Goal: Transaction & Acquisition: Download file/media

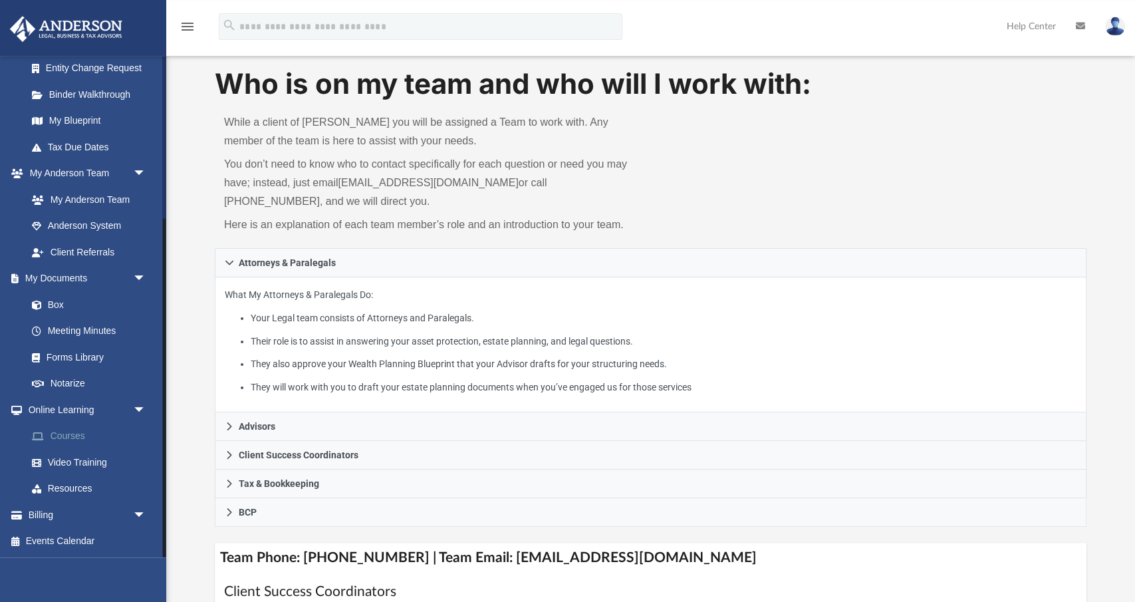
scroll to position [69, 0]
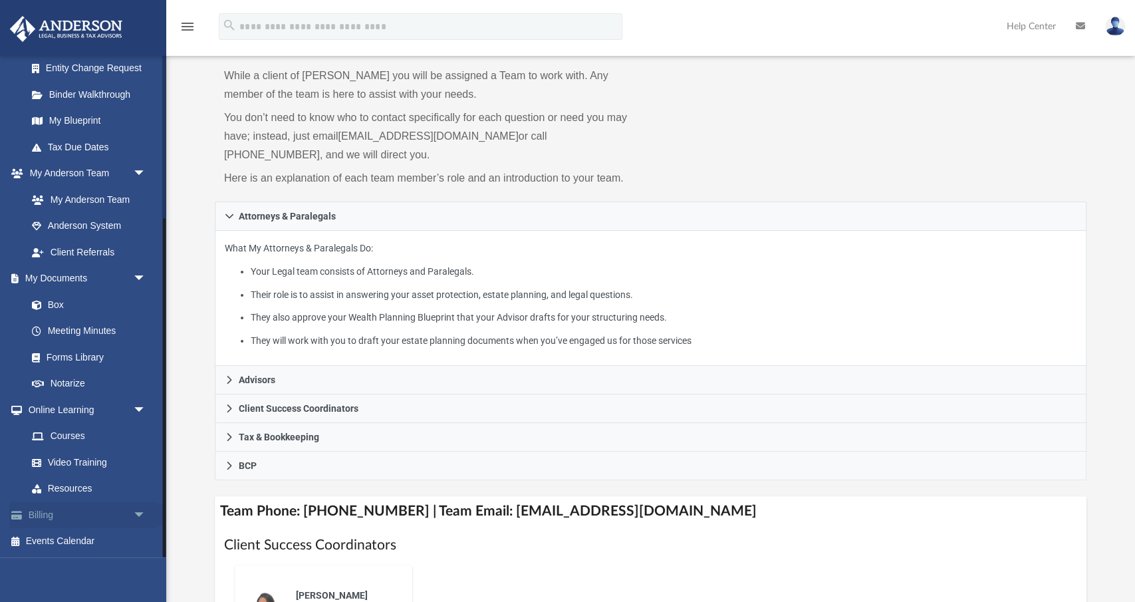
click at [41, 517] on link "Billing arrow_drop_down" at bounding box center [87, 514] width 157 height 27
click at [43, 515] on link "Billing arrow_drop_down" at bounding box center [87, 514] width 157 height 27
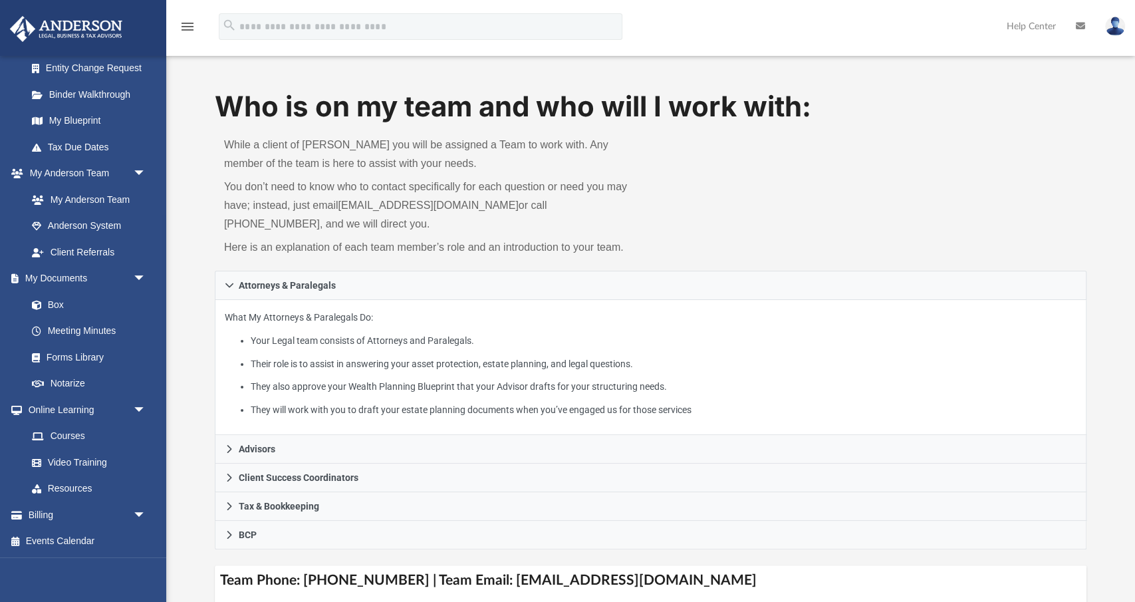
scroll to position [415, 0]
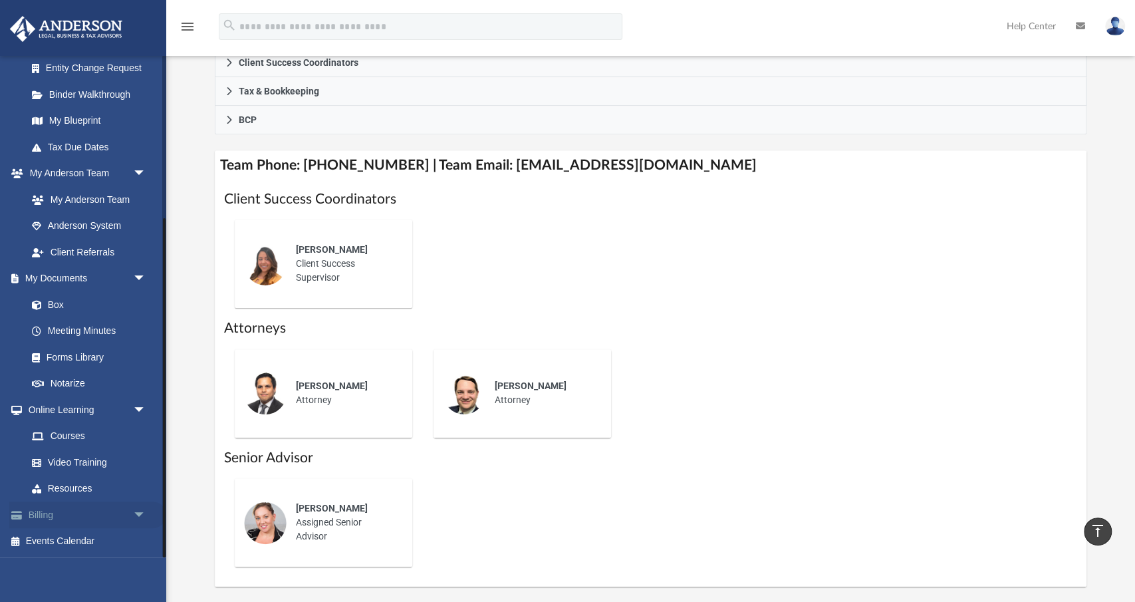
click at [133, 513] on span "arrow_drop_down" at bounding box center [146, 514] width 27 height 27
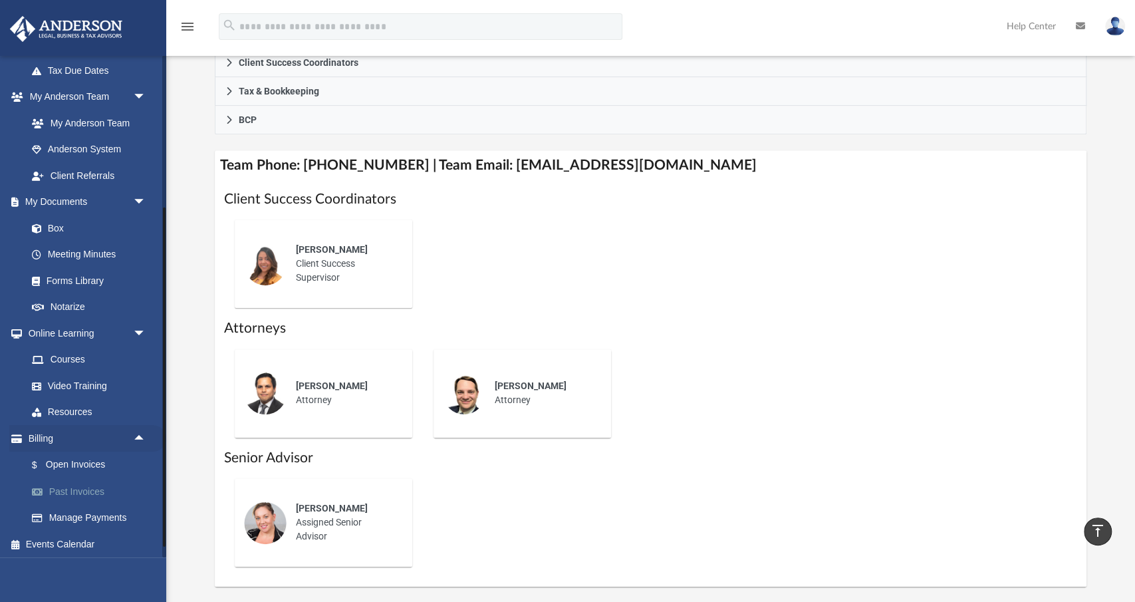
scroll to position [321, 0]
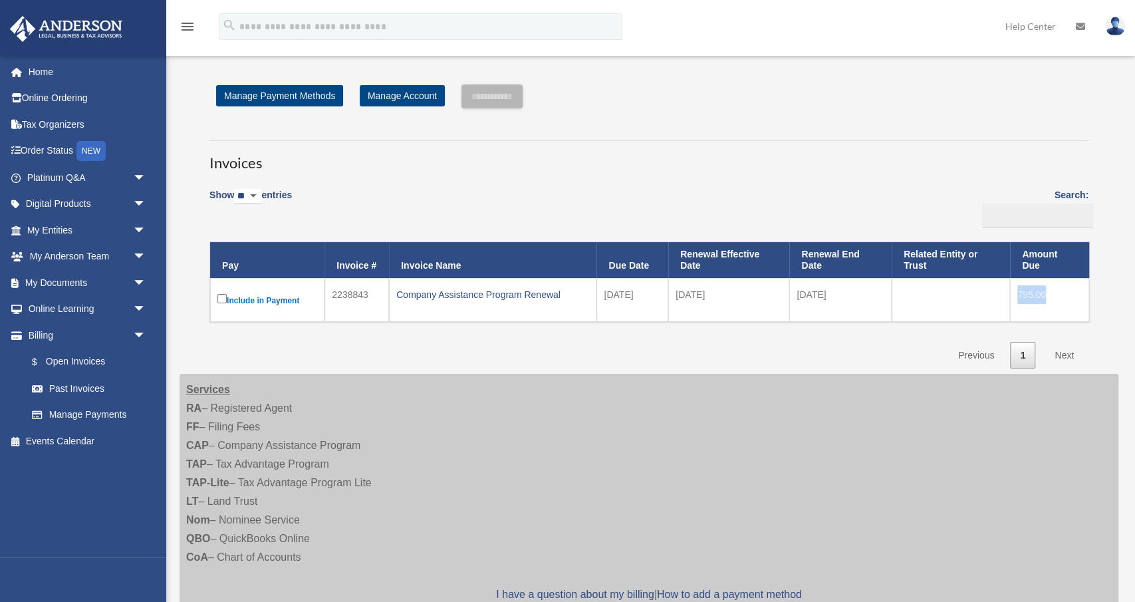
drag, startPoint x: 1013, startPoint y: 291, endPoint x: 1053, endPoint y: 293, distance: 40.0
click at [1053, 293] on td "795.00" at bounding box center [1049, 300] width 79 height 44
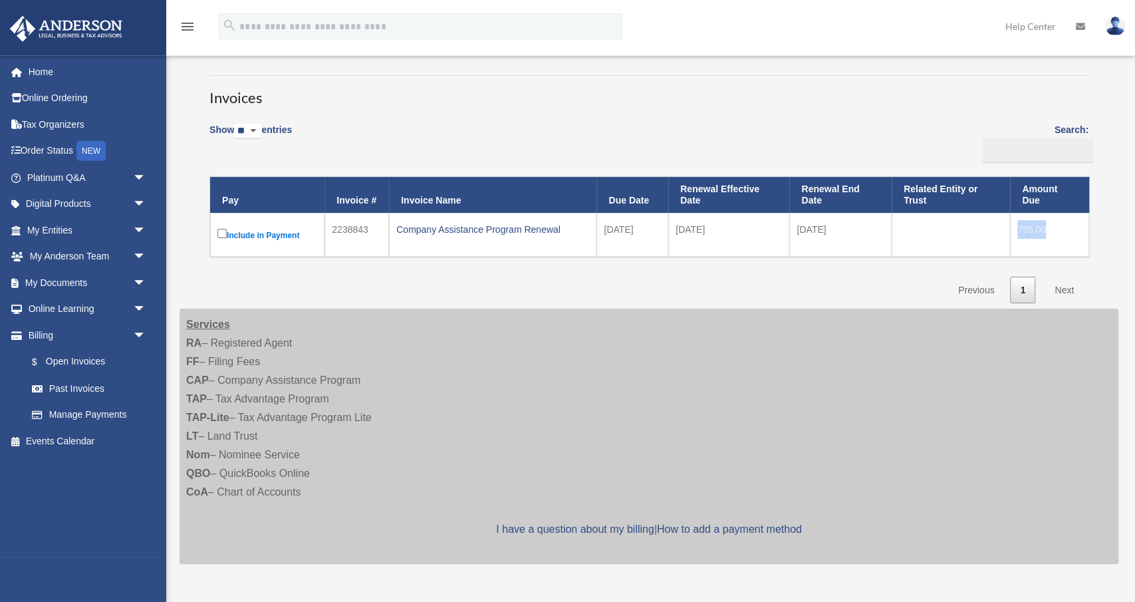
scroll to position [69, 0]
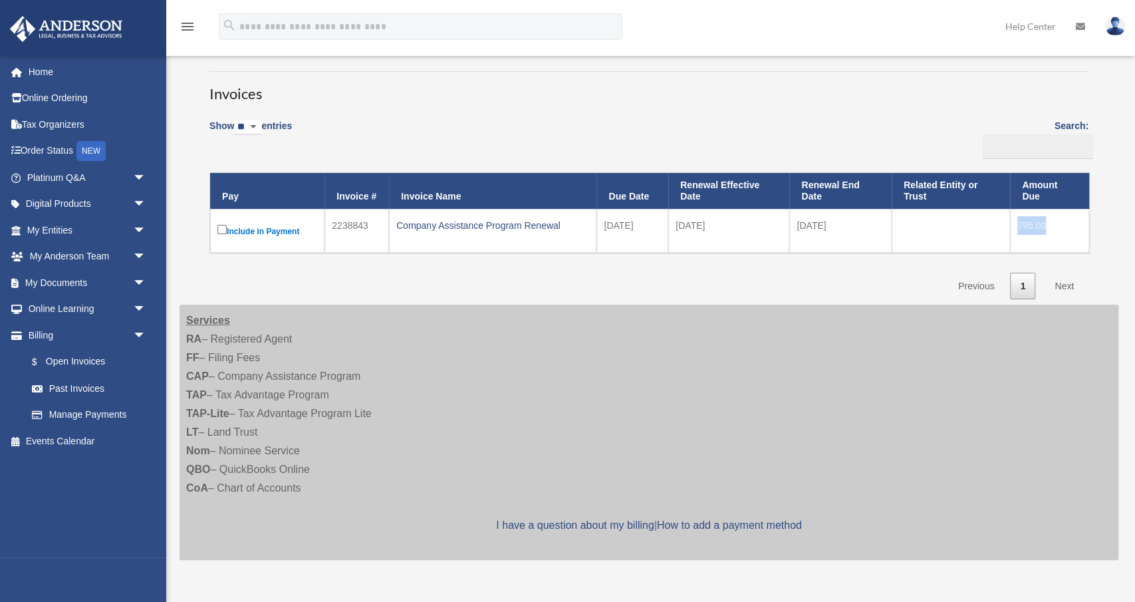
drag, startPoint x: 1018, startPoint y: 225, endPoint x: 1058, endPoint y: 229, distance: 40.8
click at [1058, 229] on td "795.00" at bounding box center [1049, 231] width 79 height 44
click at [936, 244] on td at bounding box center [951, 231] width 118 height 44
click at [263, 226] on label "Include in Payment" at bounding box center [267, 230] width 100 height 17
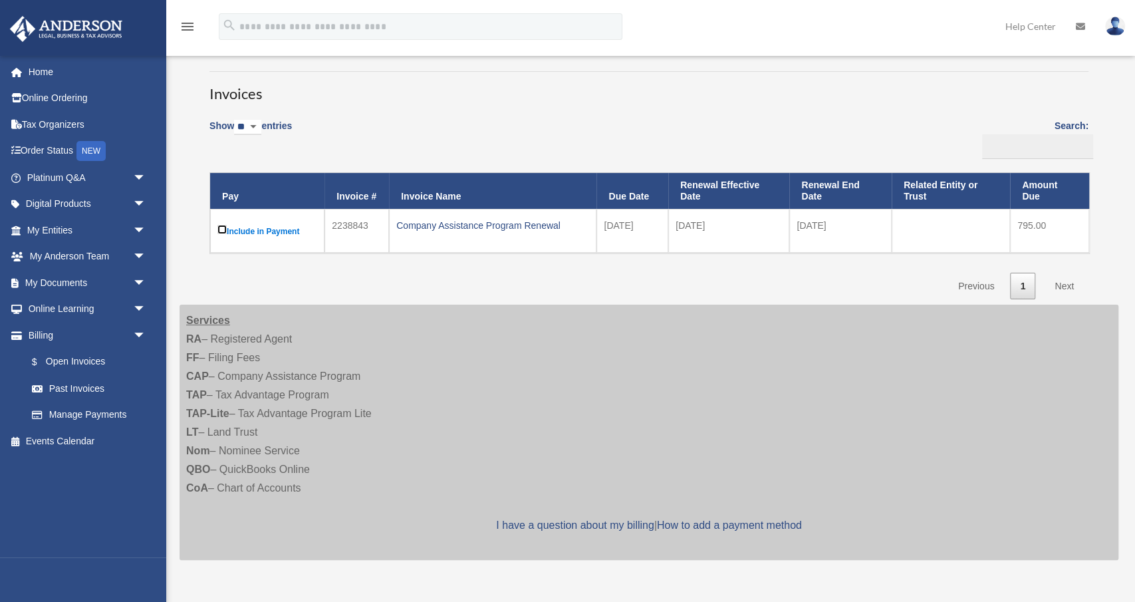
scroll to position [0, 0]
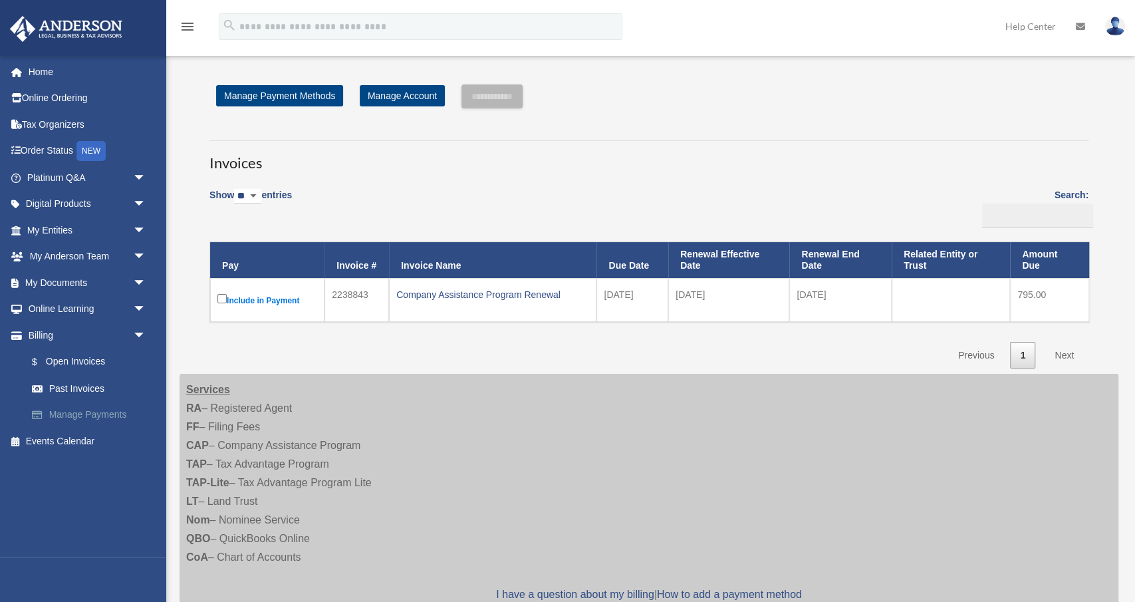
click at [69, 414] on link "Manage Payments" at bounding box center [93, 415] width 148 height 27
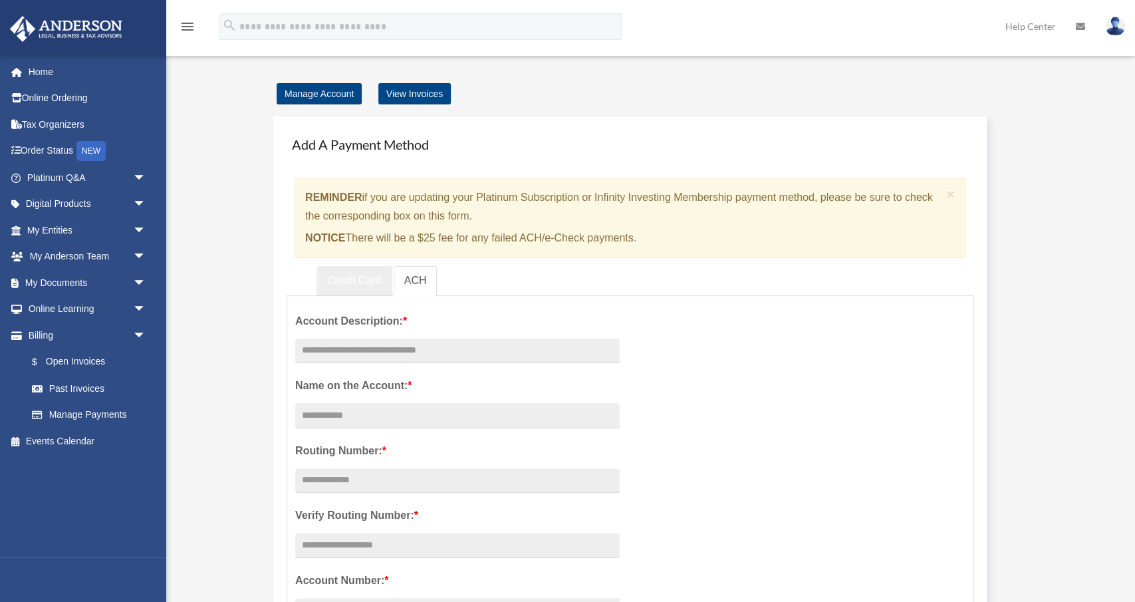
click at [327, 275] on link "Credit Card" at bounding box center [355, 281] width 76 height 30
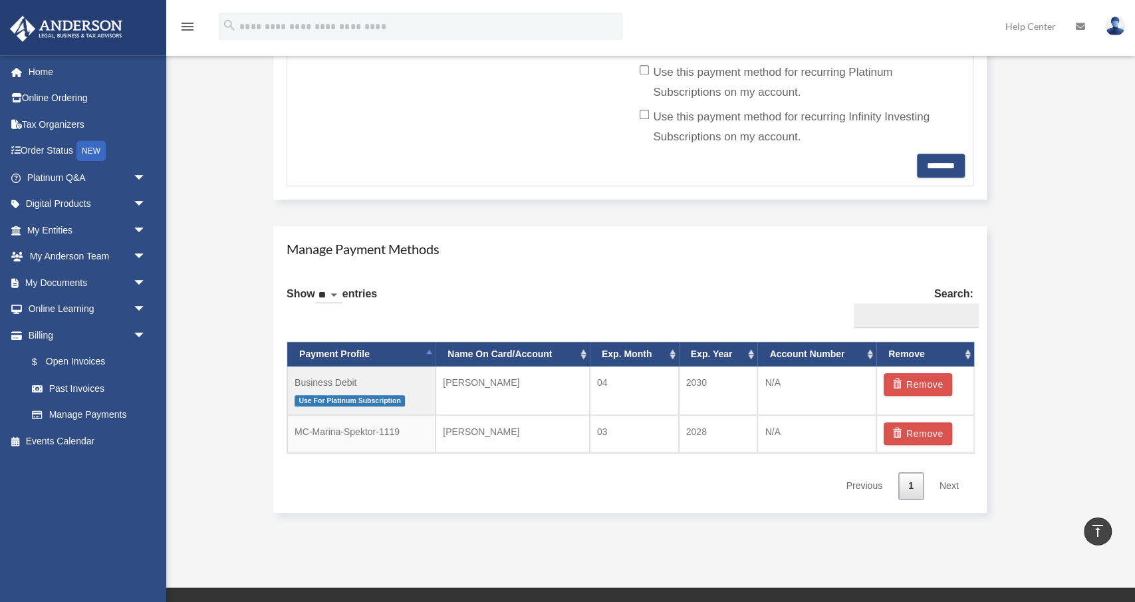
scroll to position [692, 0]
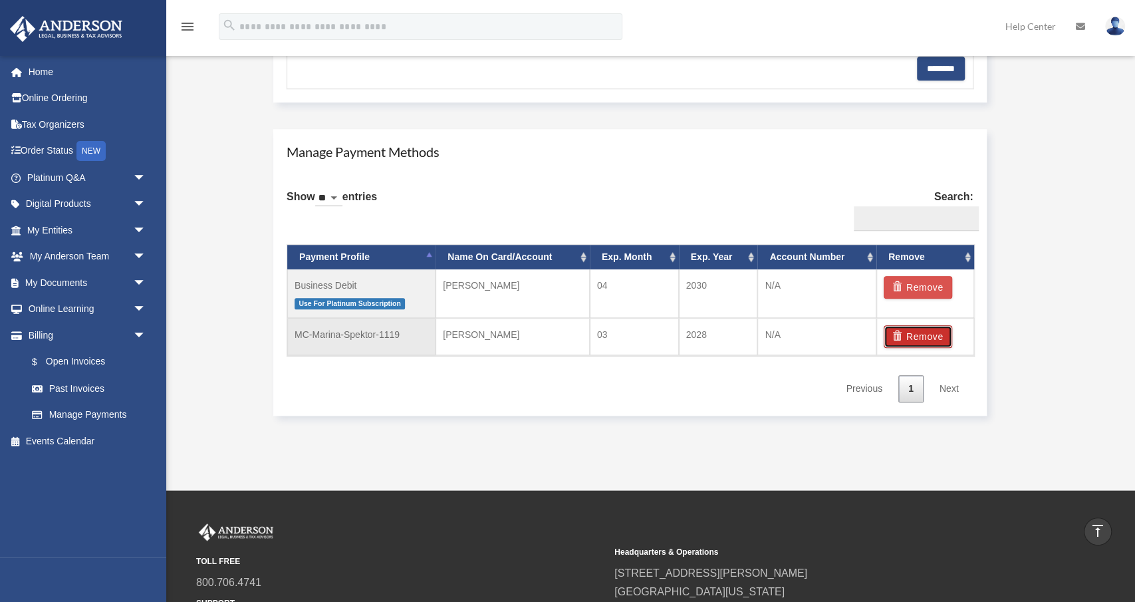
click at [915, 334] on button "Remove" at bounding box center [918, 336] width 69 height 23
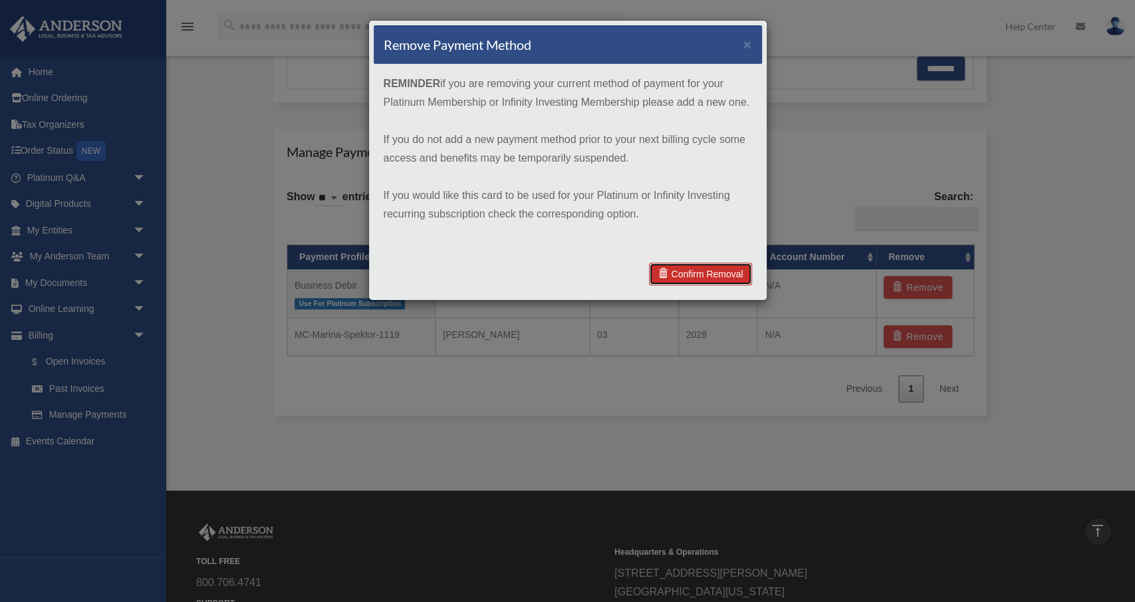
click at [707, 277] on link "Confirm Removal" at bounding box center [700, 274] width 102 height 23
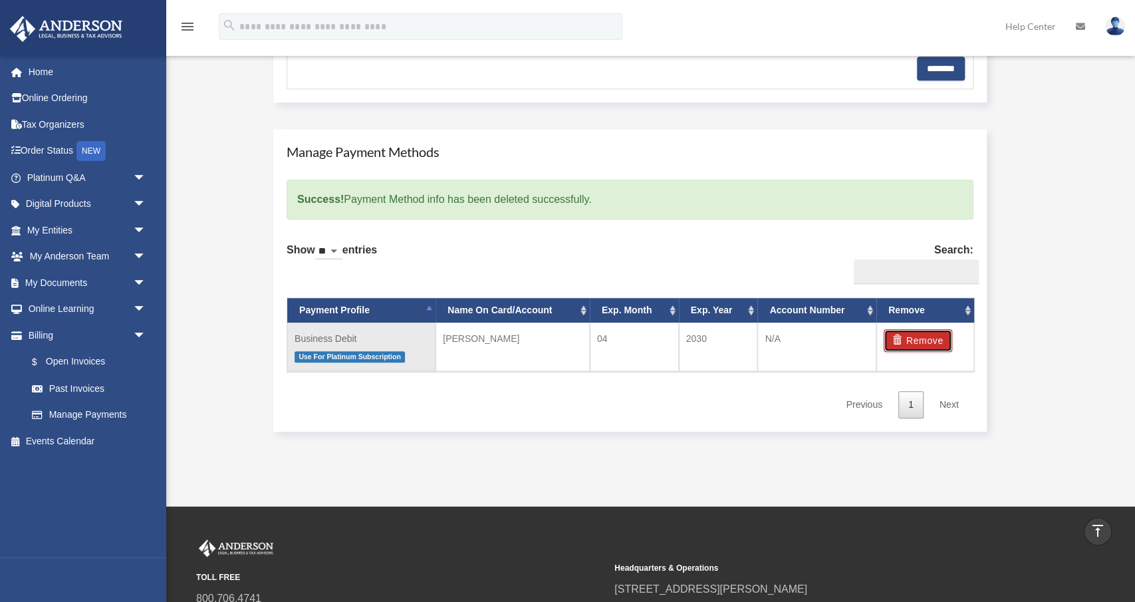
click at [911, 336] on button "Remove" at bounding box center [918, 340] width 69 height 23
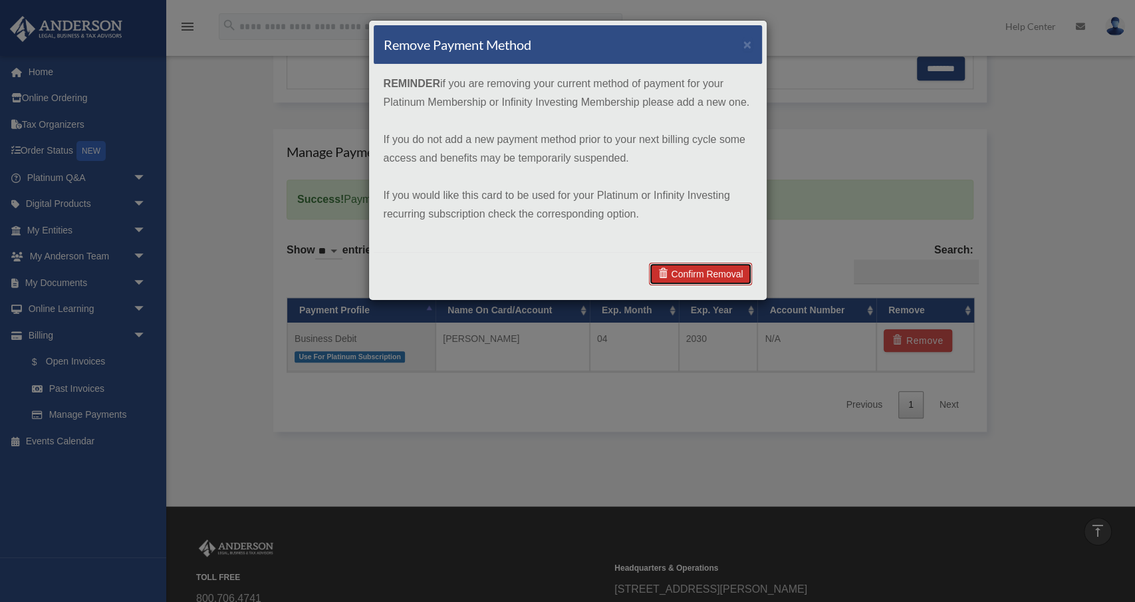
click at [704, 279] on link "Confirm Removal" at bounding box center [700, 274] width 102 height 23
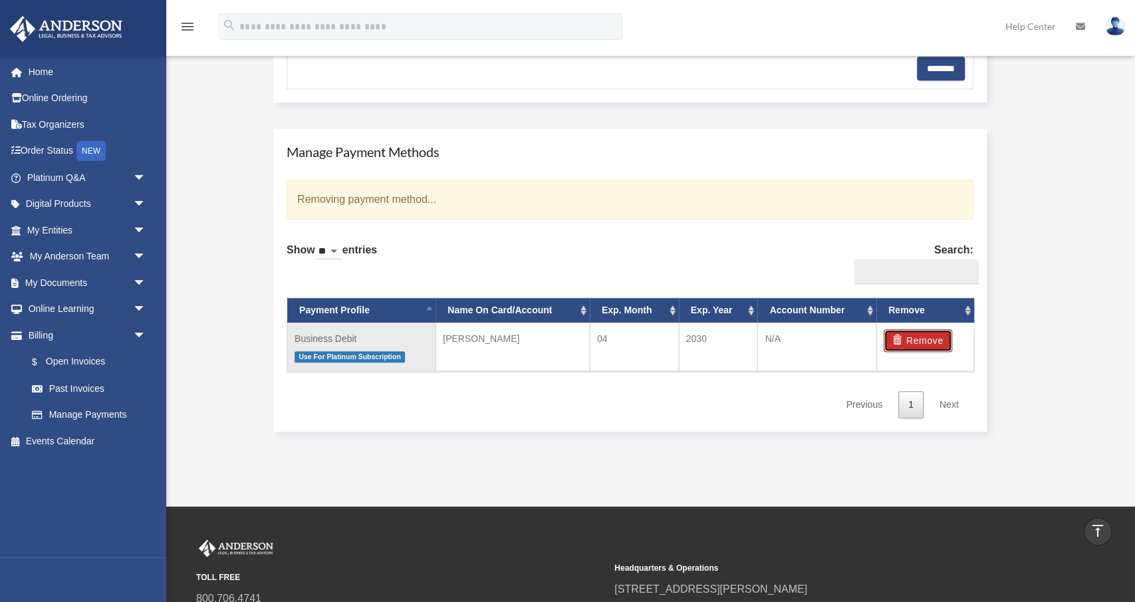
click at [920, 341] on button "Remove" at bounding box center [918, 340] width 69 height 23
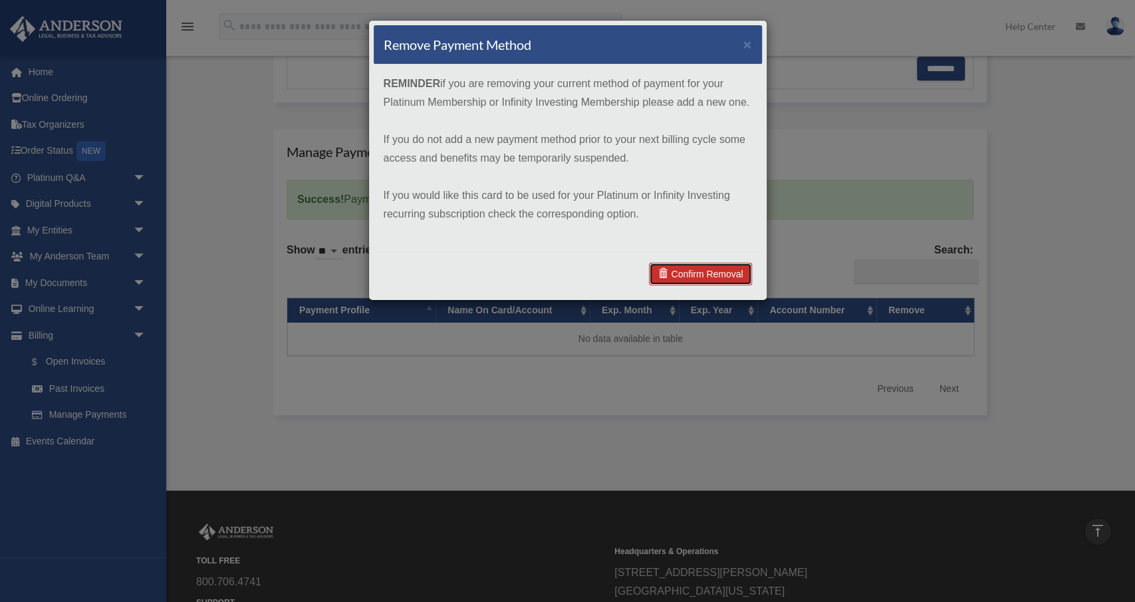
click at [699, 271] on link "Confirm Removal" at bounding box center [700, 274] width 102 height 23
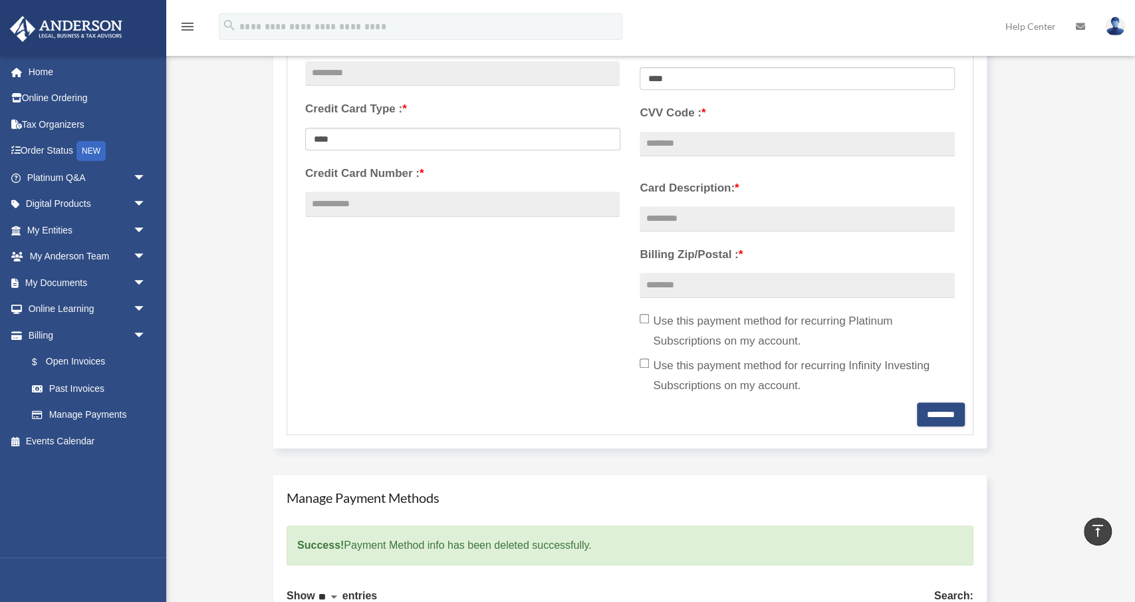
scroll to position [0, 0]
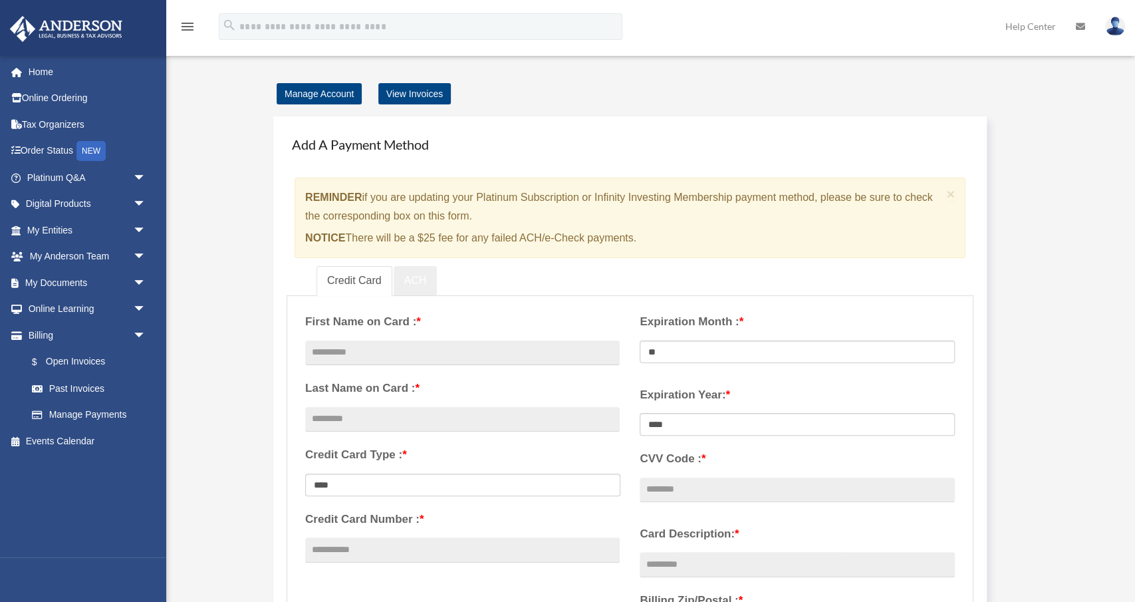
click at [410, 279] on link "ACH" at bounding box center [416, 281] width 44 height 30
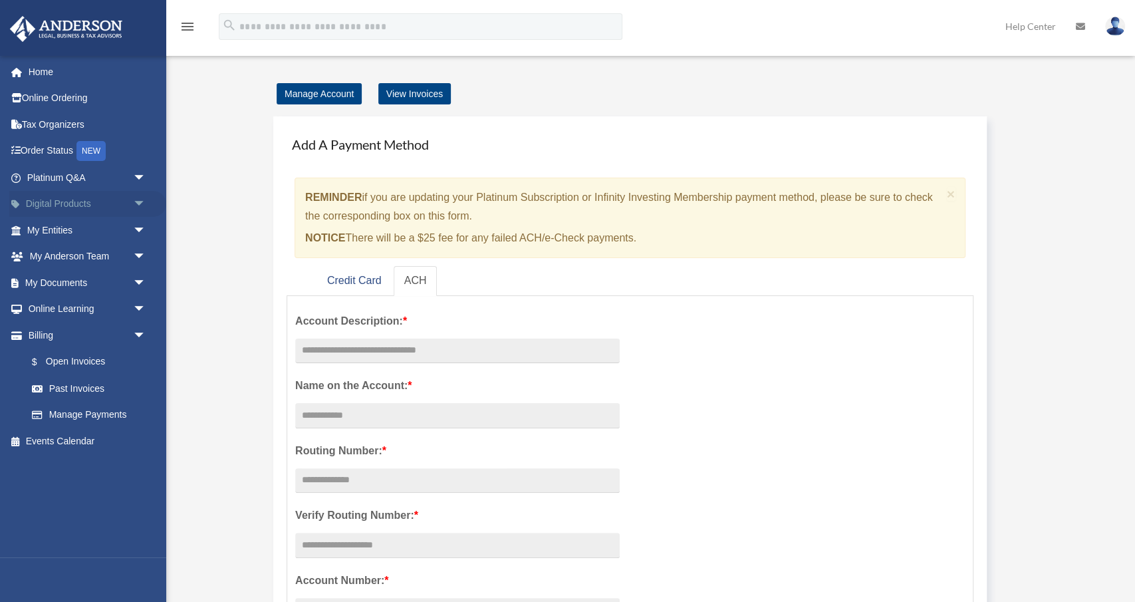
click at [117, 202] on link "Digital Products arrow_drop_down" at bounding box center [87, 204] width 157 height 27
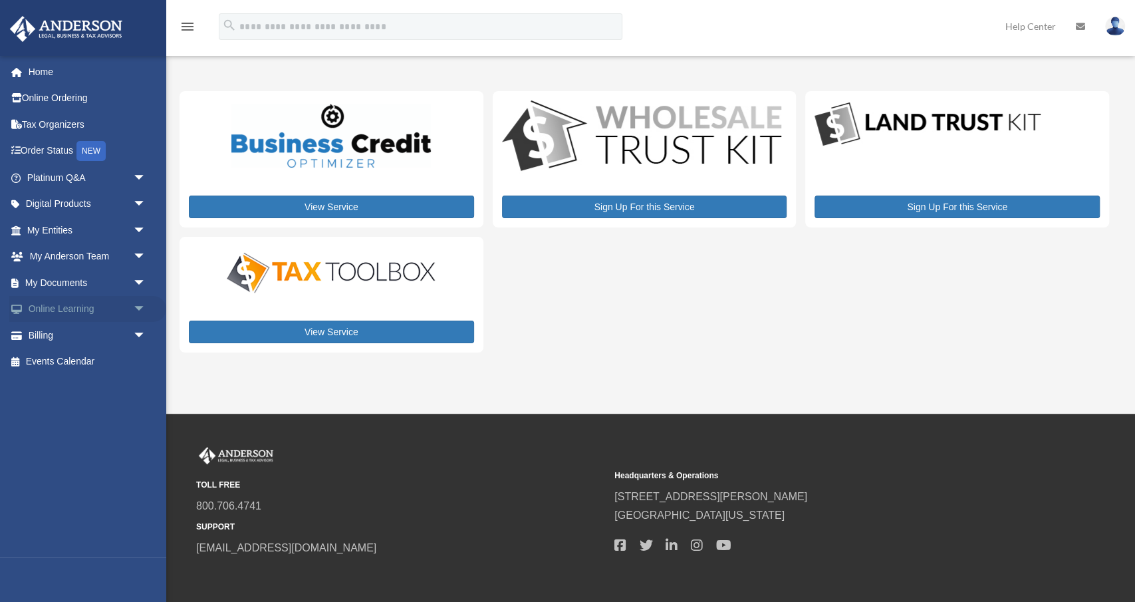
click at [50, 307] on link "Online Learning arrow_drop_down" at bounding box center [87, 309] width 157 height 27
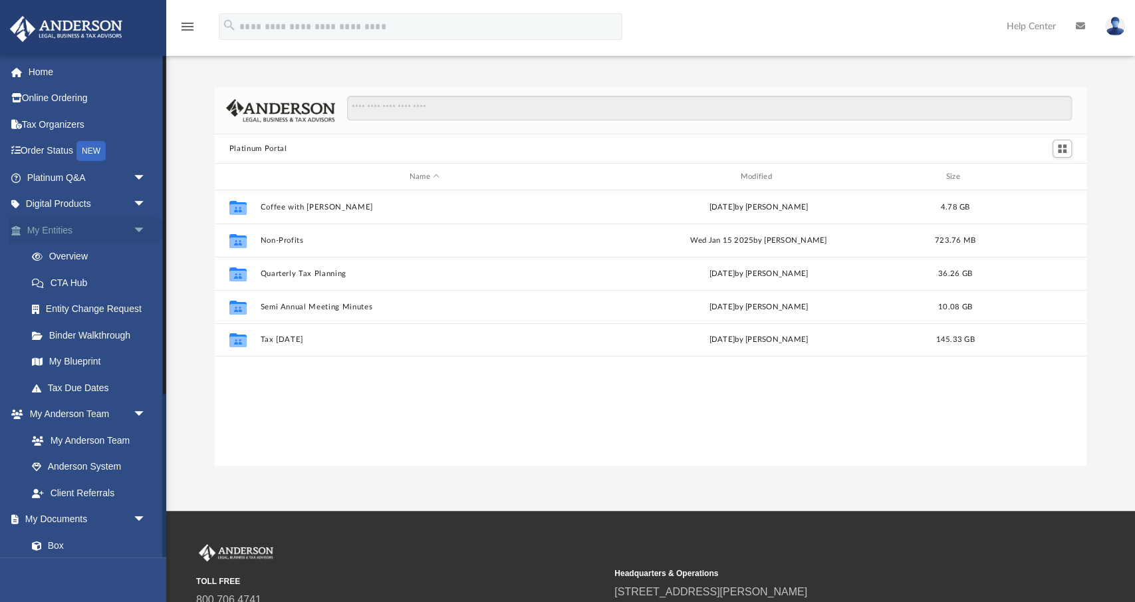
scroll to position [302, 871]
click at [55, 196] on link "Digital Products arrow_drop_down" at bounding box center [87, 204] width 157 height 27
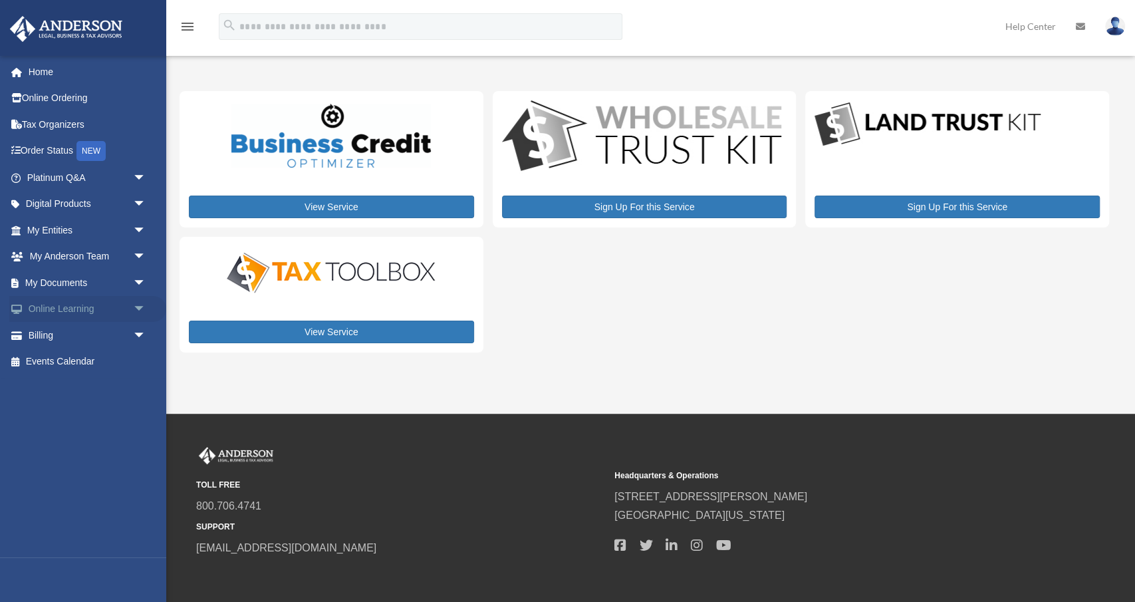
click at [73, 312] on link "Online Learning arrow_drop_down" at bounding box center [87, 309] width 157 height 27
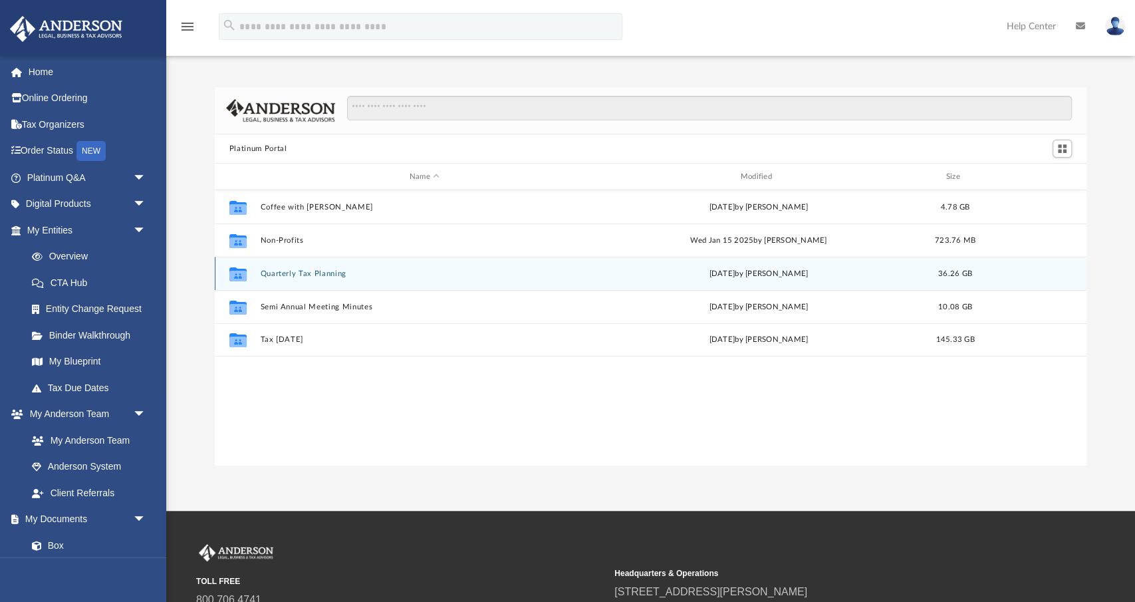
scroll to position [302, 871]
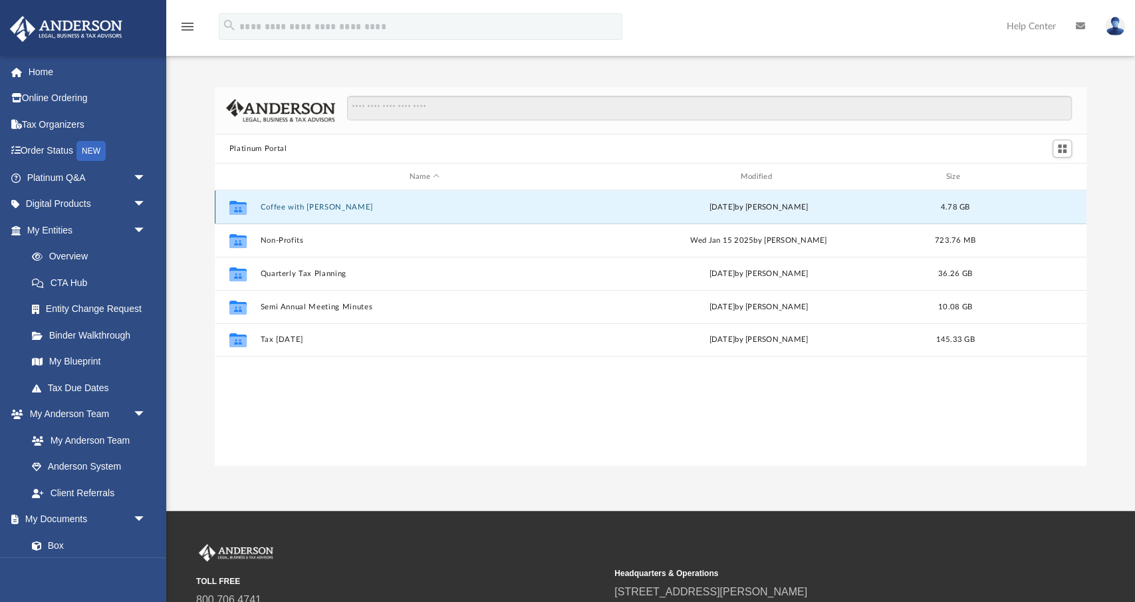
click at [329, 206] on button "Coffee with [PERSON_NAME]" at bounding box center [424, 207] width 329 height 9
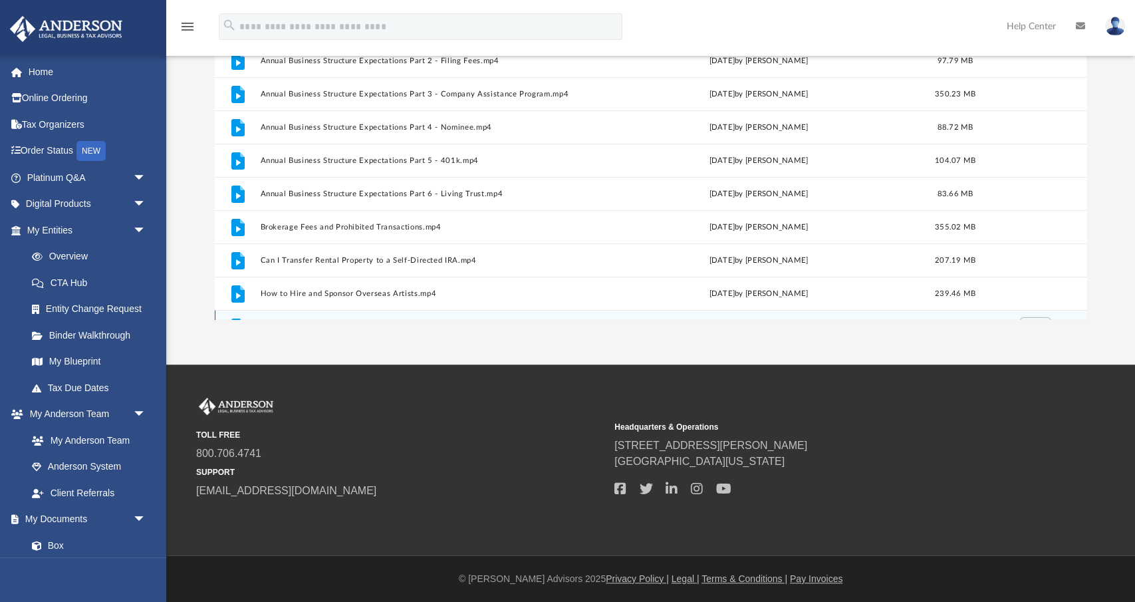
scroll to position [0, 0]
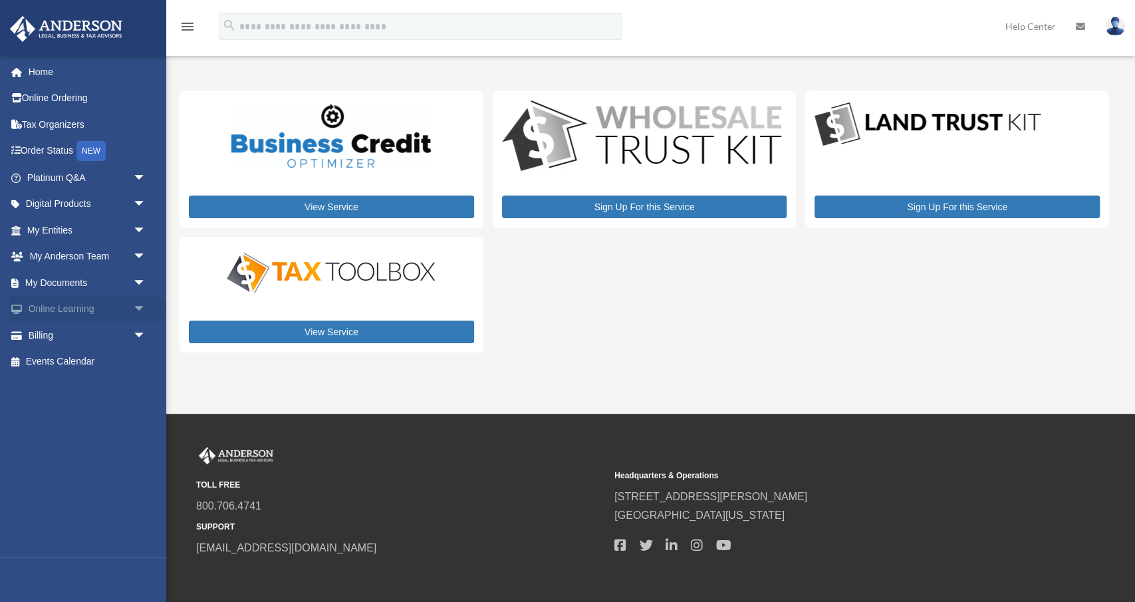
click at [68, 303] on link "Online Learning arrow_drop_down" at bounding box center [87, 309] width 157 height 27
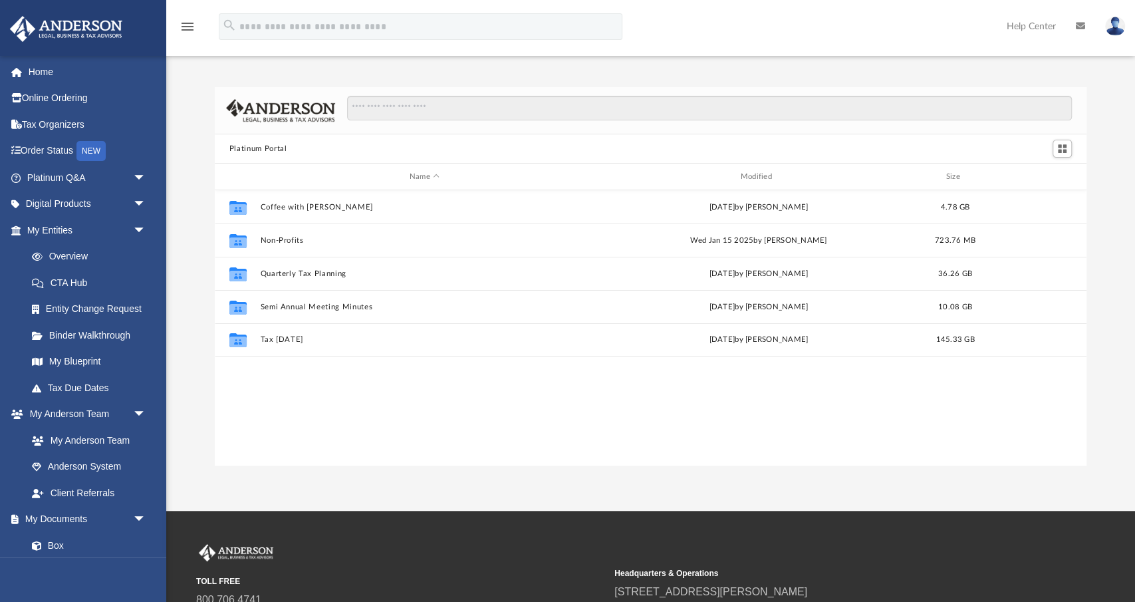
scroll to position [302, 871]
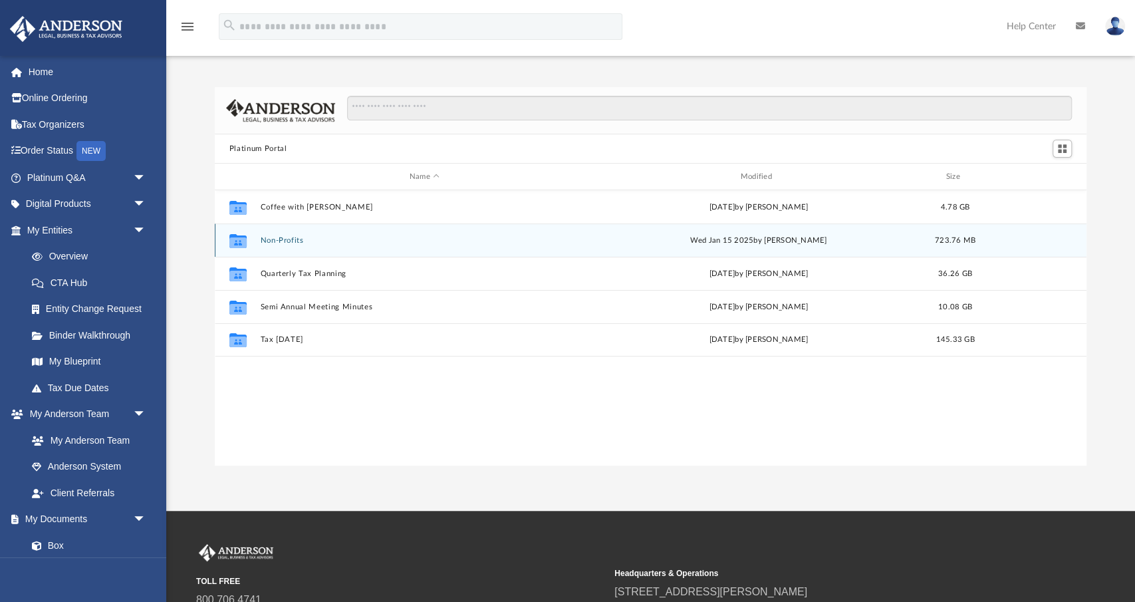
click at [269, 241] on button "Non-Profits" at bounding box center [424, 240] width 329 height 9
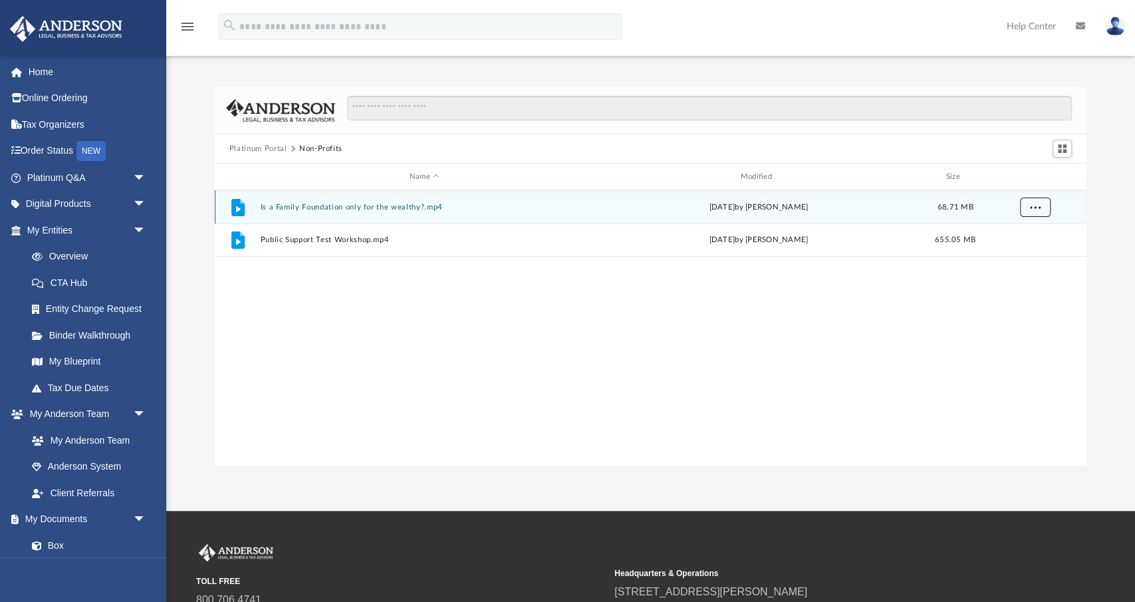
click at [1030, 206] on span "More options" at bounding box center [1035, 206] width 11 height 7
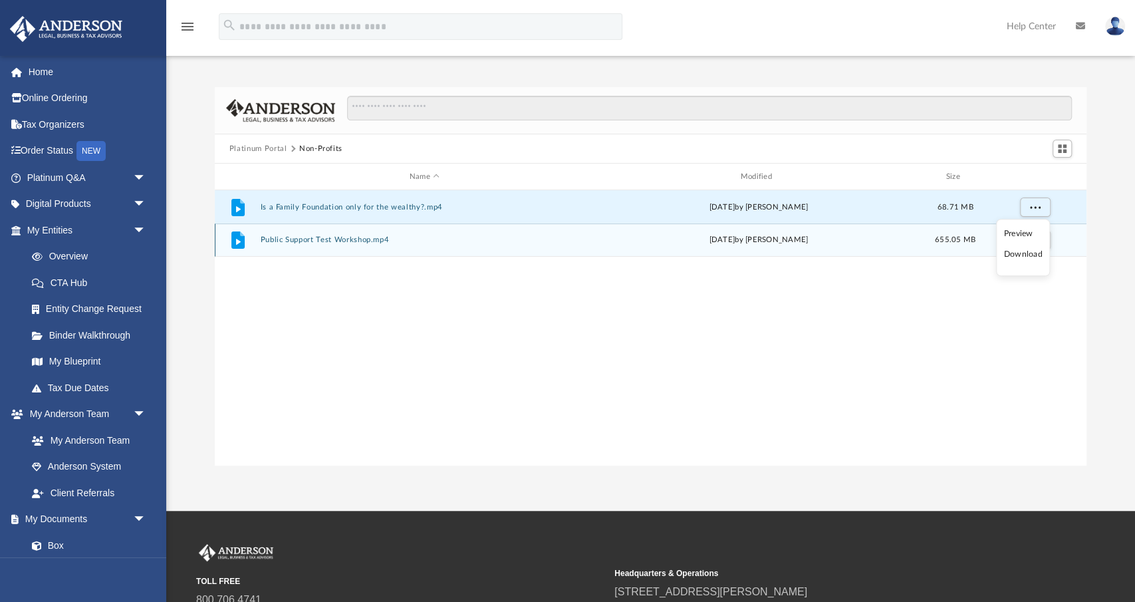
click at [1014, 254] on li "Download" at bounding box center [1023, 255] width 39 height 14
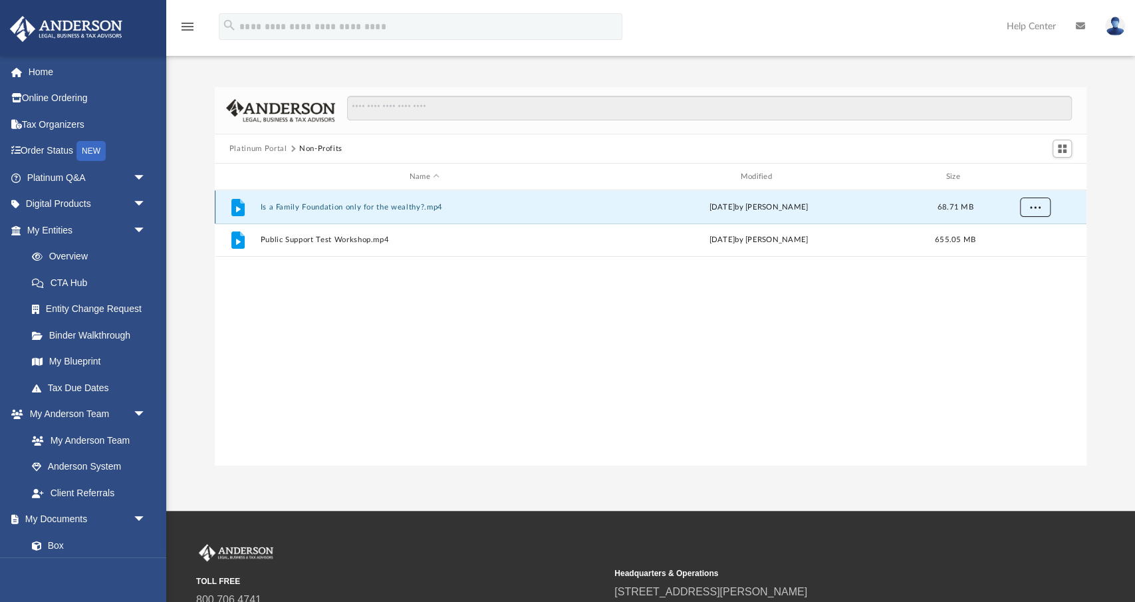
click at [1031, 208] on span "More options" at bounding box center [1035, 206] width 11 height 7
click at [922, 281] on div "File Is a Family Foundation only for the wealthy?.mp4 [DATE] by [PERSON_NAME] 6…" at bounding box center [651, 328] width 872 height 276
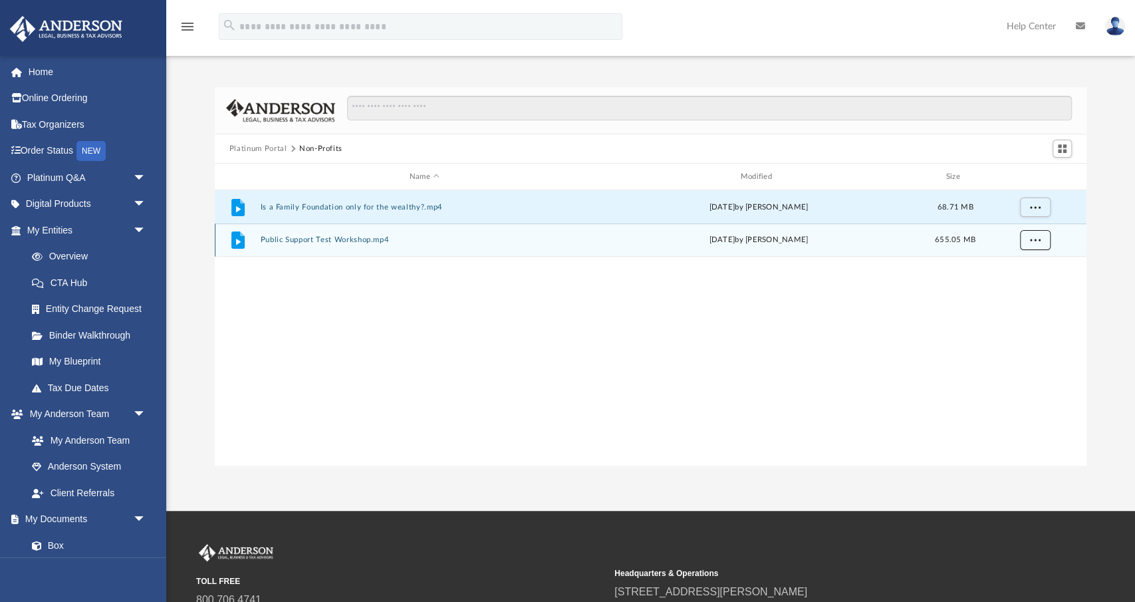
click at [1032, 239] on span "More options" at bounding box center [1035, 239] width 11 height 7
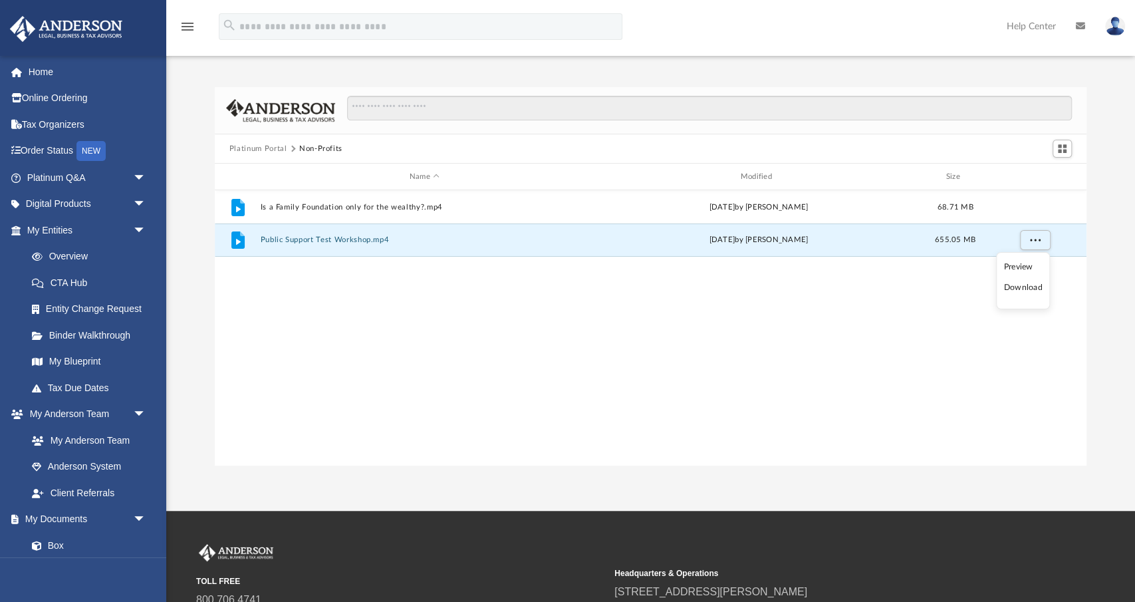
click at [1011, 287] on li "Download" at bounding box center [1023, 288] width 39 height 14
click at [813, 384] on div "File Is a Family Foundation only for the wealthy?.mp4 [DATE] by [PERSON_NAME] 6…" at bounding box center [651, 328] width 872 height 276
click at [267, 148] on button "Platinum Portal" at bounding box center [258, 149] width 58 height 12
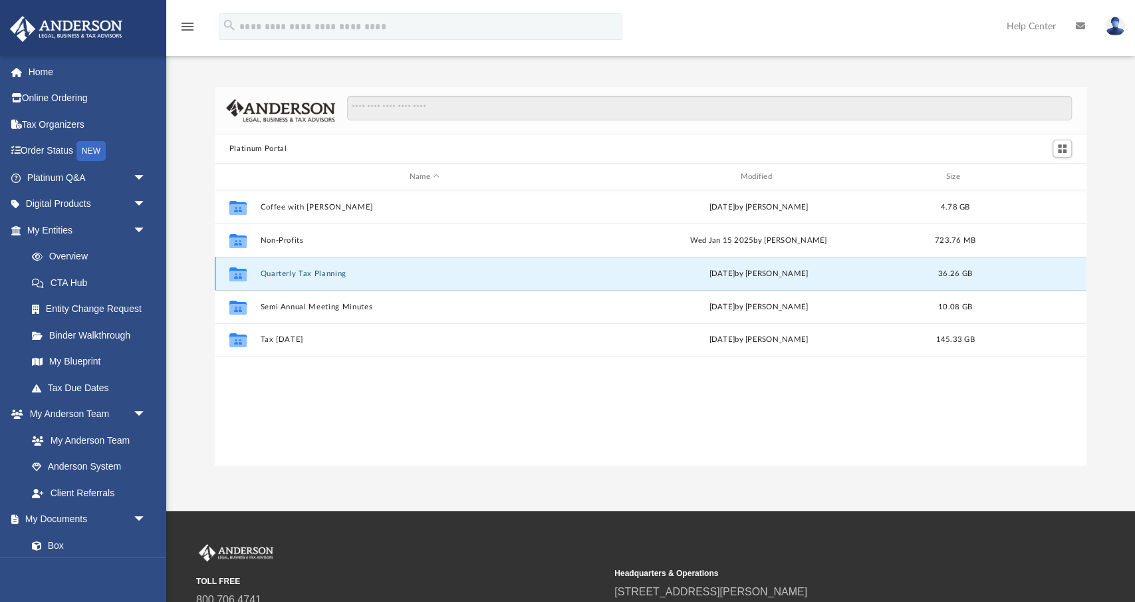
click at [281, 273] on button "Quarterly Tax Planning" at bounding box center [424, 273] width 329 height 9
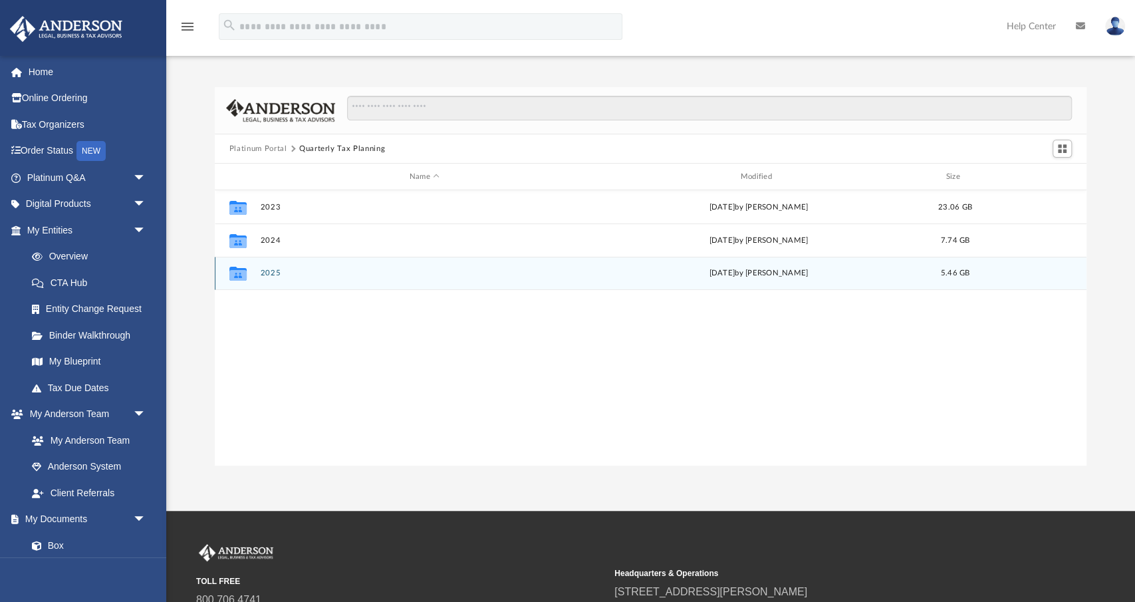
click at [265, 277] on button "2025" at bounding box center [424, 273] width 329 height 9
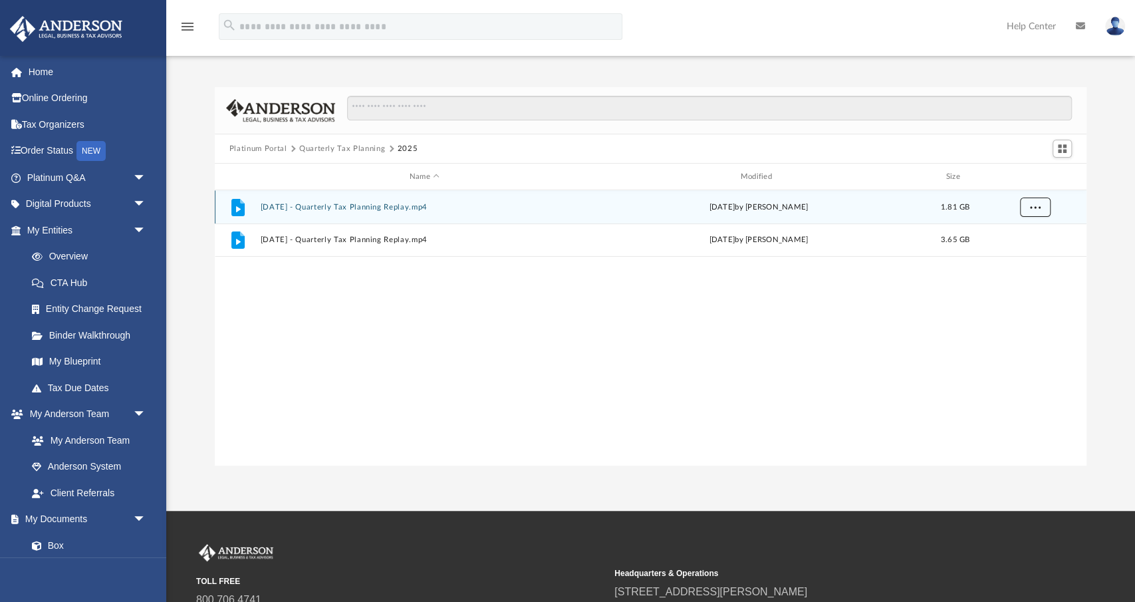
click at [1032, 209] on span "More options" at bounding box center [1035, 206] width 11 height 7
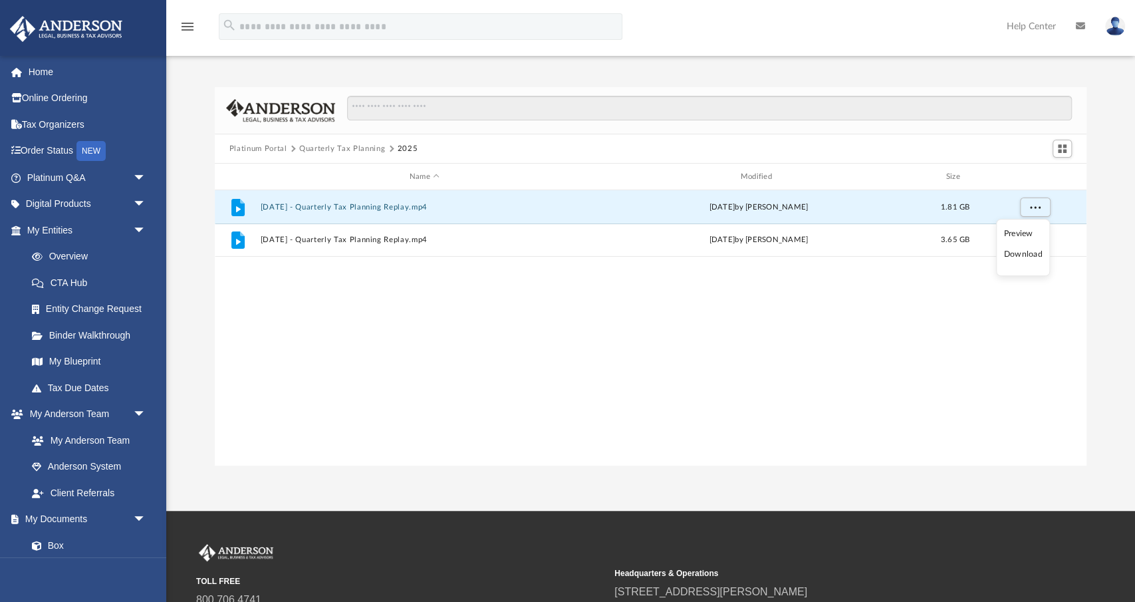
click at [1028, 257] on li "Download" at bounding box center [1023, 255] width 39 height 14
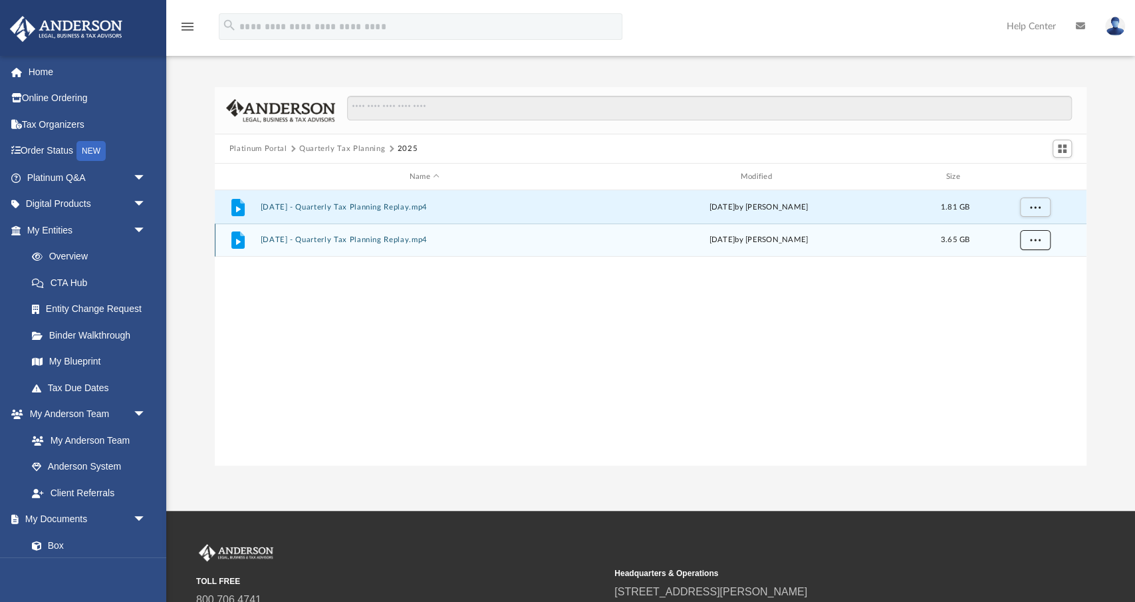
click at [1036, 241] on span "More options" at bounding box center [1035, 239] width 11 height 7
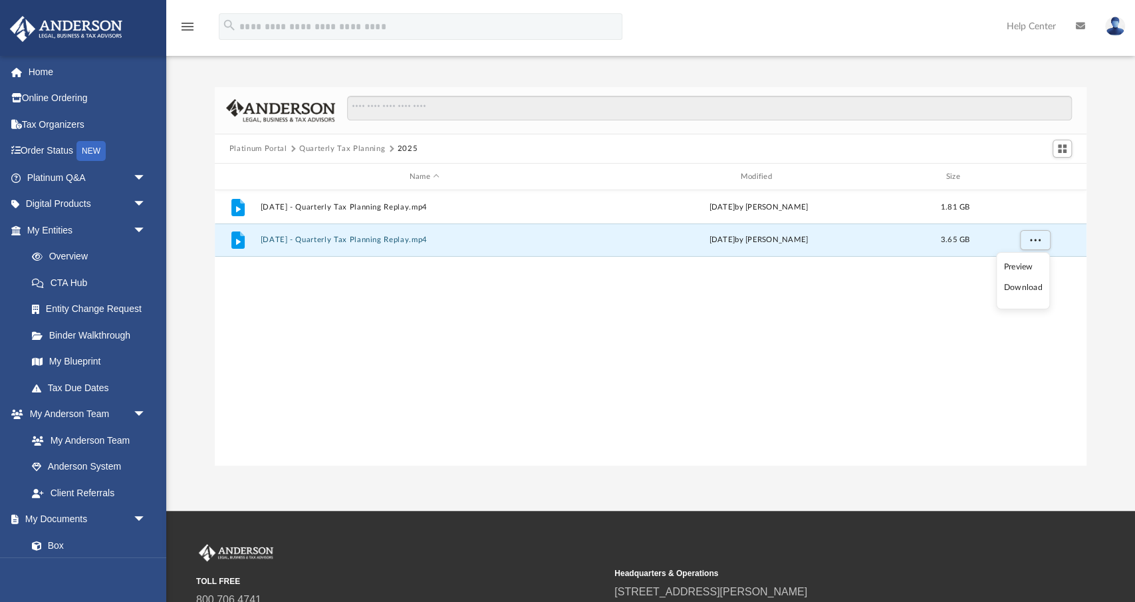
click at [1016, 294] on li "Download" at bounding box center [1023, 288] width 39 height 14
click at [879, 310] on div "File [DATE] - Quarterly Tax Planning Replay.mp4 [DATE] by [PERSON_NAME] 1.81 GB…" at bounding box center [651, 328] width 872 height 276
click at [271, 147] on button "Platinum Portal" at bounding box center [258, 149] width 58 height 12
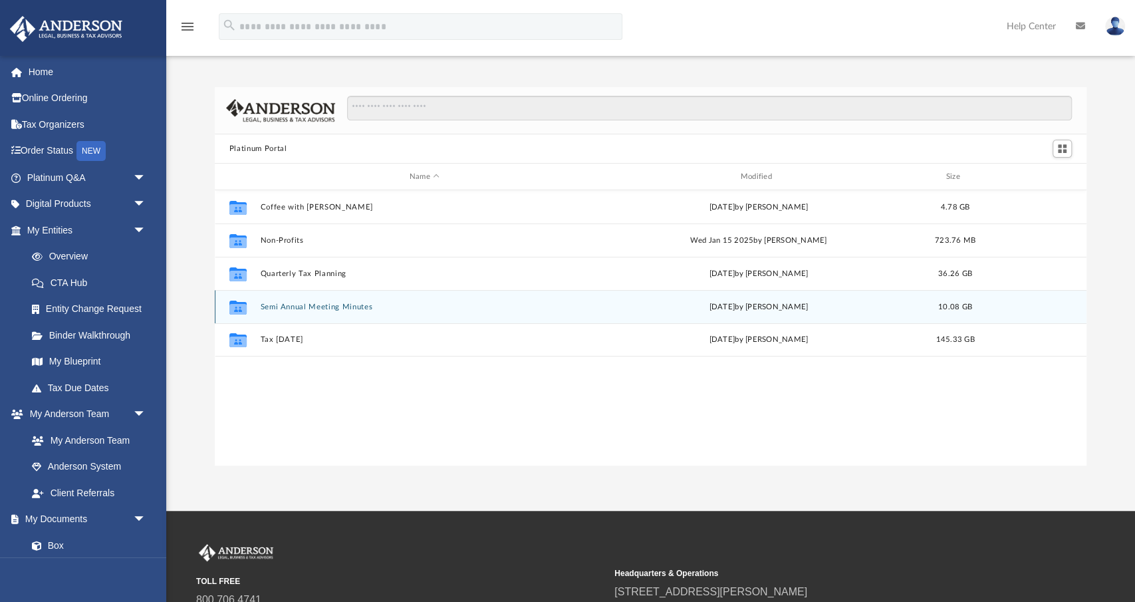
click at [289, 307] on button "Semi Annual Meeting Minutes" at bounding box center [424, 307] width 329 height 9
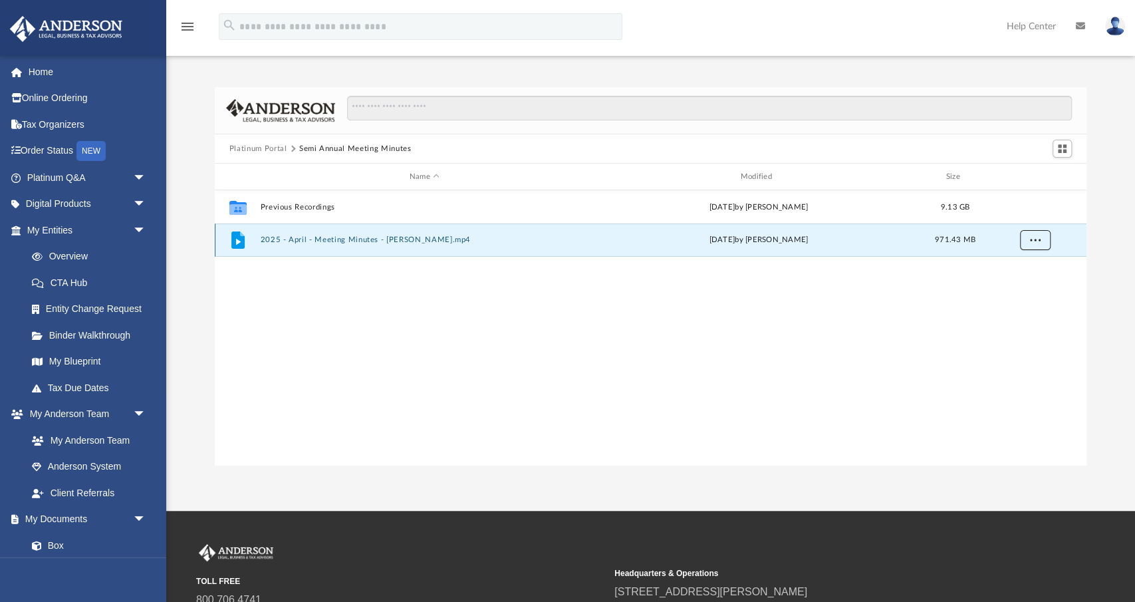
click at [1032, 240] on span "More options" at bounding box center [1035, 239] width 11 height 7
click at [1010, 285] on li "Download" at bounding box center [1023, 288] width 39 height 14
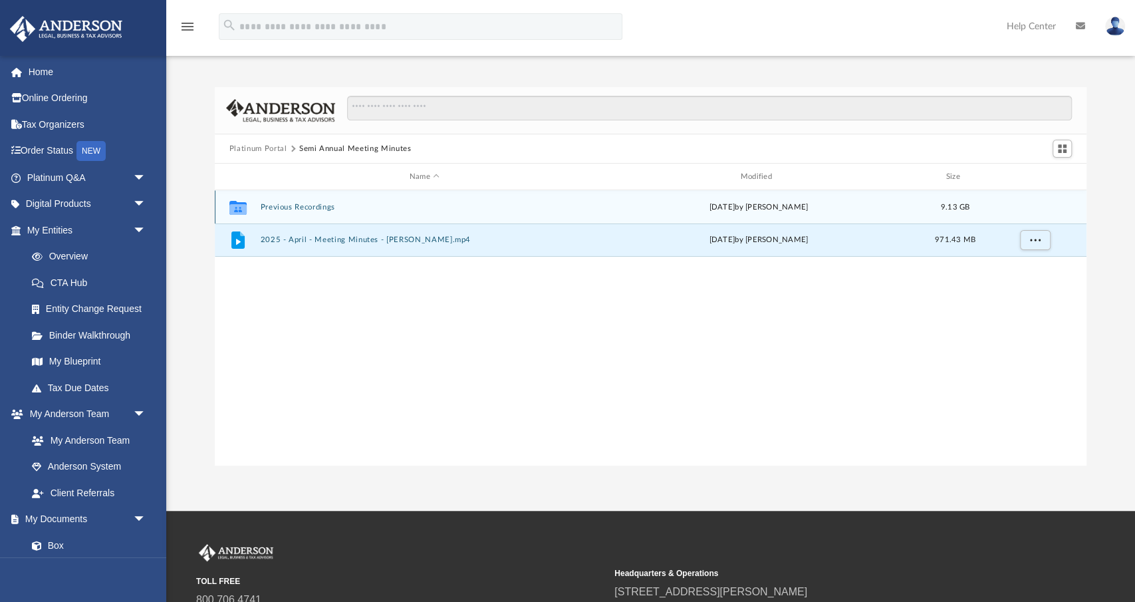
click at [744, 208] on div "[DATE] by [PERSON_NAME]" at bounding box center [759, 208] width 329 height 12
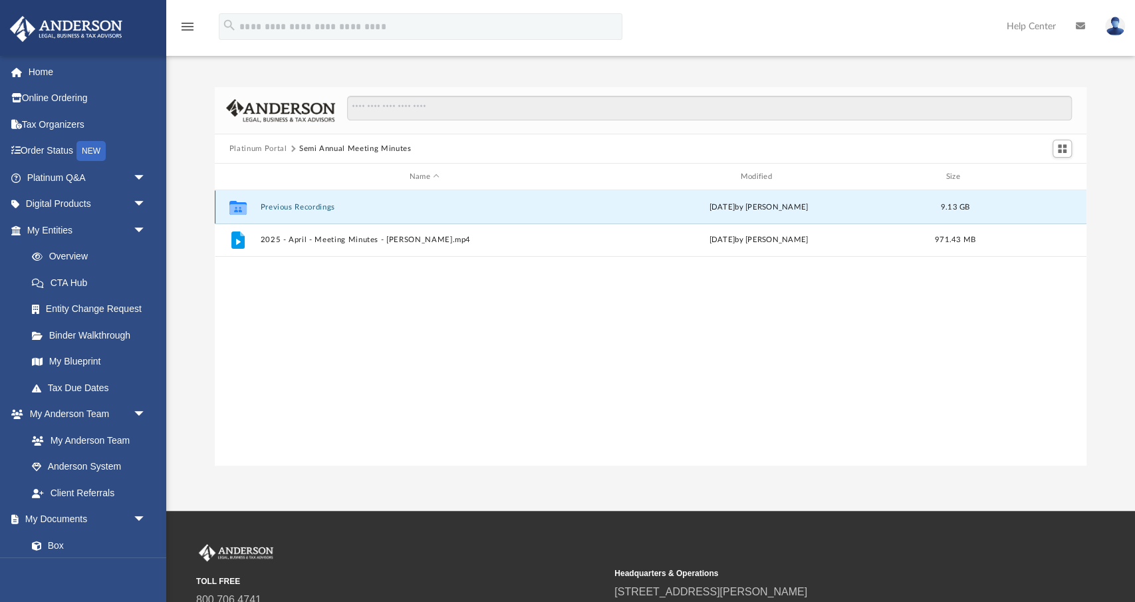
click at [293, 208] on button "Previous Recordings" at bounding box center [424, 207] width 329 height 9
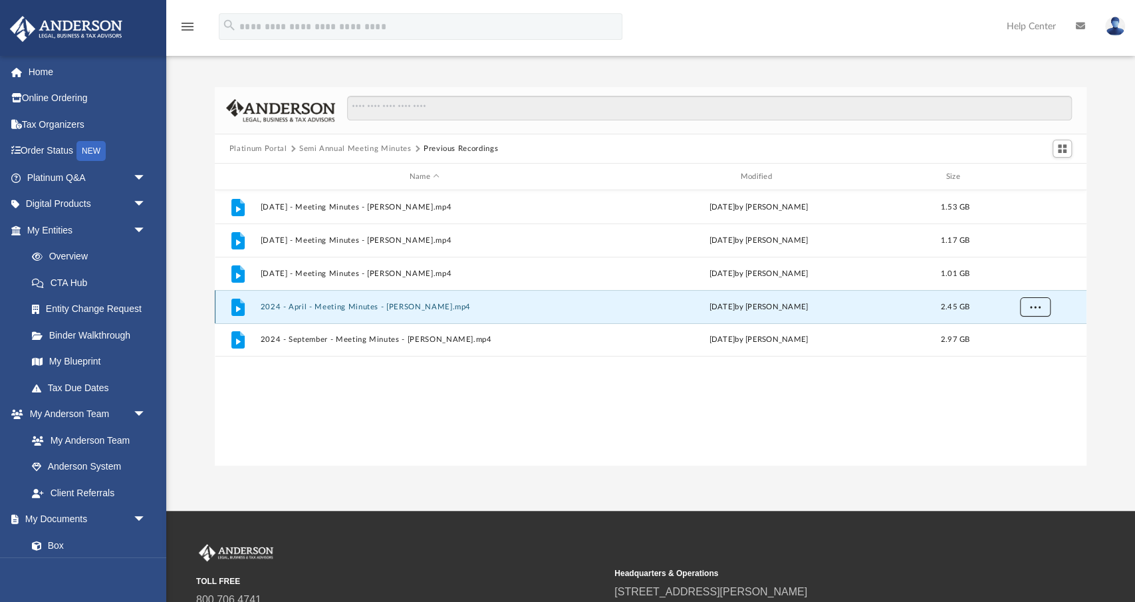
click at [1028, 307] on button "More options" at bounding box center [1035, 307] width 31 height 20
click at [1010, 354] on li "Download" at bounding box center [1023, 355] width 39 height 14
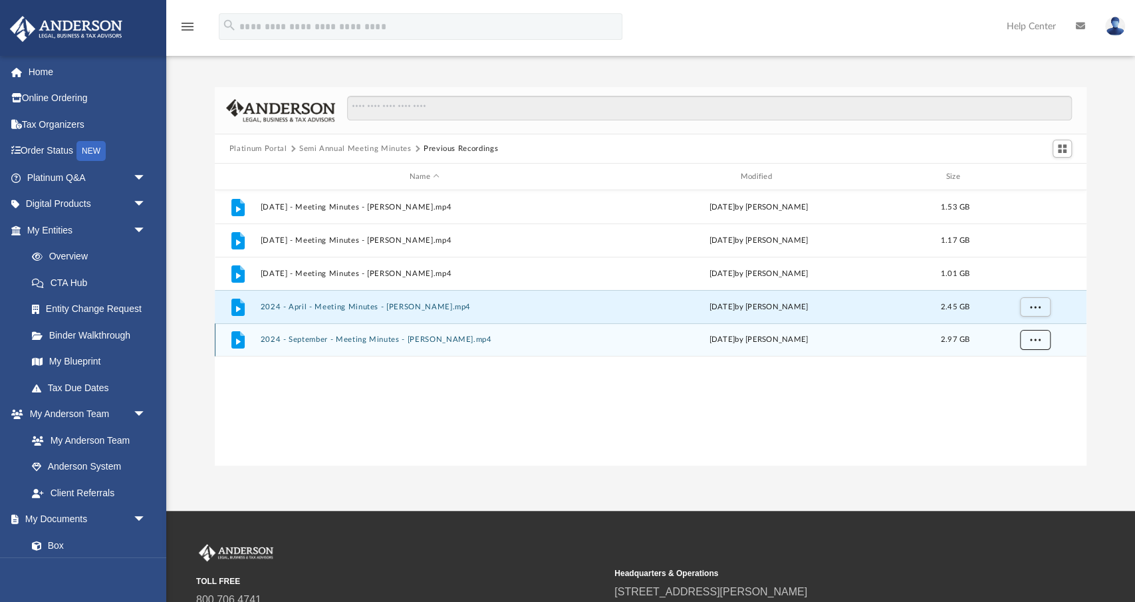
click at [1034, 342] on span "More options" at bounding box center [1035, 339] width 11 height 7
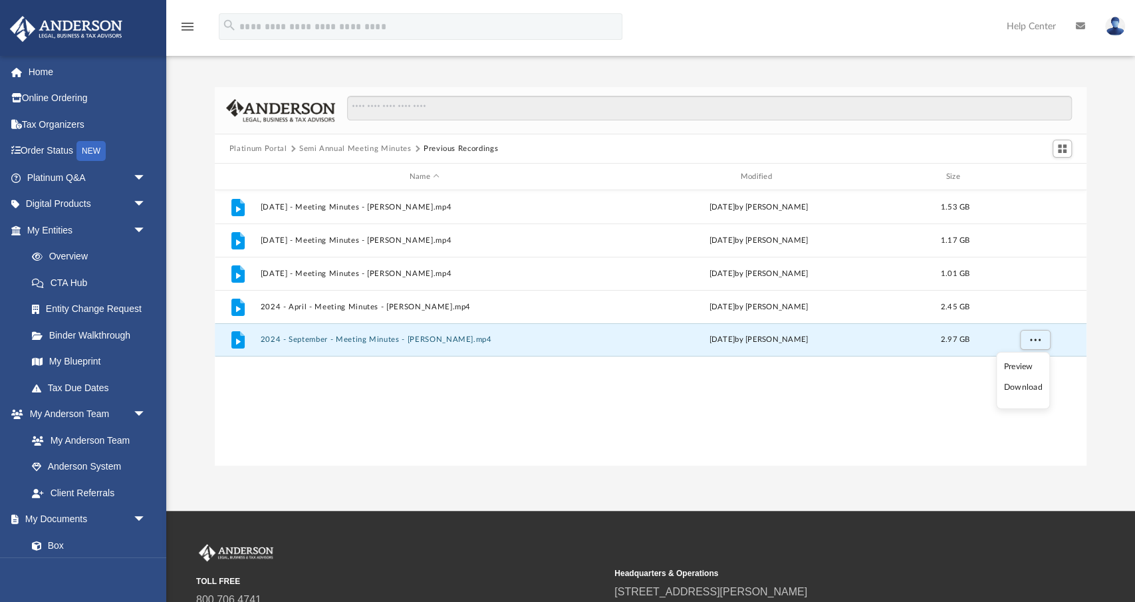
click at [1016, 385] on li "Download" at bounding box center [1023, 387] width 39 height 14
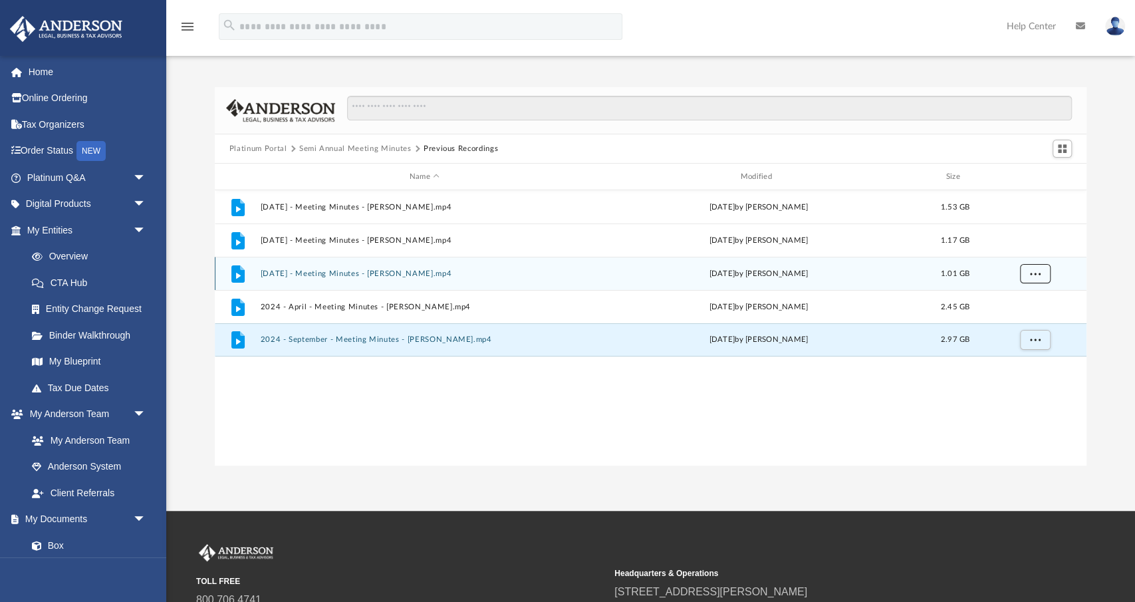
click at [1042, 276] on button "More options" at bounding box center [1035, 274] width 31 height 20
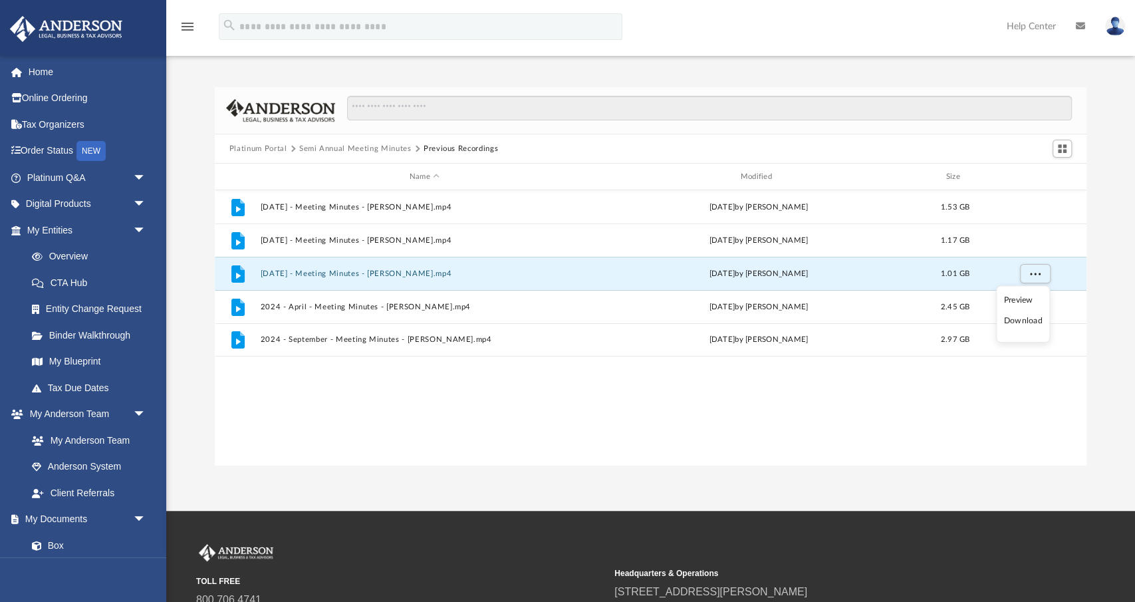
click at [1011, 322] on li "Download" at bounding box center [1023, 322] width 39 height 14
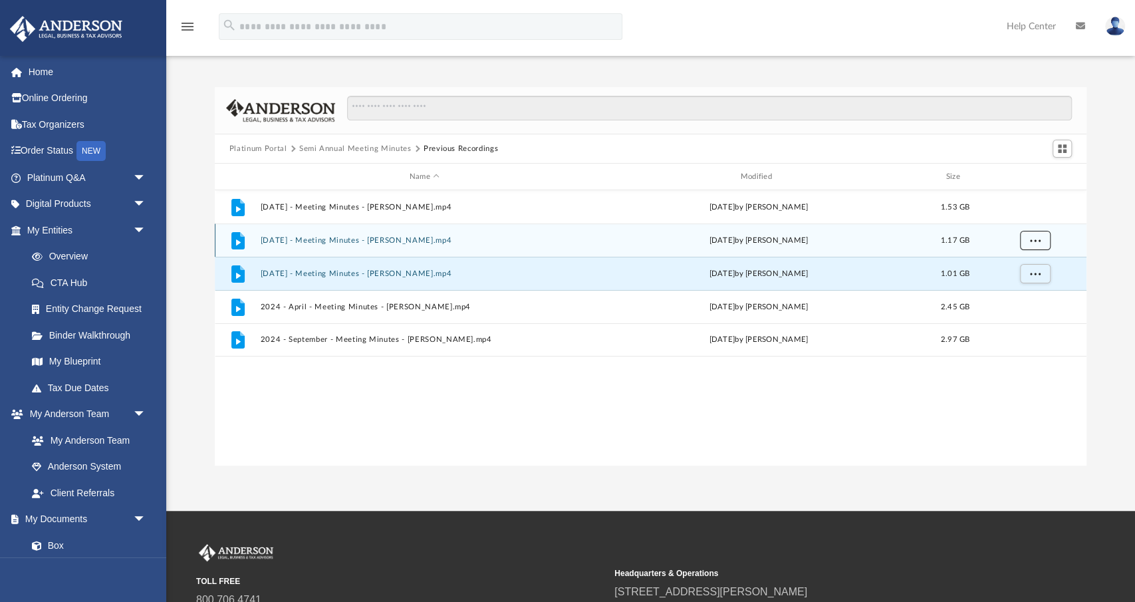
click at [1035, 239] on span "More options" at bounding box center [1035, 239] width 11 height 7
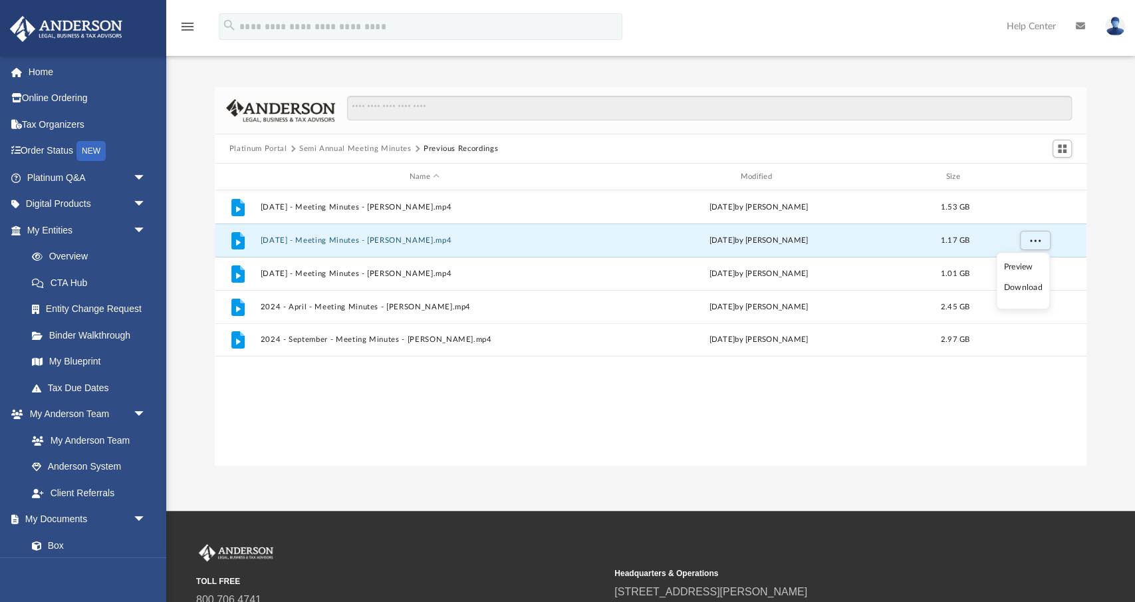
click at [1020, 289] on li "Download" at bounding box center [1023, 288] width 39 height 14
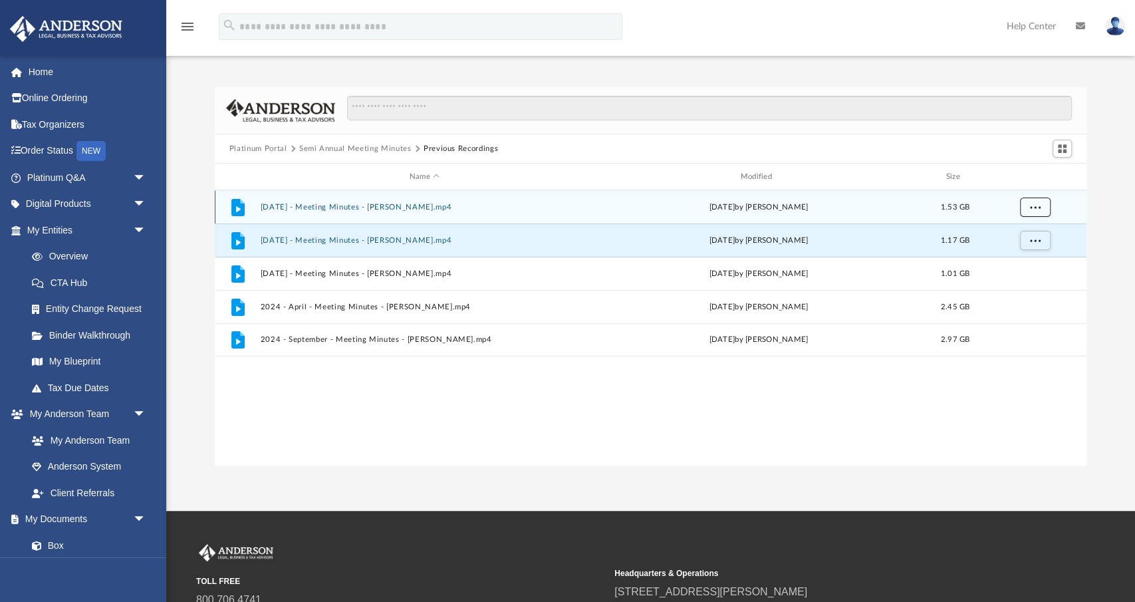
click at [1032, 213] on button "More options" at bounding box center [1035, 208] width 31 height 20
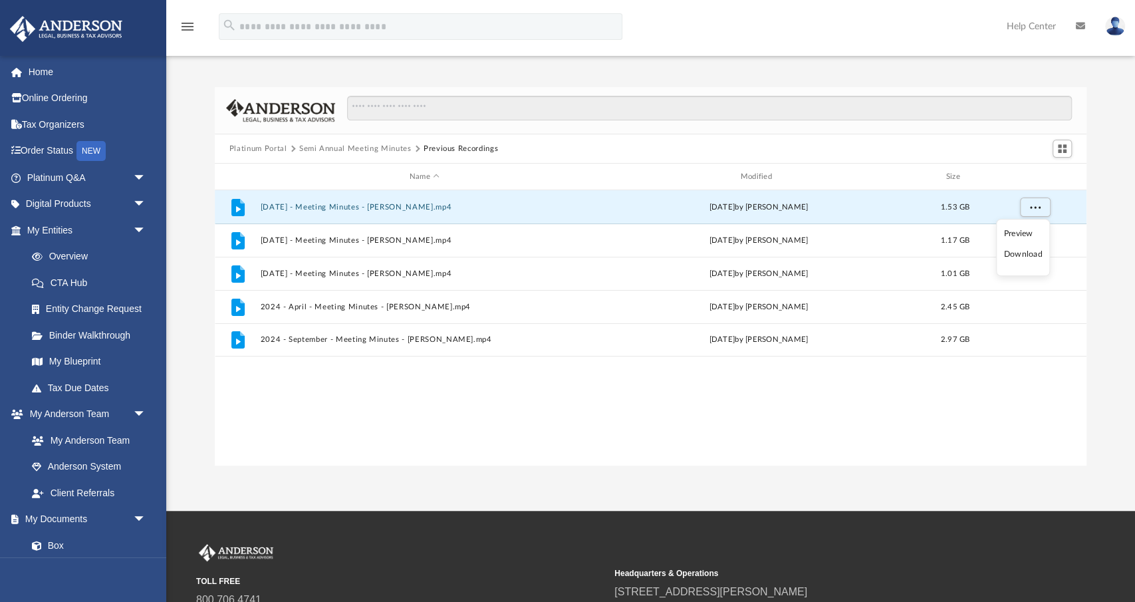
click at [1019, 253] on li "Download" at bounding box center [1023, 255] width 39 height 14
click at [259, 148] on button "Platinum Portal" at bounding box center [258, 149] width 58 height 12
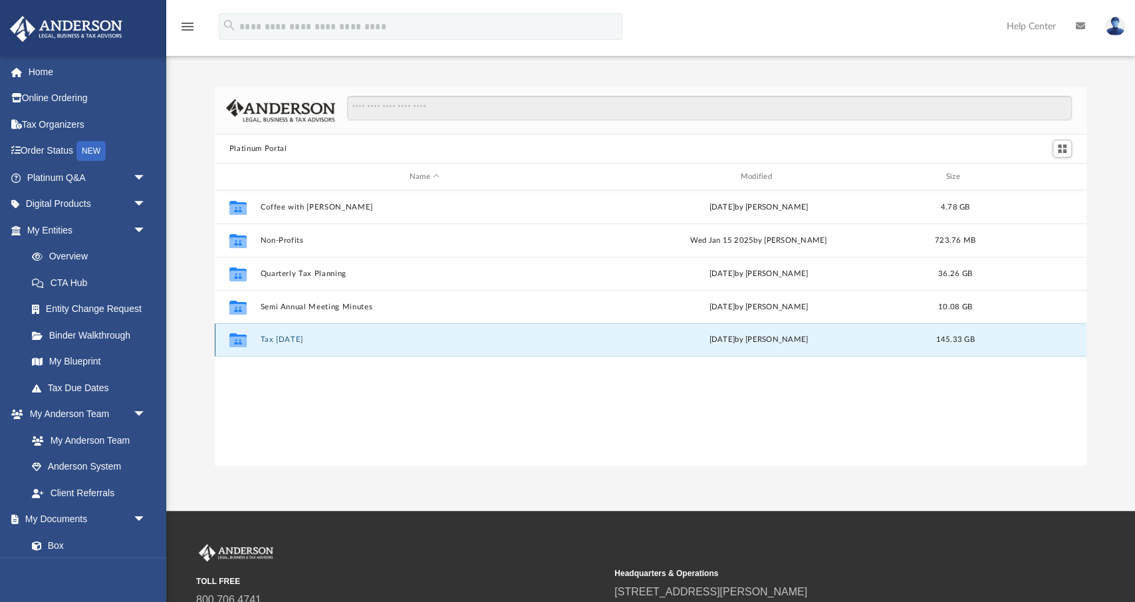
click at [272, 339] on button "Tax [DATE]" at bounding box center [424, 339] width 329 height 9
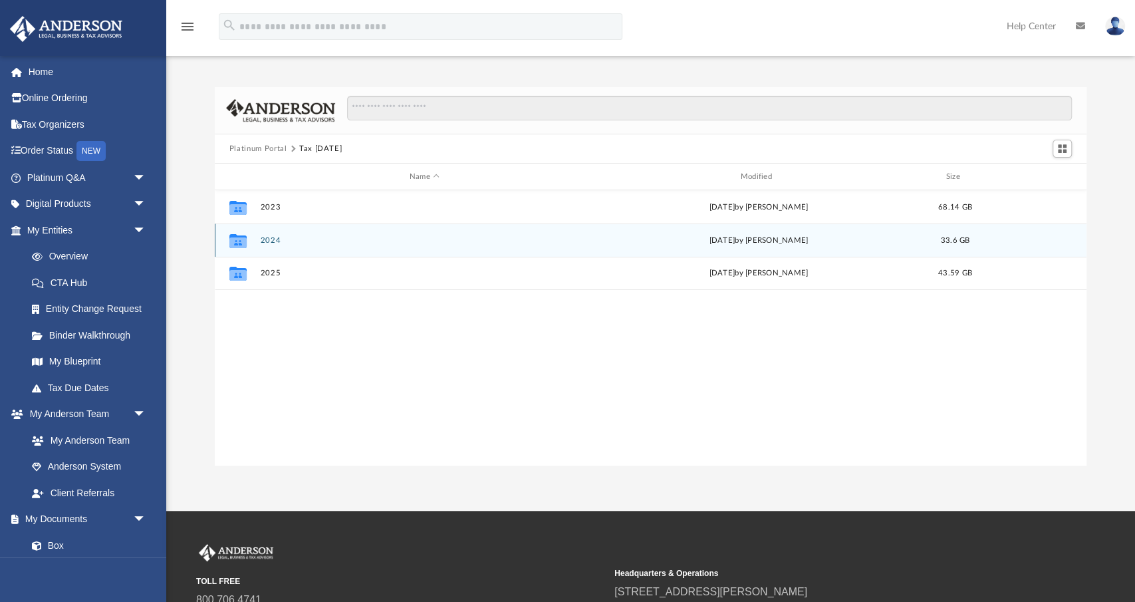
click at [778, 232] on div "Collaborated Folder 2024 [DATE] by [PERSON_NAME] 33.6 GB" at bounding box center [651, 239] width 872 height 33
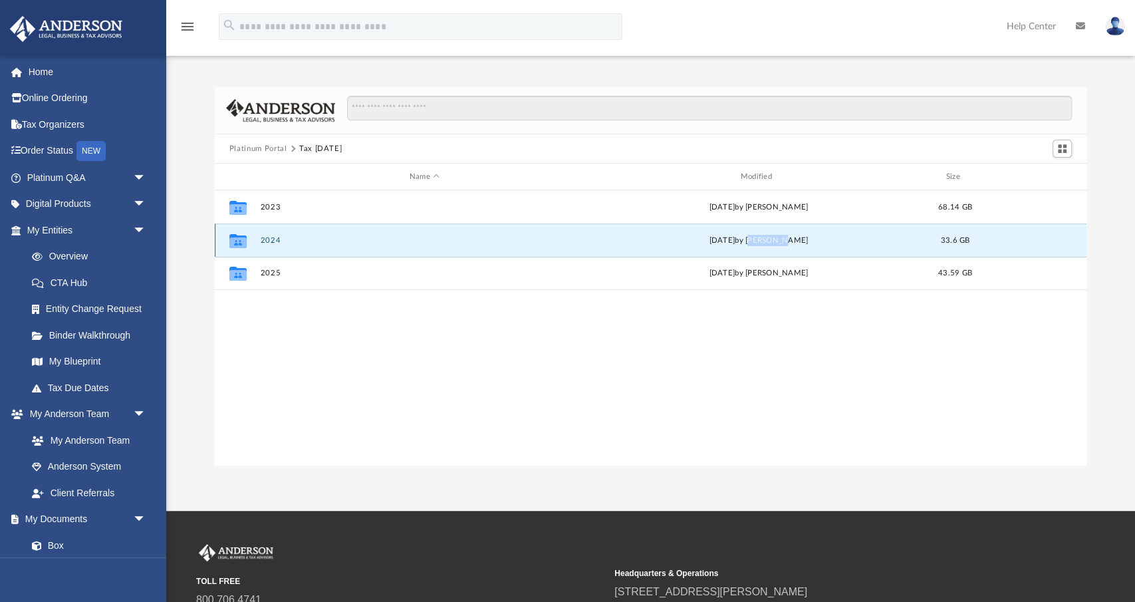
click at [778, 232] on div "Collaborated Folder 2024 [DATE] by [PERSON_NAME] 33.6 GB" at bounding box center [651, 239] width 872 height 33
click at [253, 242] on div "Collaborated Folder" at bounding box center [237, 239] width 33 height 21
click at [228, 243] on icon "Collaborated Folder" at bounding box center [237, 239] width 21 height 21
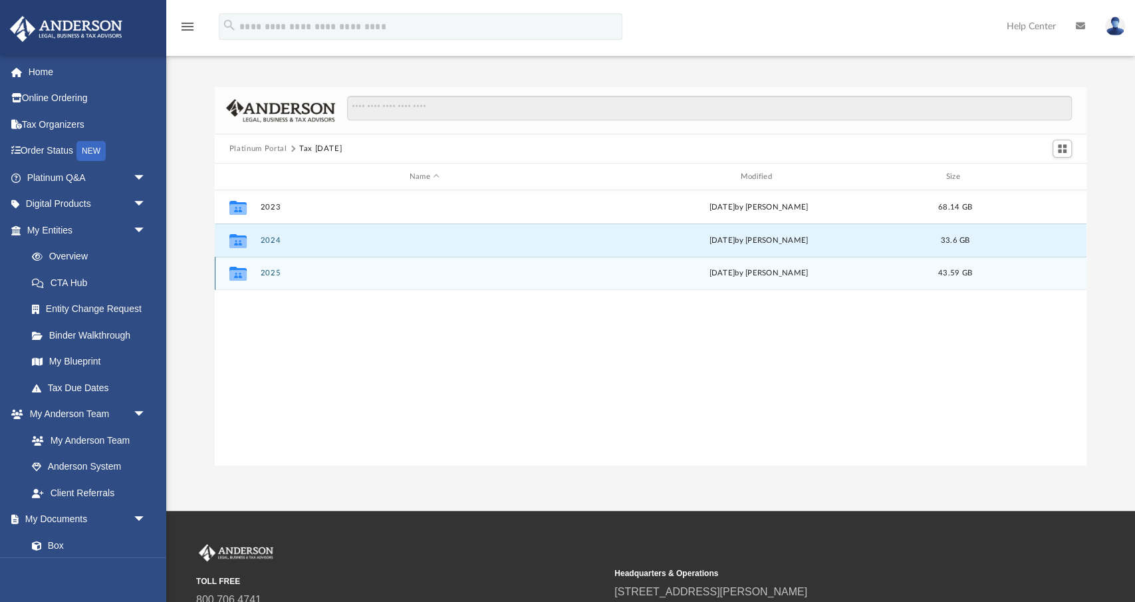
click at [243, 280] on icon "grid" at bounding box center [237, 275] width 17 height 11
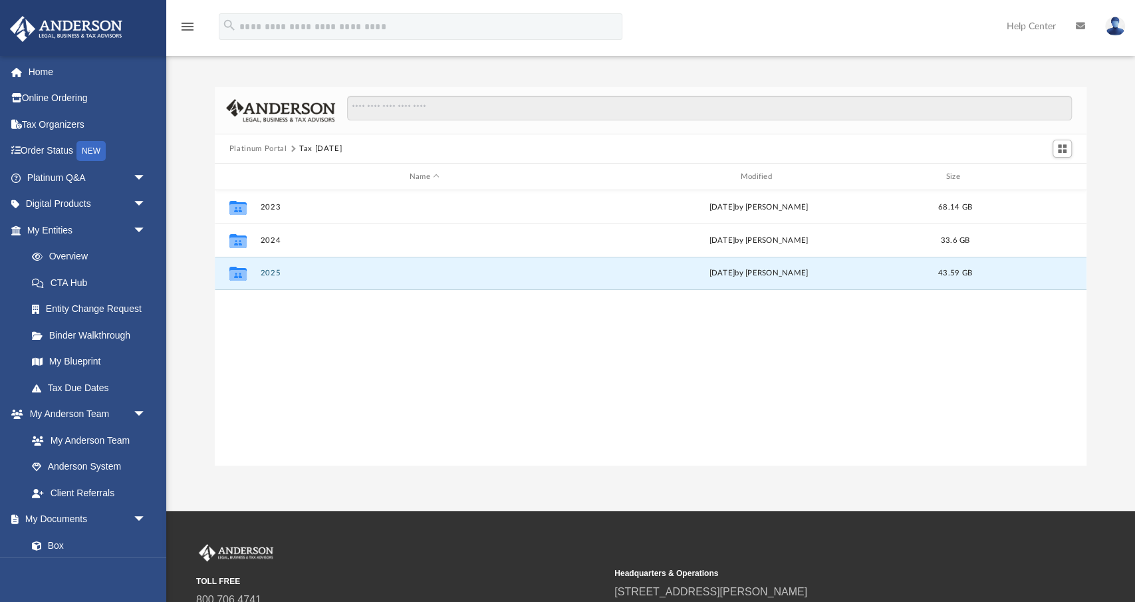
click at [676, 327] on div "Collaborated Folder 2023 [DATE] by [PERSON_NAME] 68.14 GB Collaborated Folder 2…" at bounding box center [651, 328] width 872 height 276
click at [268, 273] on button "2025" at bounding box center [424, 273] width 329 height 9
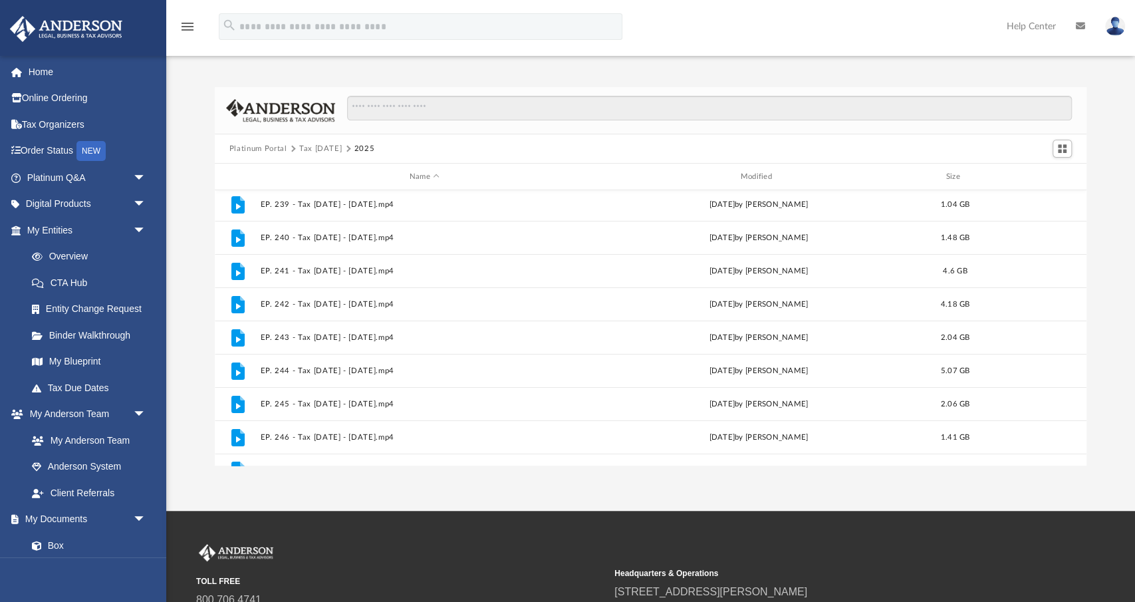
scroll to position [0, 0]
click at [313, 148] on button "Tax [DATE]" at bounding box center [320, 149] width 43 height 12
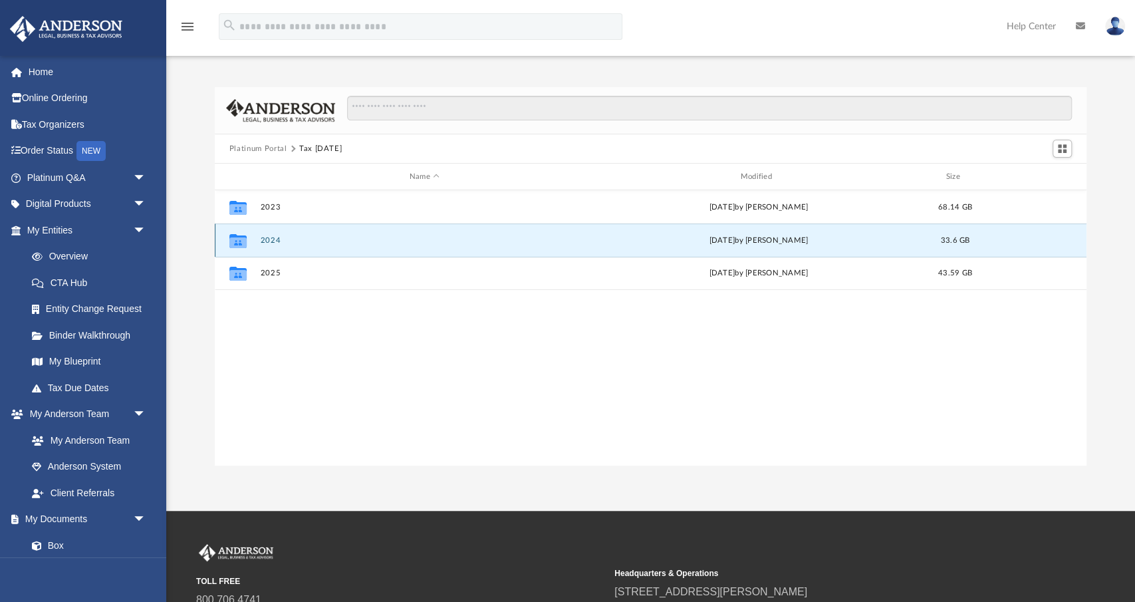
click at [268, 239] on button "2024" at bounding box center [424, 240] width 329 height 9
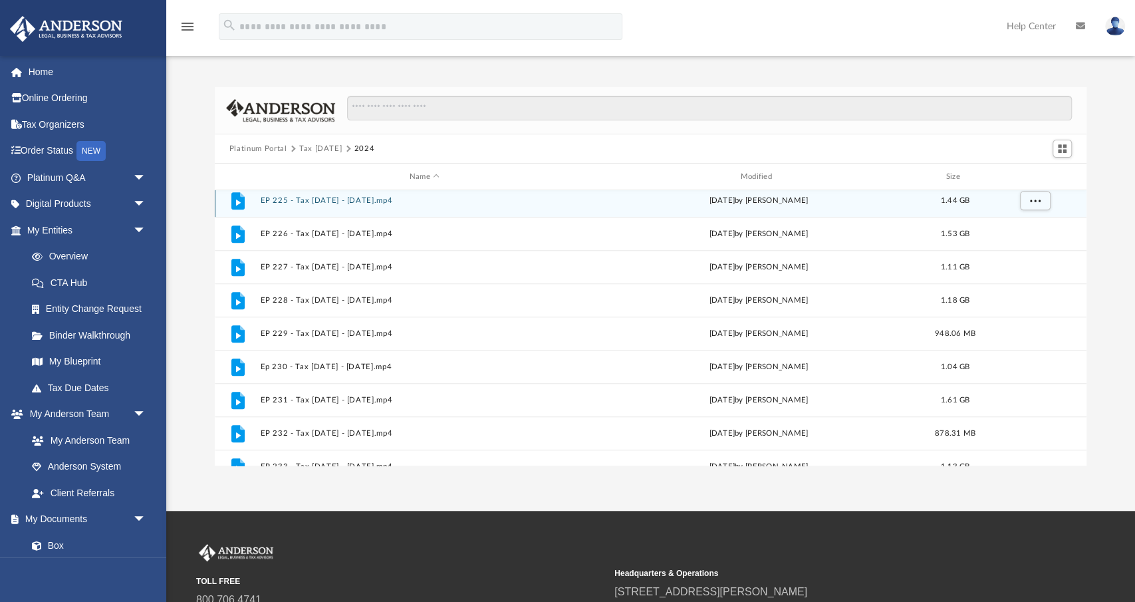
scroll to position [543, 0]
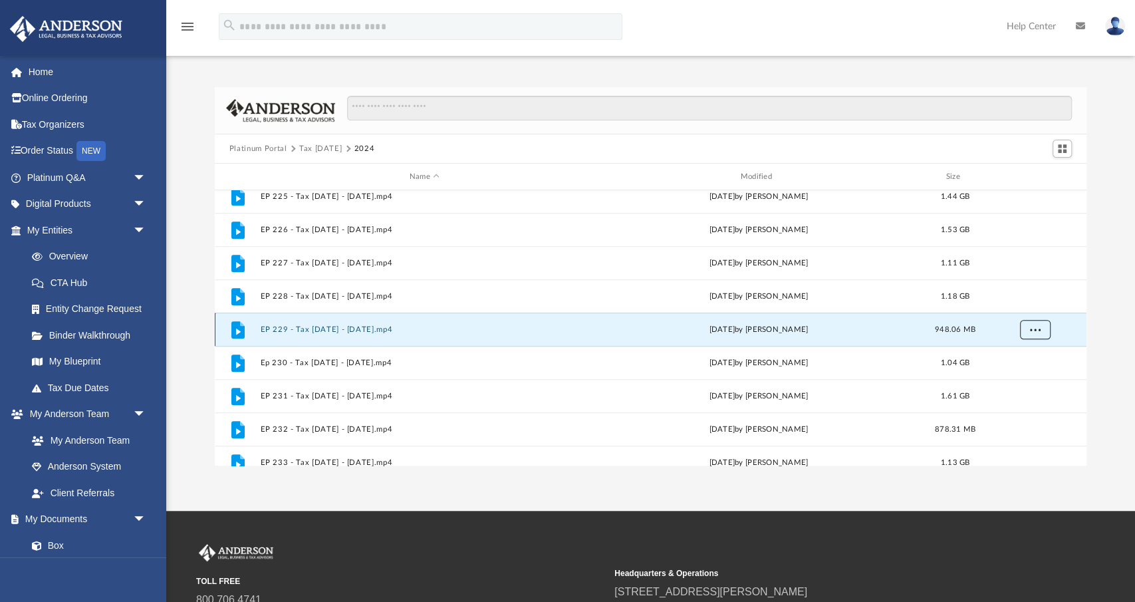
click at [1028, 331] on button "More options" at bounding box center [1035, 330] width 31 height 20
click at [1014, 376] on li "Download" at bounding box center [1023, 377] width 39 height 14
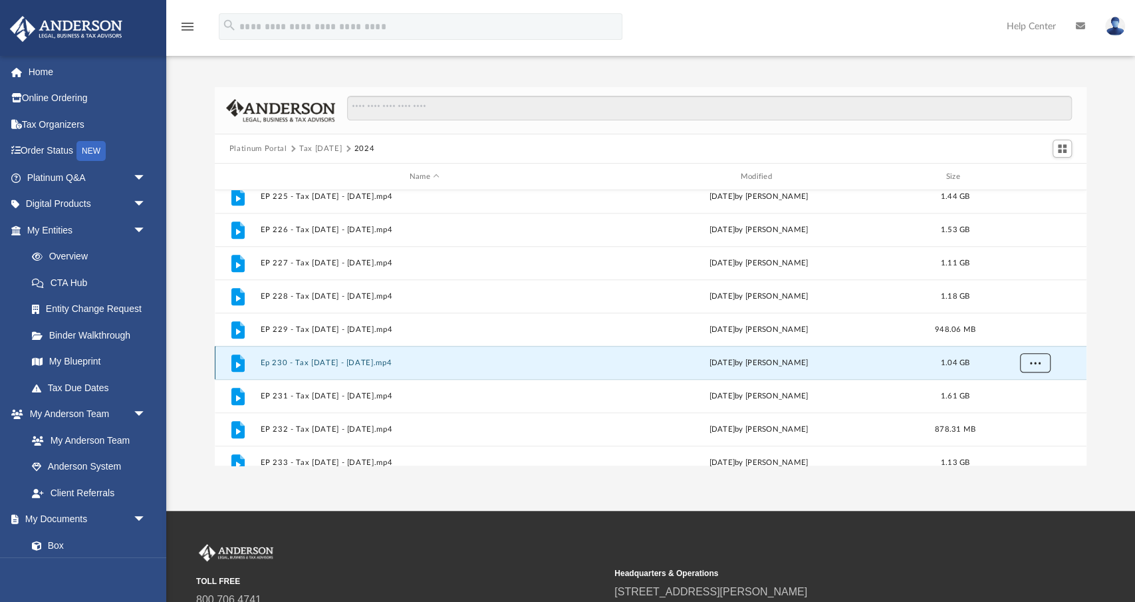
click at [1026, 364] on button "More options" at bounding box center [1035, 363] width 31 height 20
click at [1018, 410] on li "Download" at bounding box center [1023, 411] width 39 height 14
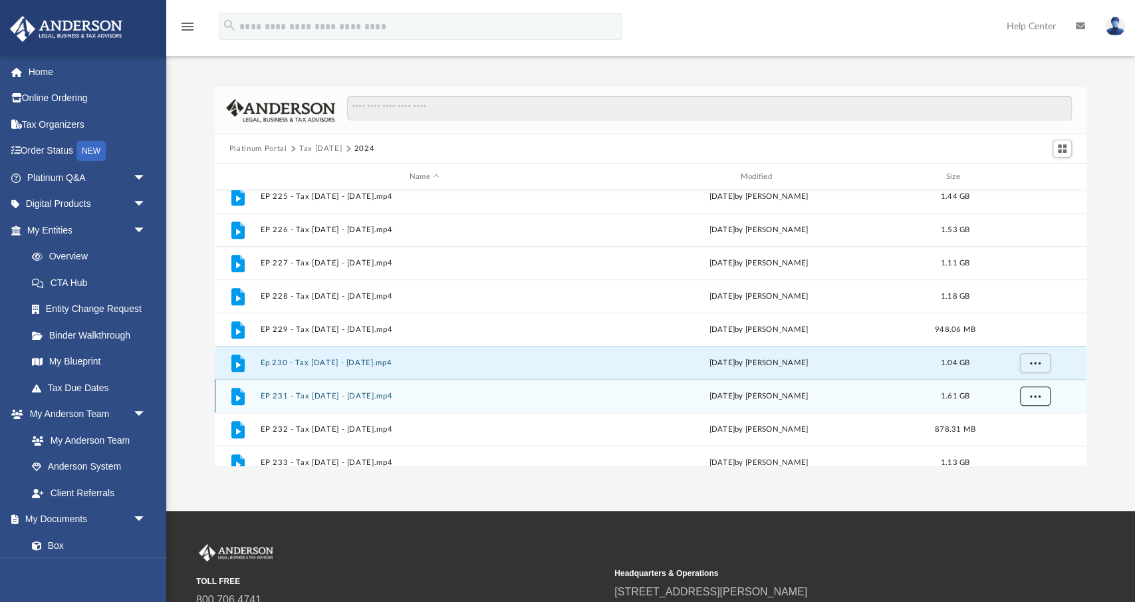
click at [1032, 390] on button "More options" at bounding box center [1035, 396] width 31 height 20
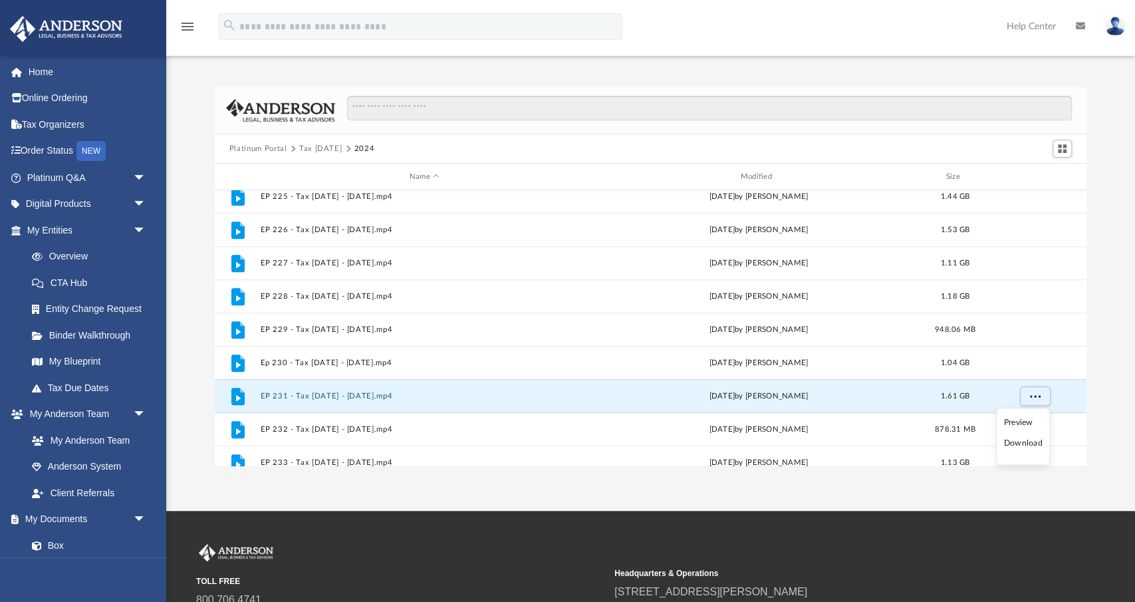
click at [1018, 444] on li "Download" at bounding box center [1023, 444] width 39 height 14
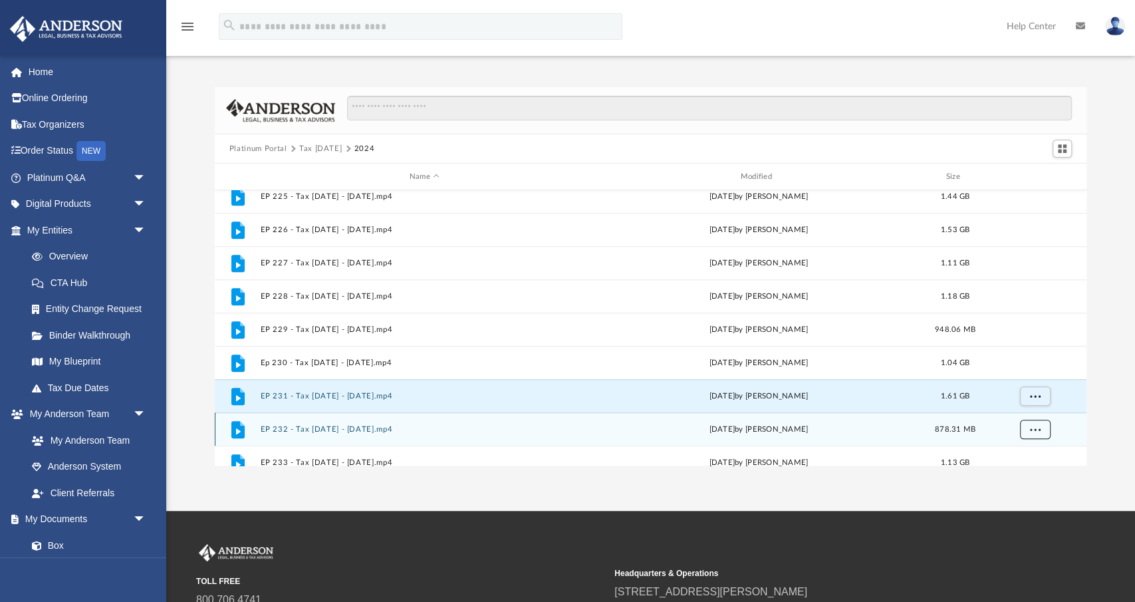
click at [1036, 426] on span "More options" at bounding box center [1035, 428] width 11 height 7
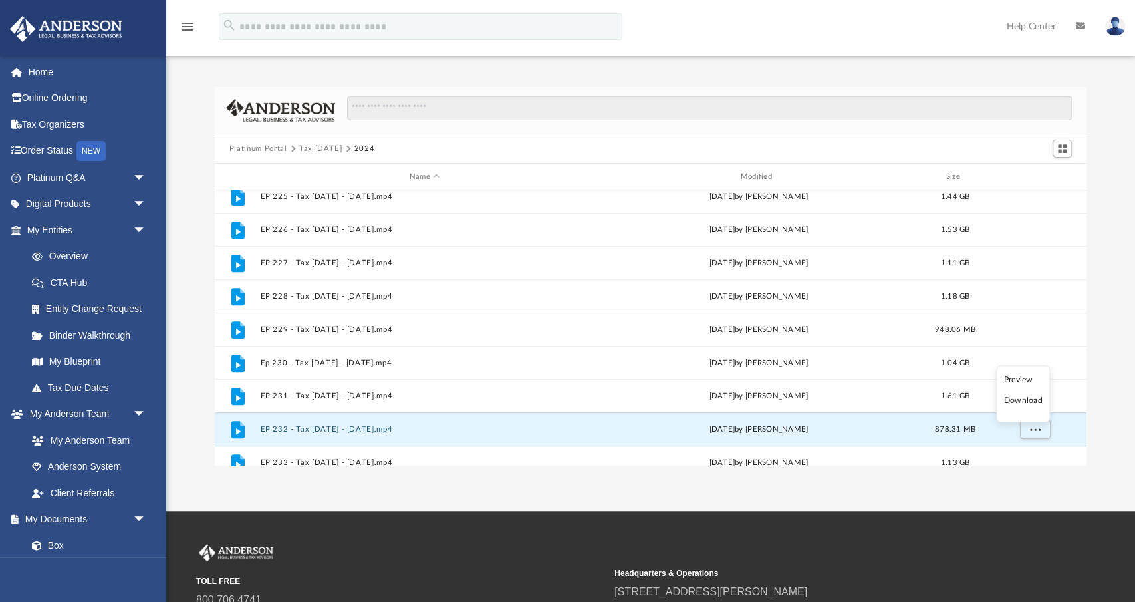
click at [1014, 401] on li "Download" at bounding box center [1023, 401] width 39 height 14
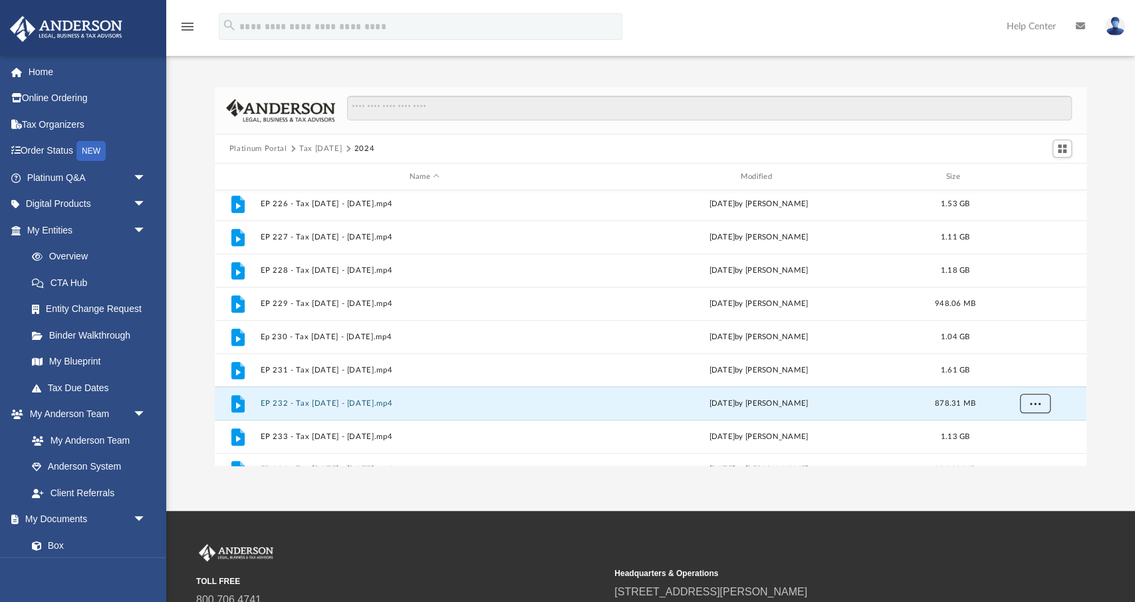
scroll to position [588, 0]
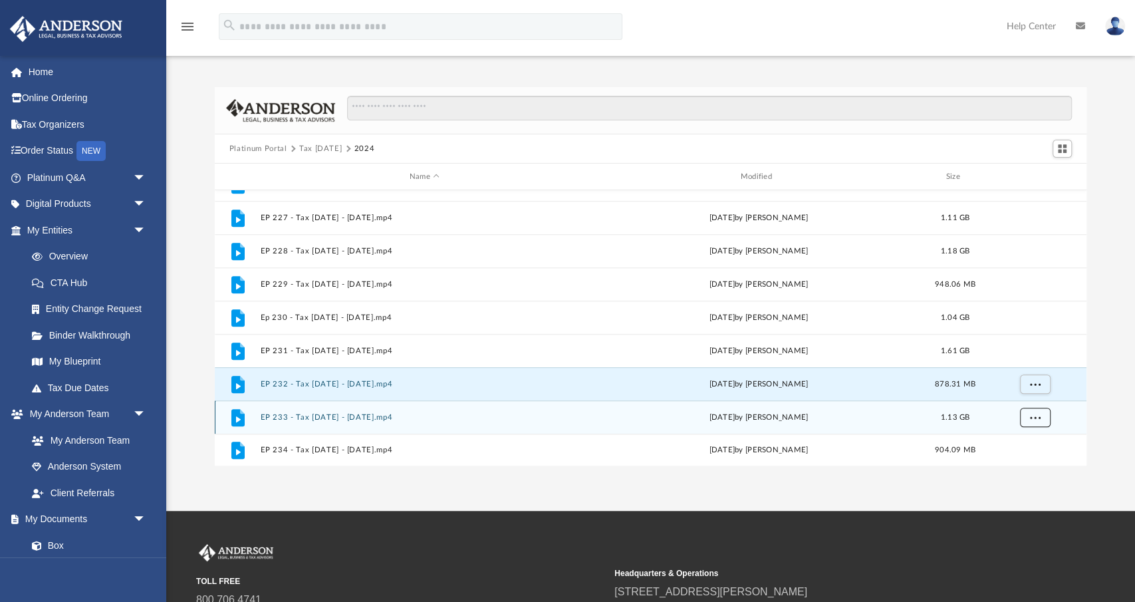
click at [1037, 414] on span "More options" at bounding box center [1035, 416] width 11 height 7
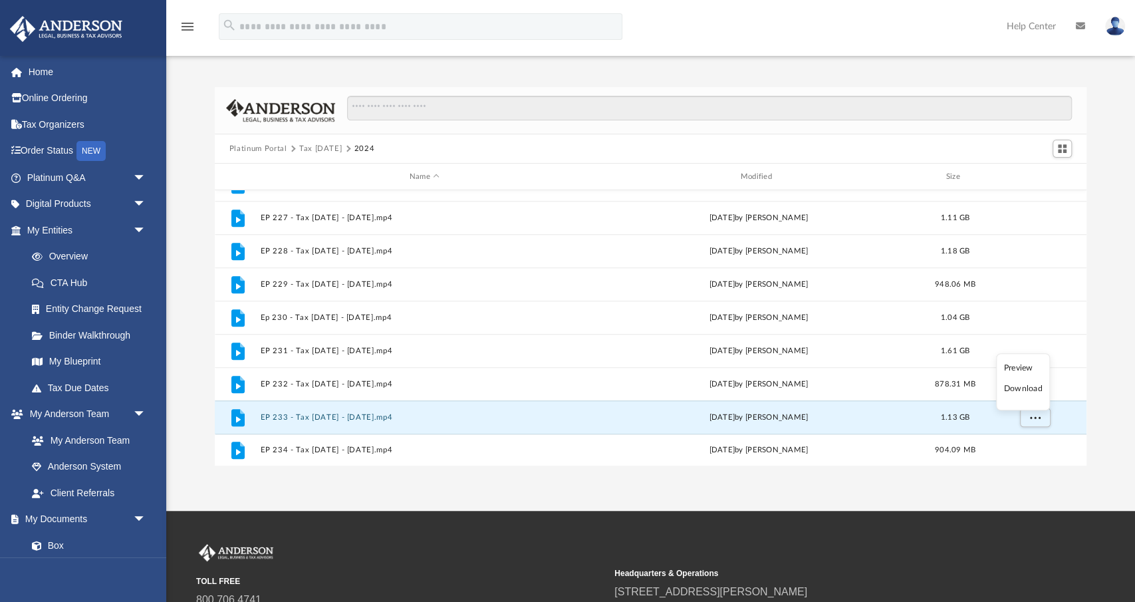
click at [1013, 390] on li "Download" at bounding box center [1023, 389] width 39 height 14
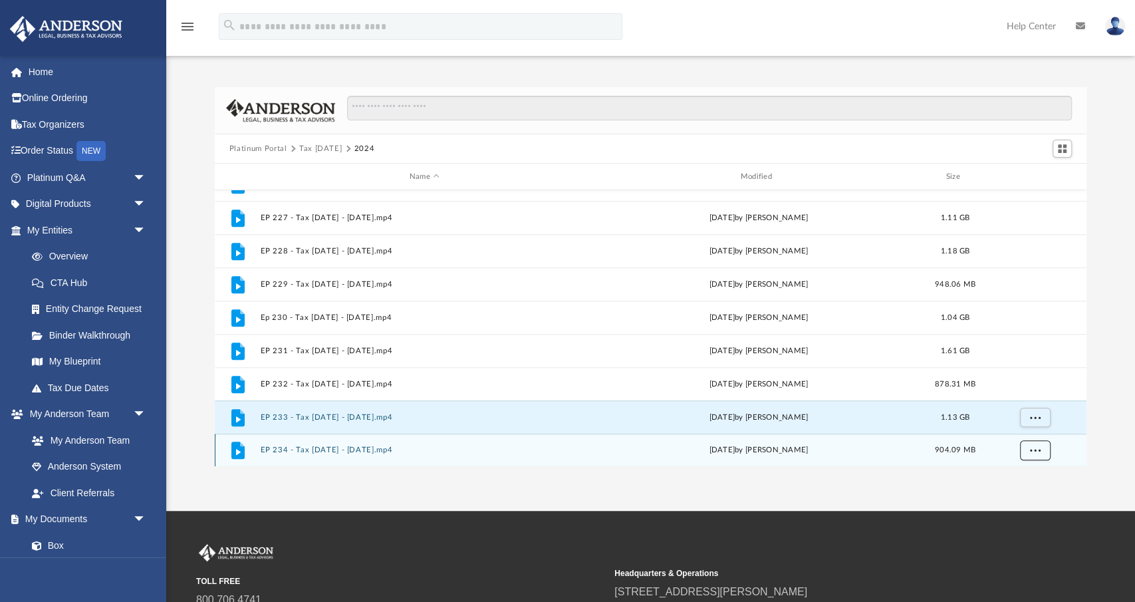
click at [1029, 448] on div "File EP 225 - Tax [DATE] - [DATE].mp4 [DATE] by [PERSON_NAME] 1.44 GB File EP 2…" at bounding box center [651, 328] width 872 height 276
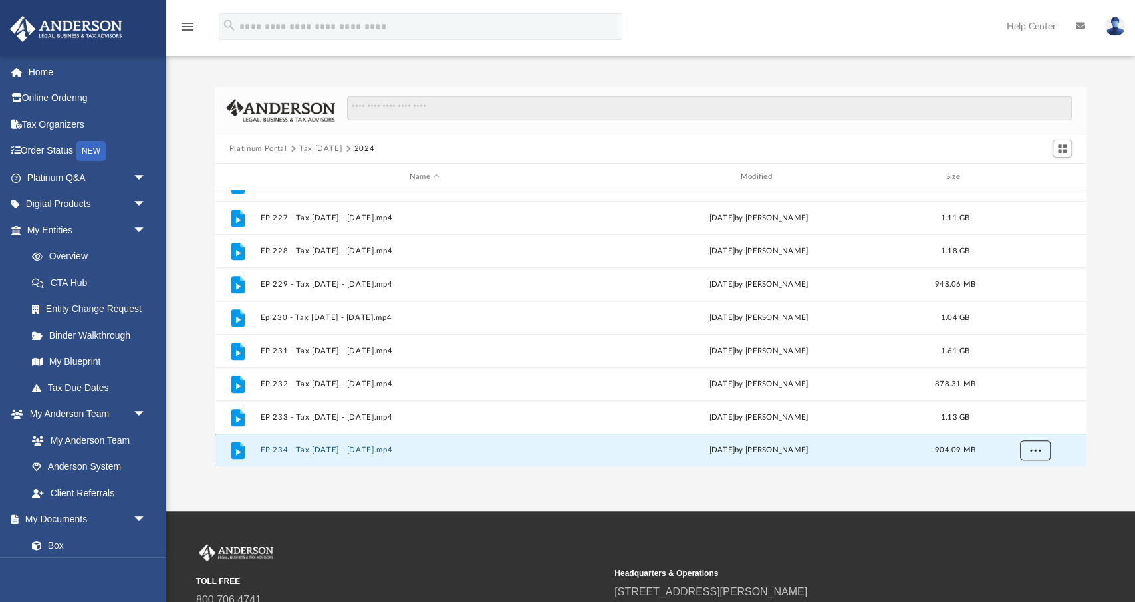
click at [1044, 450] on button "More options" at bounding box center [1035, 450] width 31 height 20
click at [1010, 420] on li "Download" at bounding box center [1023, 421] width 39 height 14
click at [324, 148] on button "Tax [DATE]" at bounding box center [320, 149] width 43 height 12
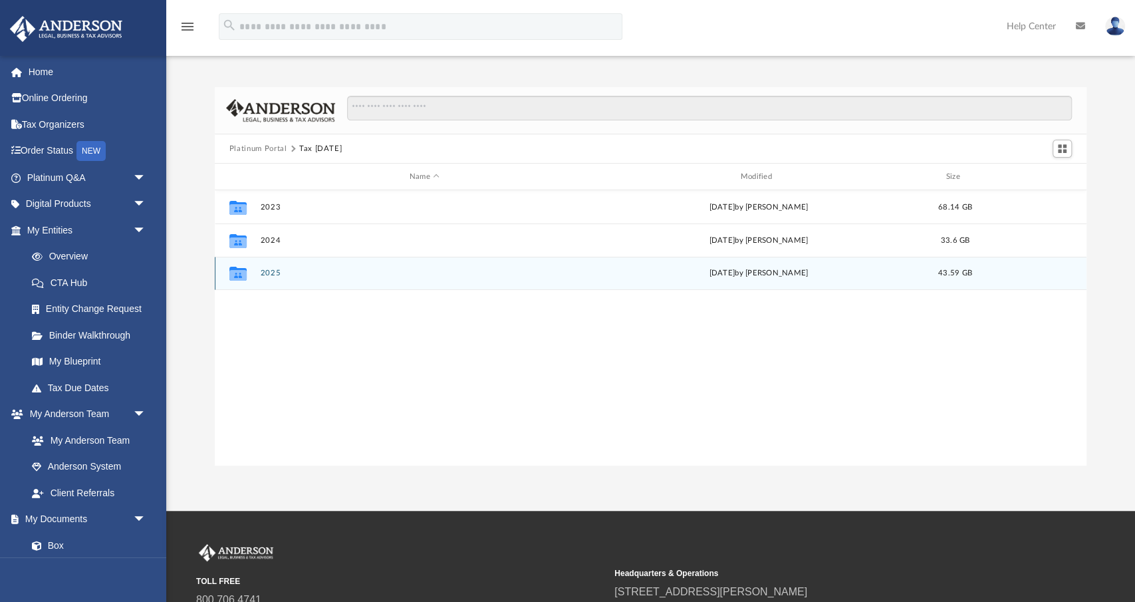
click at [271, 270] on button "2025" at bounding box center [424, 273] width 329 height 9
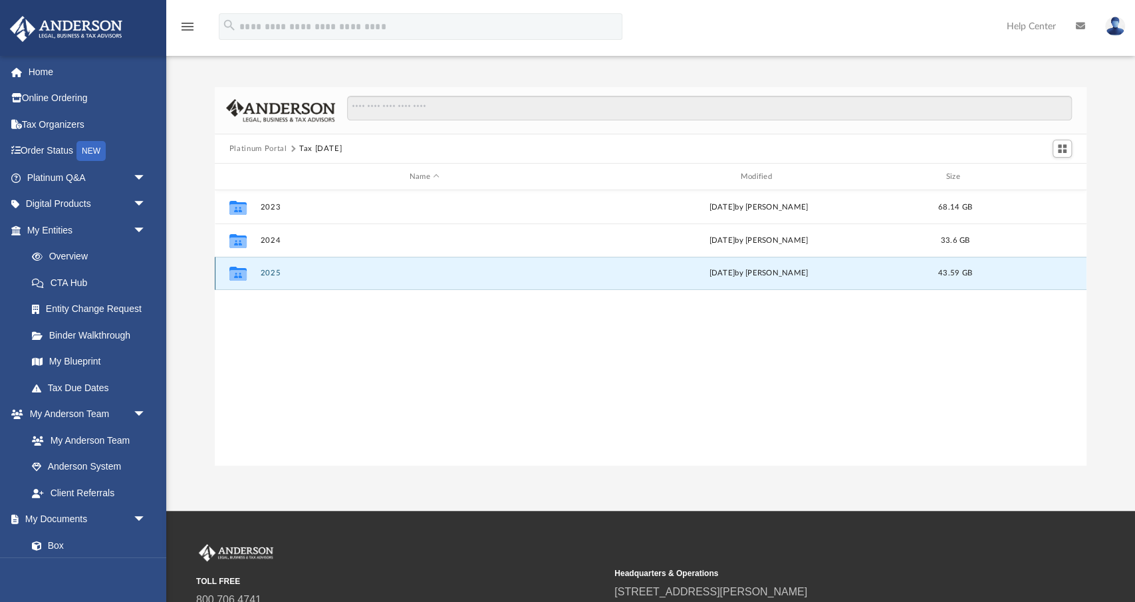
click at [271, 270] on button "2025" at bounding box center [424, 273] width 329 height 9
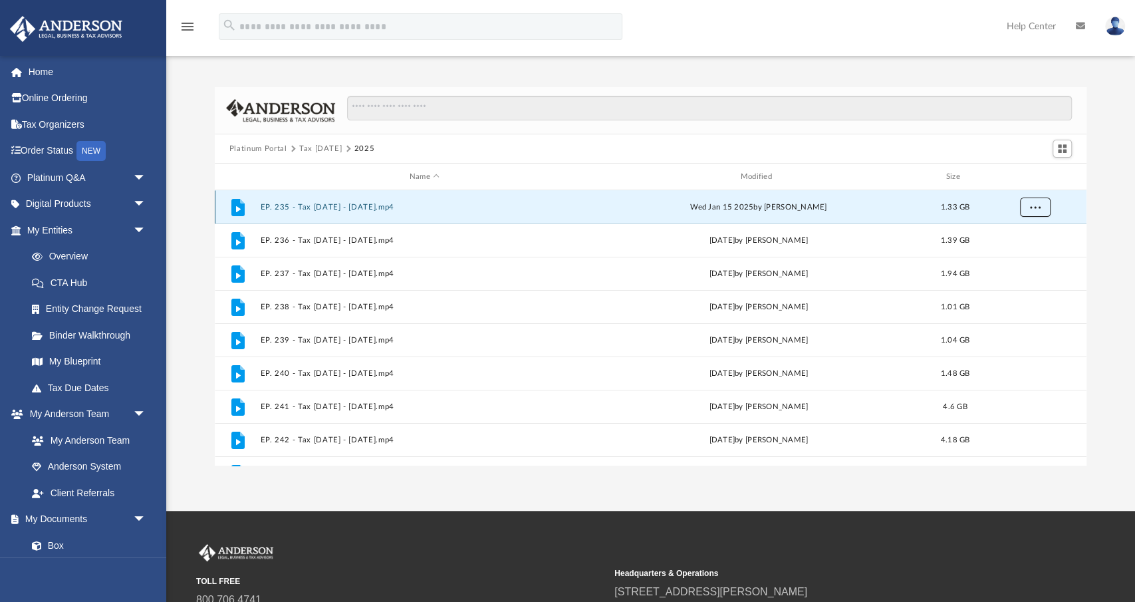
click at [1035, 207] on span "More options" at bounding box center [1035, 206] width 11 height 7
click at [1012, 255] on li "Download" at bounding box center [1023, 255] width 39 height 14
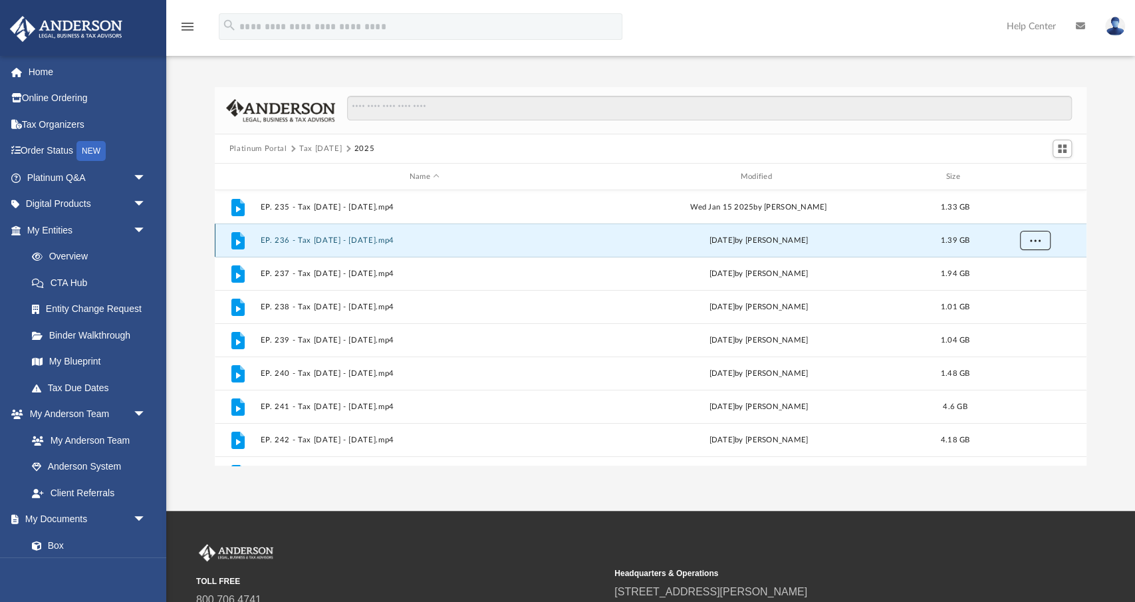
click at [1028, 244] on button "More options" at bounding box center [1035, 241] width 31 height 20
click at [1019, 289] on li "Download" at bounding box center [1023, 288] width 39 height 14
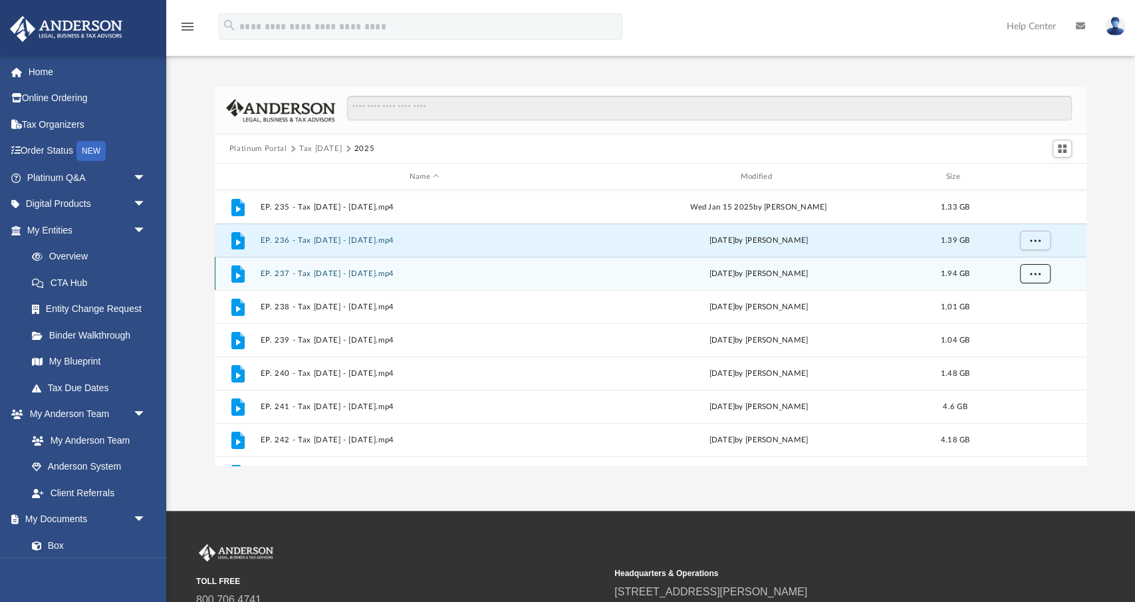
click at [1031, 268] on button "More options" at bounding box center [1035, 274] width 31 height 20
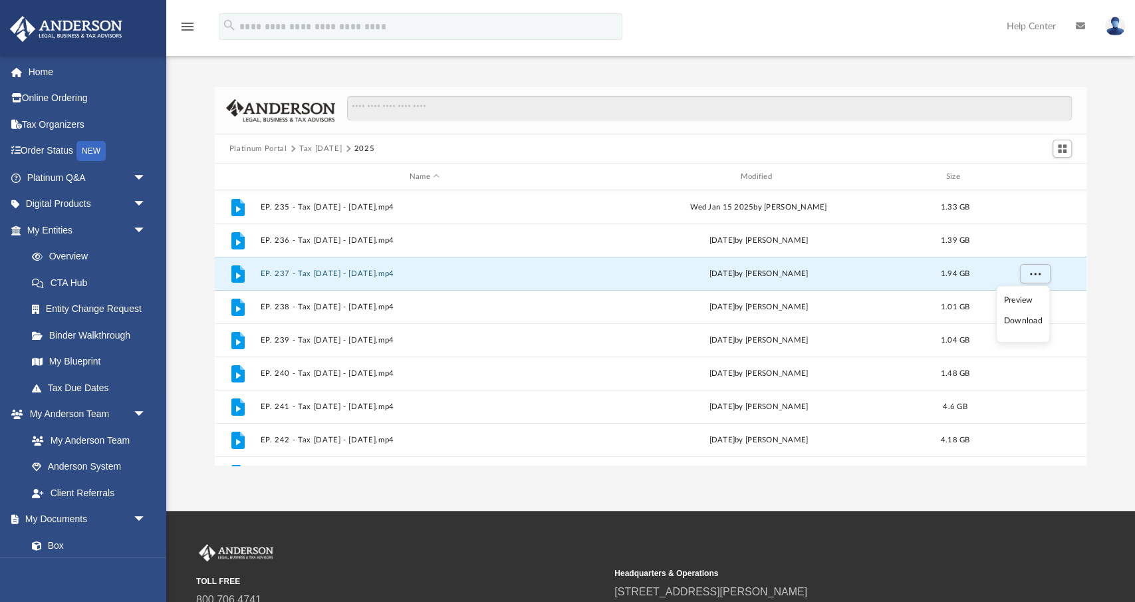
click at [1022, 317] on li "Download" at bounding box center [1023, 322] width 39 height 14
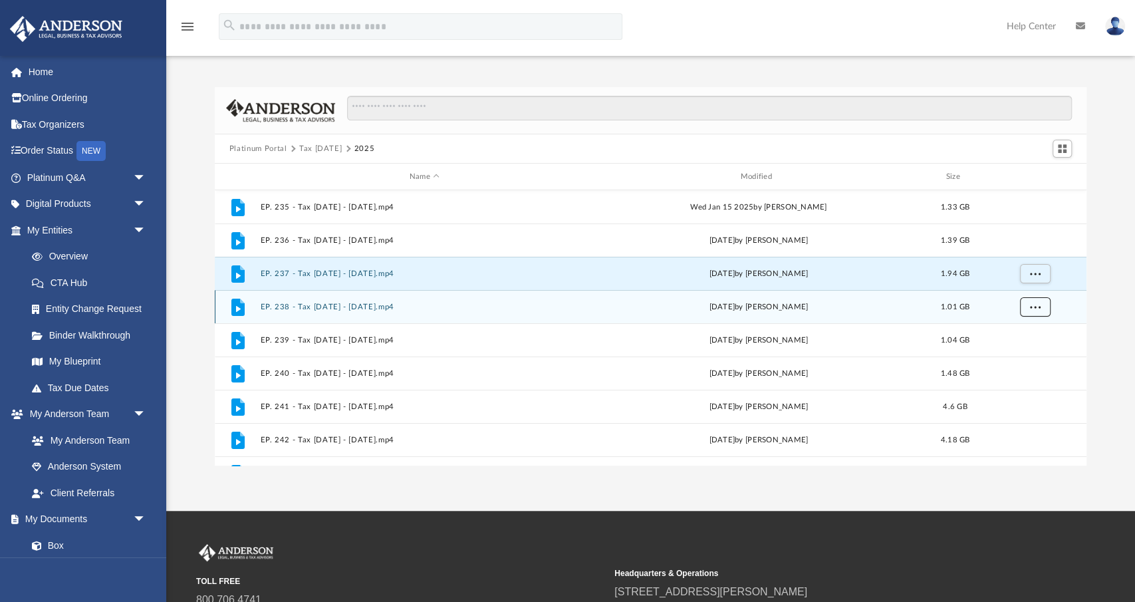
click at [1027, 303] on button "More options" at bounding box center [1035, 307] width 31 height 20
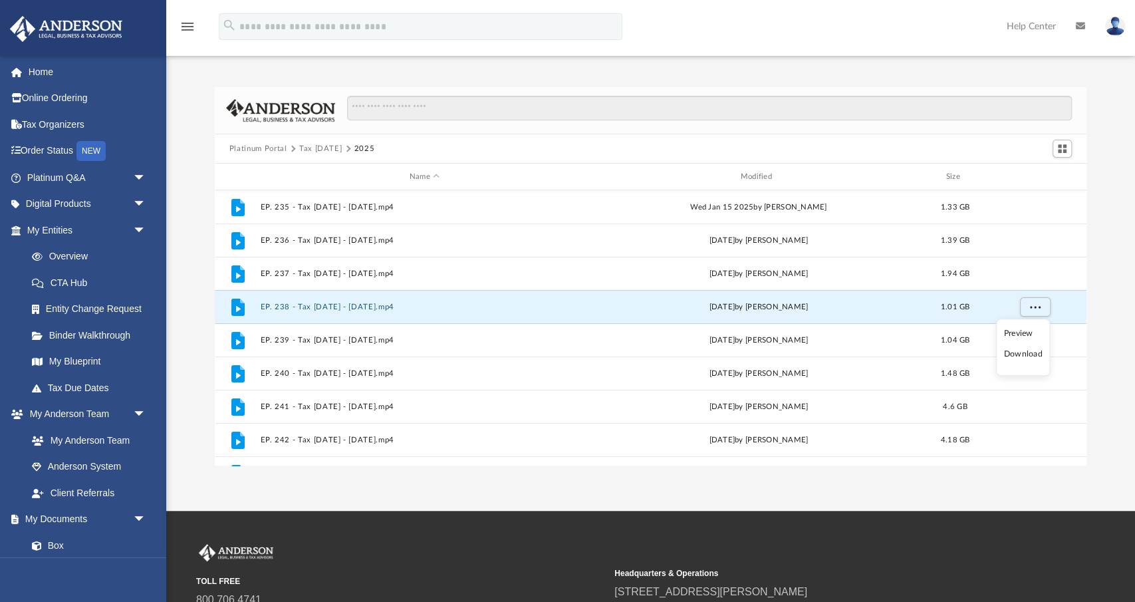
click at [1018, 352] on li "Download" at bounding box center [1023, 355] width 39 height 14
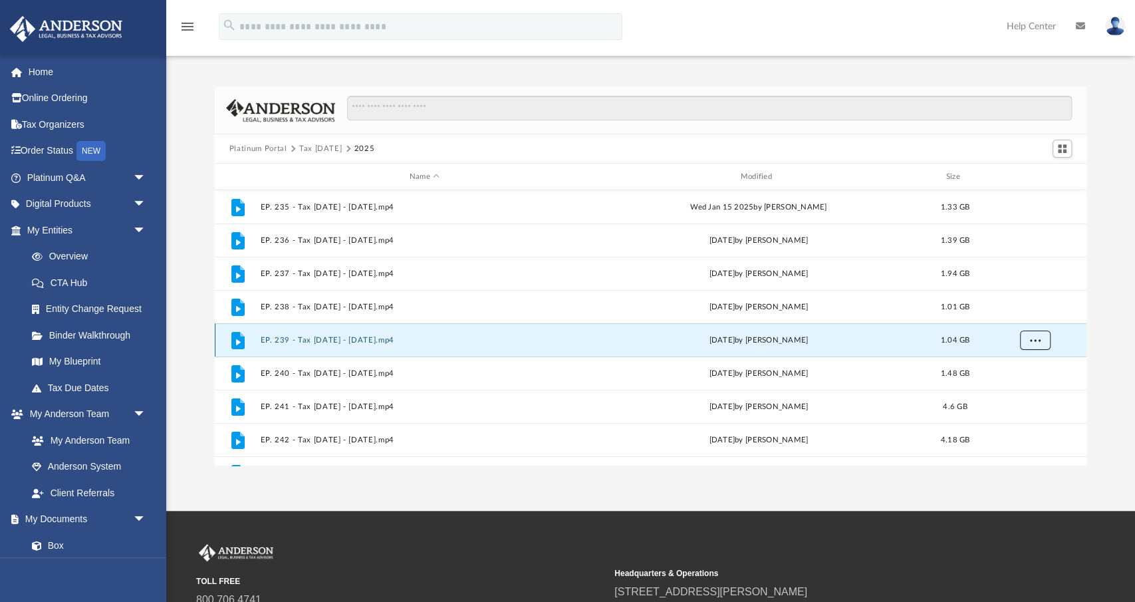
click at [1036, 336] on span "More options" at bounding box center [1035, 339] width 11 height 7
click at [1022, 388] on li "Download" at bounding box center [1023, 388] width 39 height 14
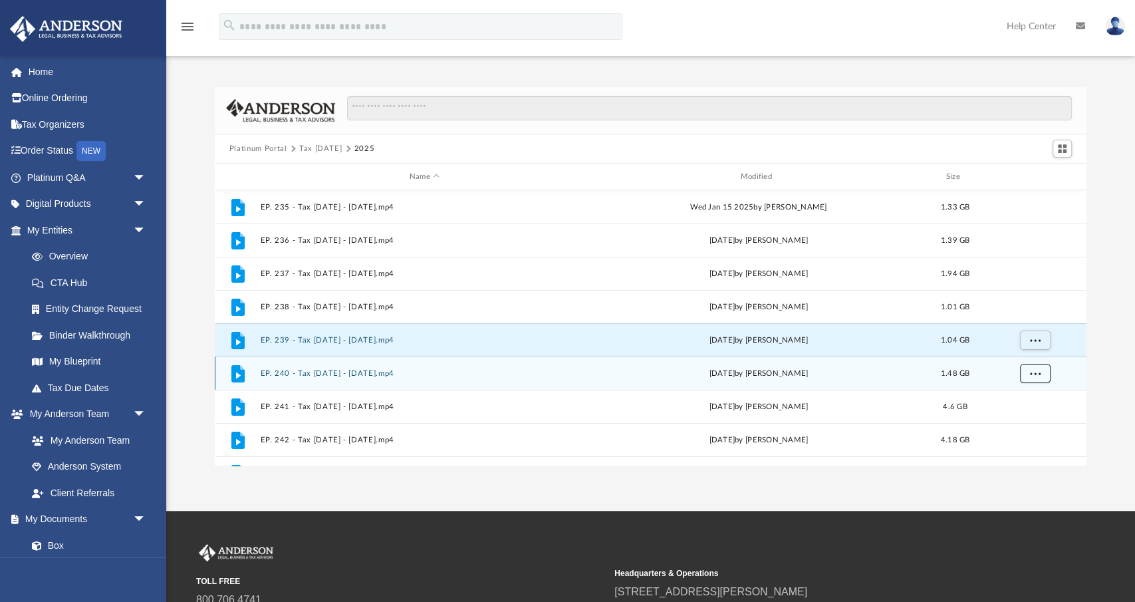
click at [1040, 368] on button "More options" at bounding box center [1035, 374] width 31 height 20
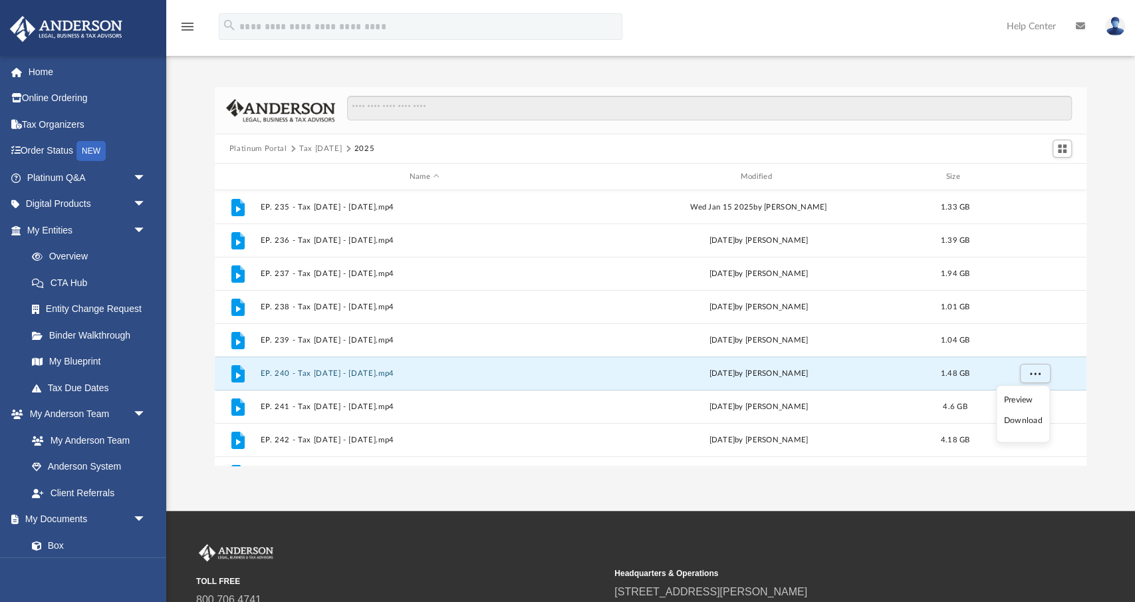
click at [1018, 418] on li "Download" at bounding box center [1023, 421] width 39 height 14
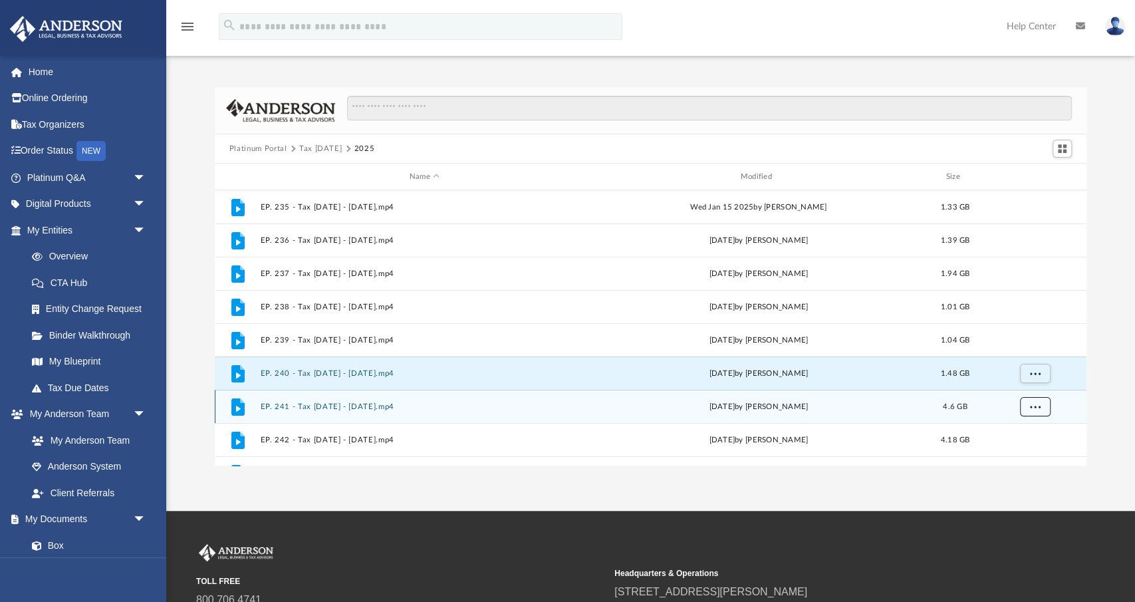
click at [1033, 409] on span "More options" at bounding box center [1035, 405] width 11 height 7
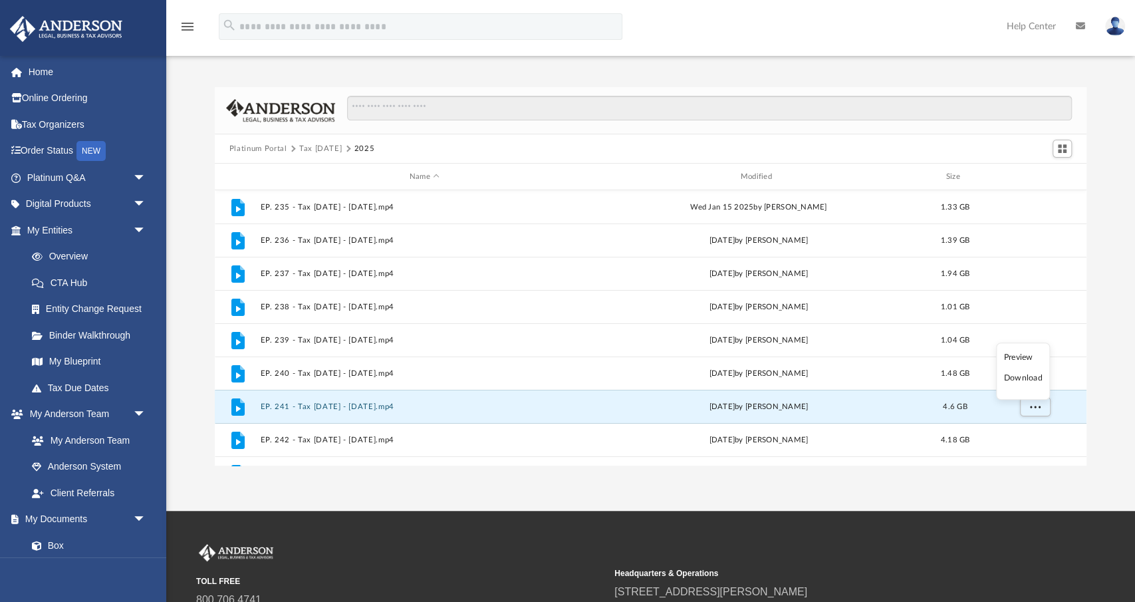
click at [1008, 382] on li "Download" at bounding box center [1023, 378] width 39 height 14
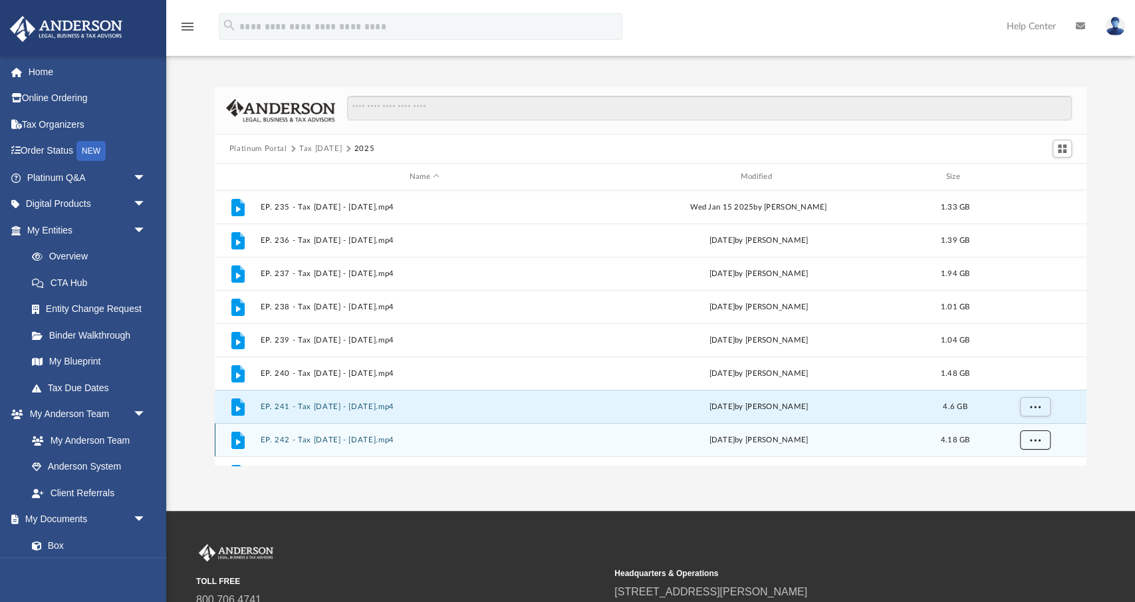
click at [1036, 440] on span "More options" at bounding box center [1035, 439] width 11 height 7
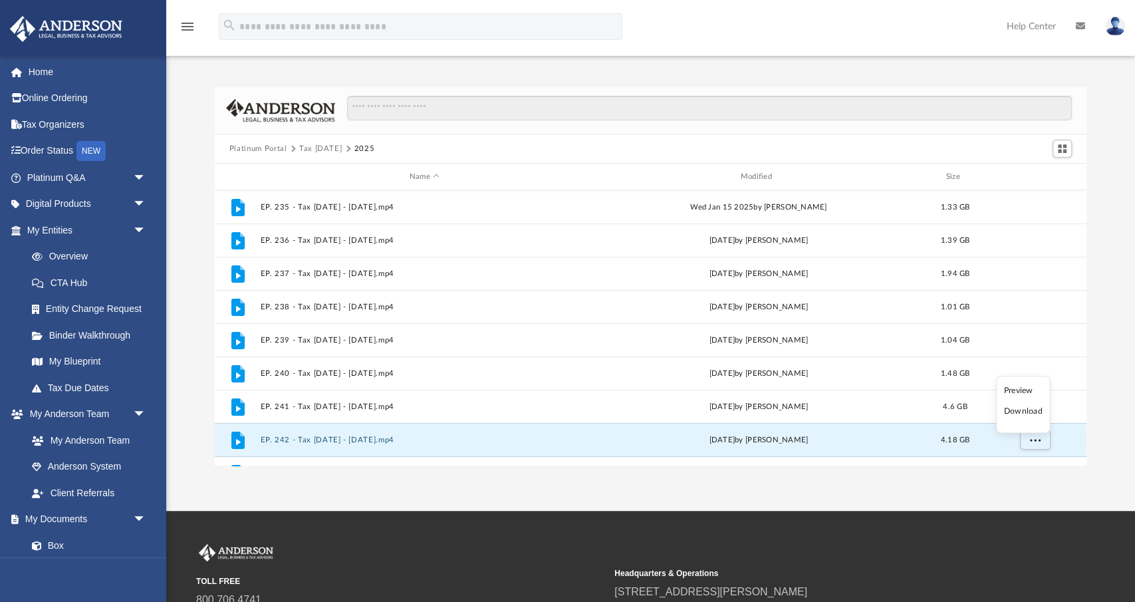
click at [1010, 410] on li "Download" at bounding box center [1023, 411] width 39 height 14
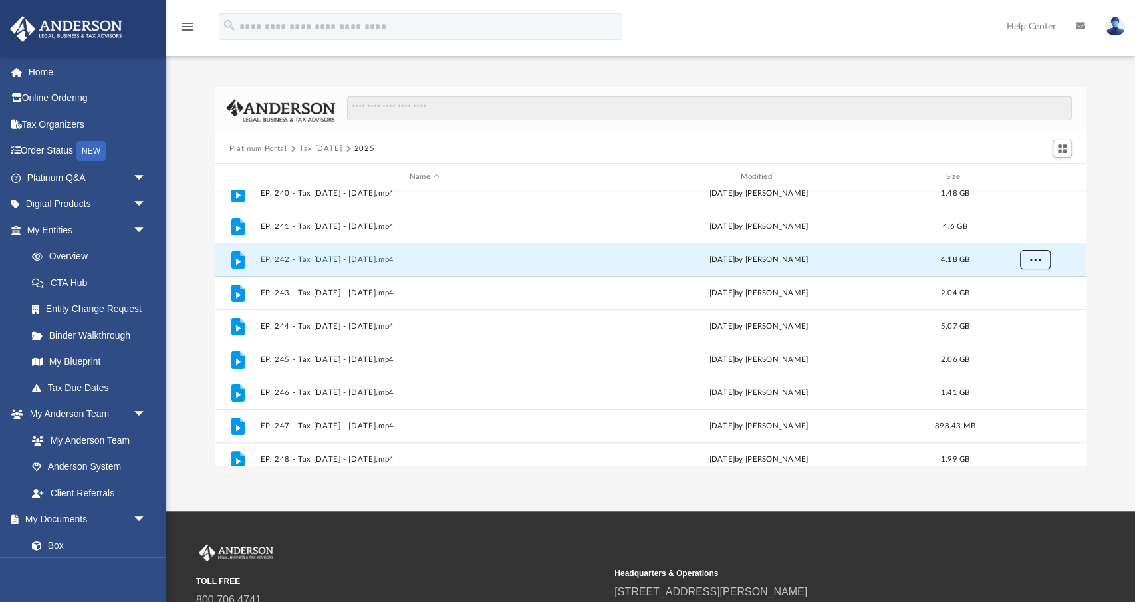
scroll to position [181, 0]
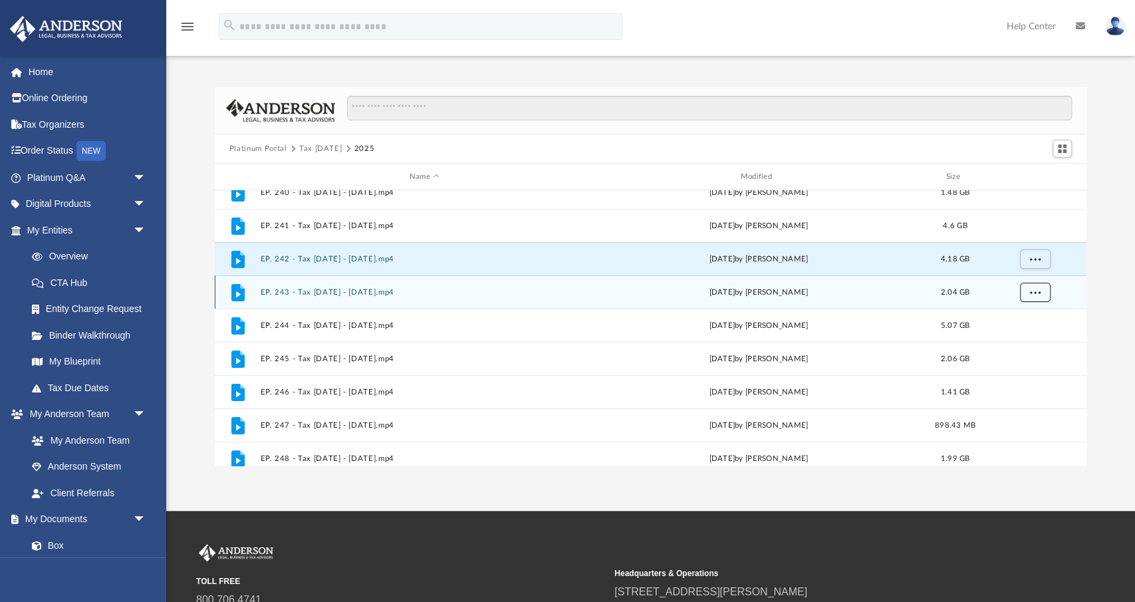
click at [1029, 294] on button "More options" at bounding box center [1035, 293] width 31 height 20
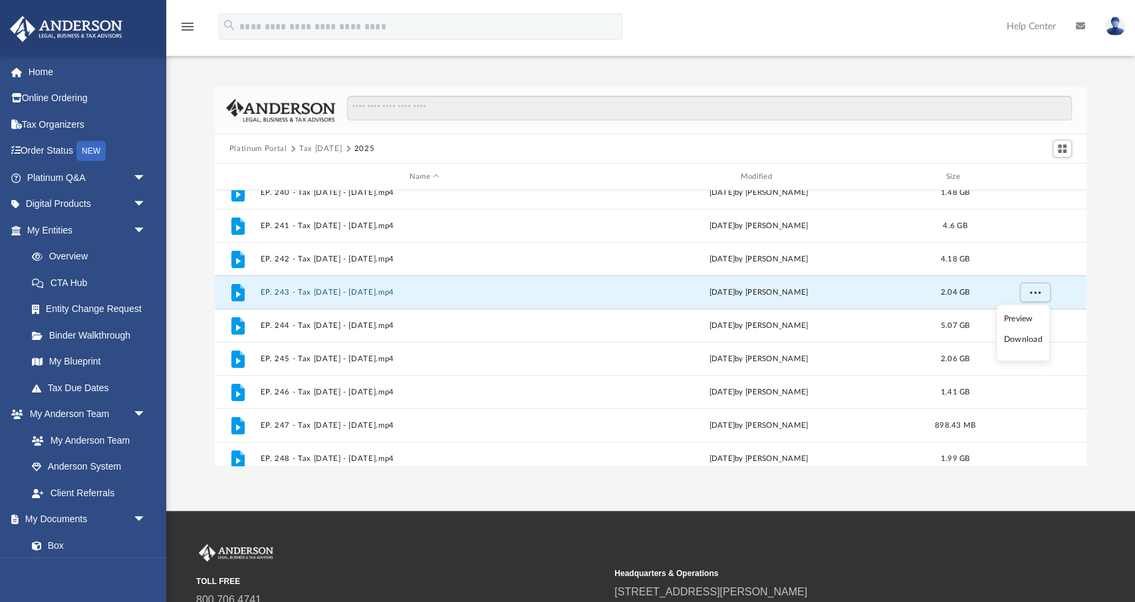
click at [1029, 341] on li "Download" at bounding box center [1023, 340] width 39 height 14
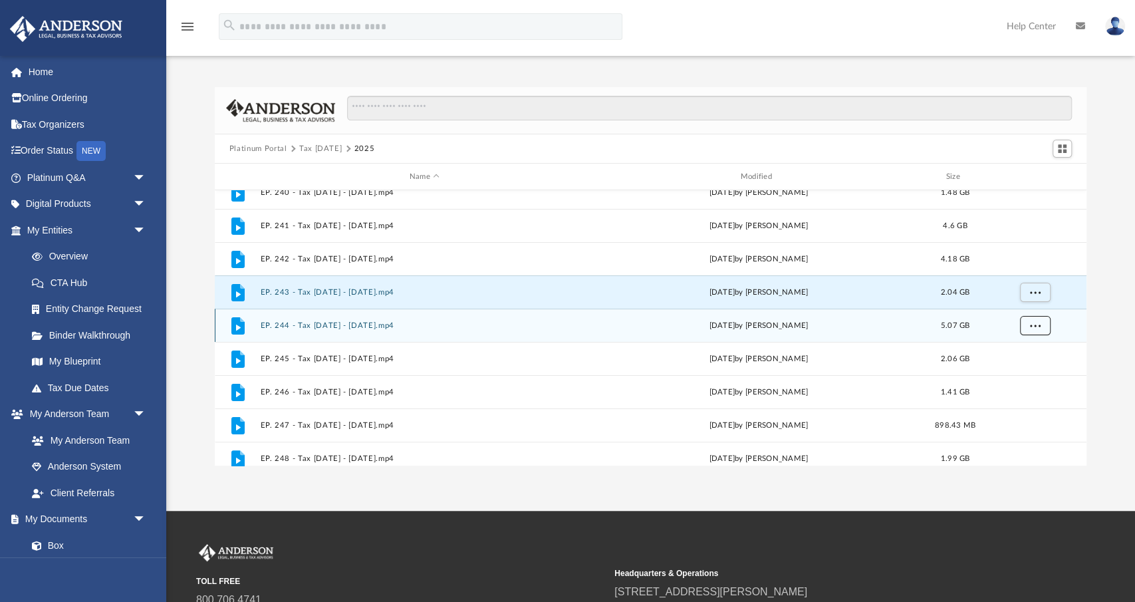
click at [1032, 328] on span "More options" at bounding box center [1035, 324] width 11 height 7
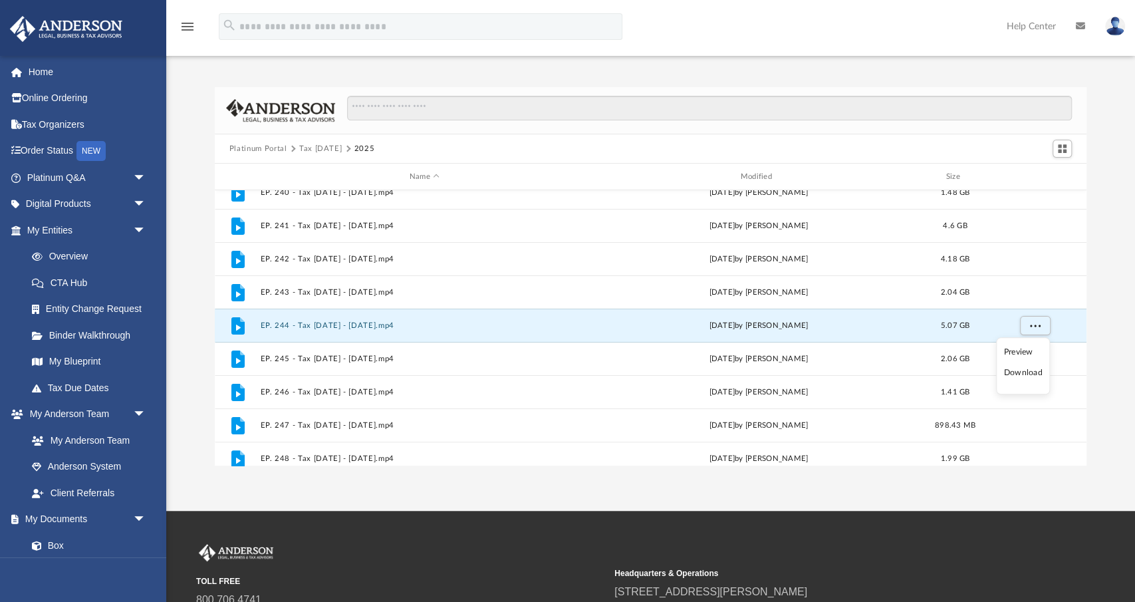
click at [1021, 368] on li "Download" at bounding box center [1023, 373] width 39 height 14
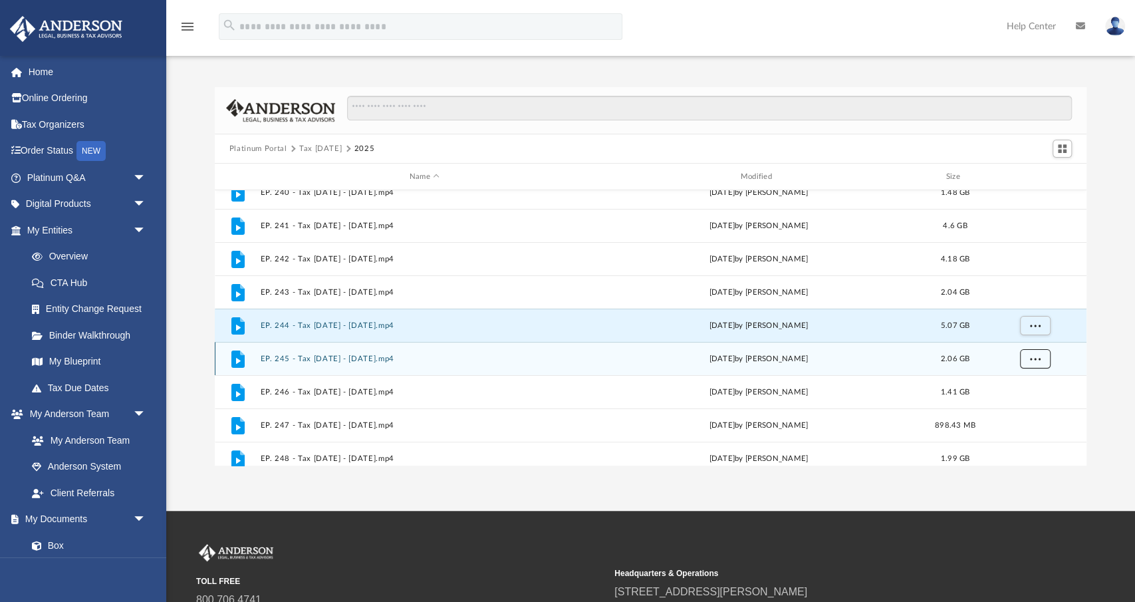
click at [1031, 361] on span "More options" at bounding box center [1035, 357] width 11 height 7
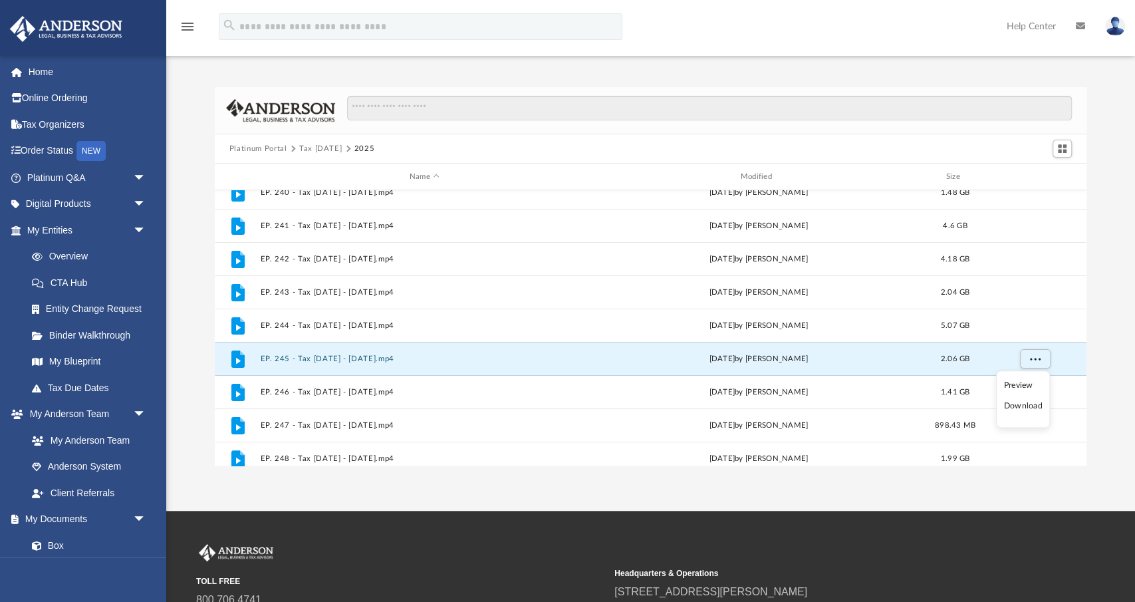
click at [1018, 405] on li "Download" at bounding box center [1023, 407] width 39 height 14
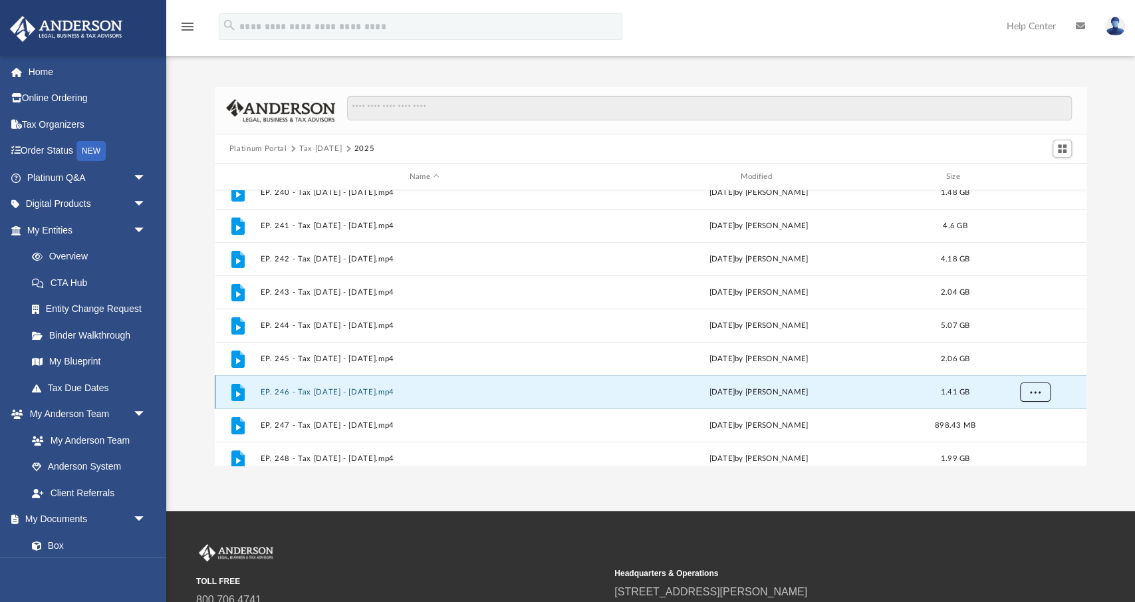
click at [1028, 391] on button "More options" at bounding box center [1035, 392] width 31 height 20
click at [1016, 442] on li "Download" at bounding box center [1023, 440] width 39 height 14
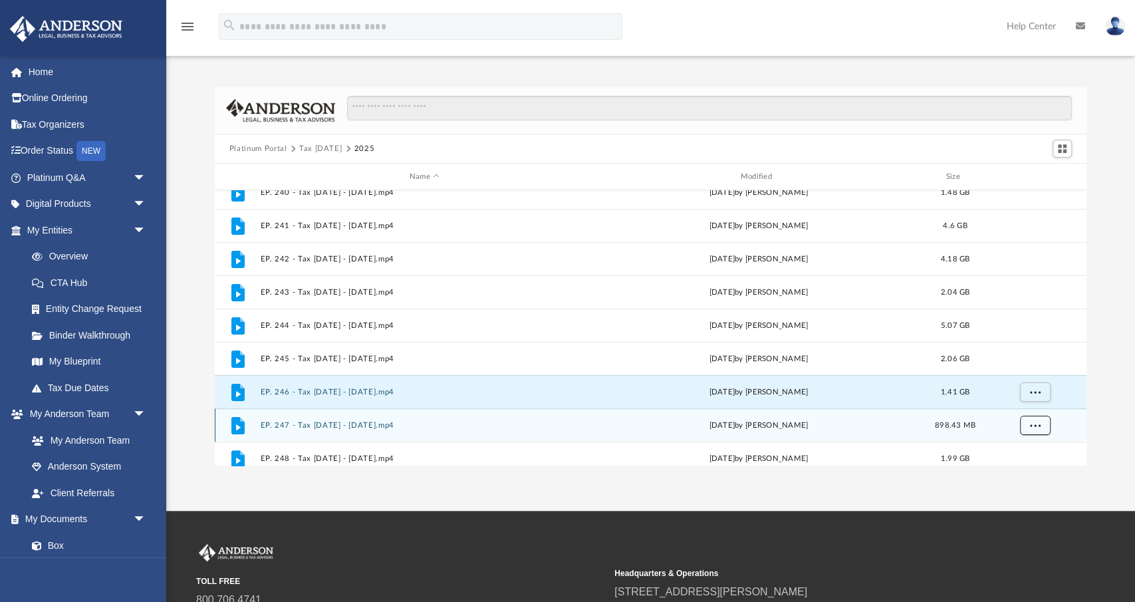
click at [1034, 428] on button "More options" at bounding box center [1035, 426] width 31 height 20
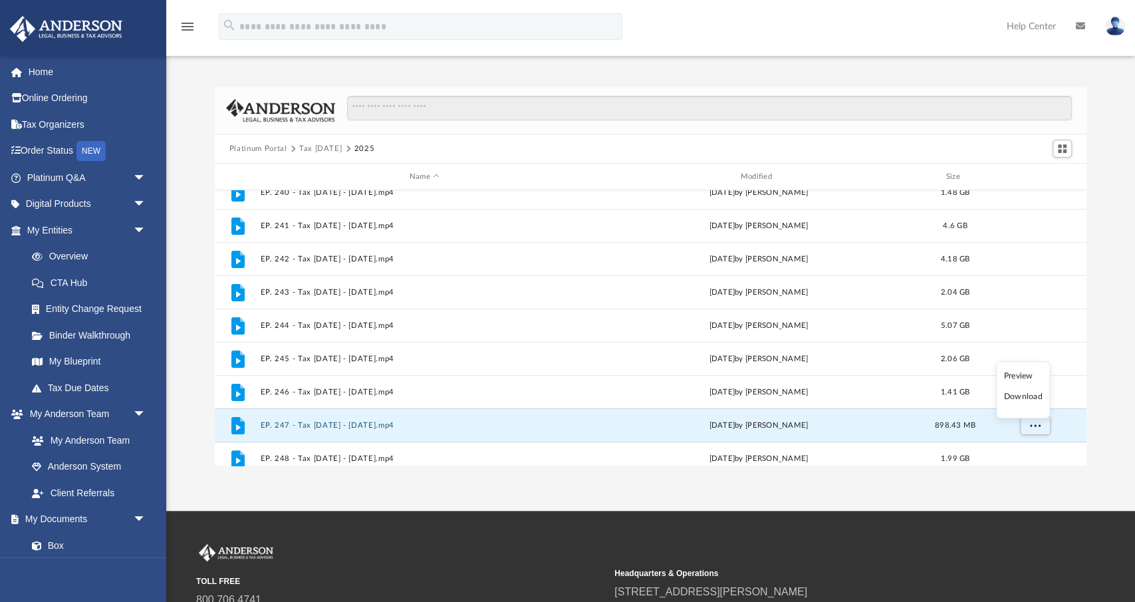
click at [1020, 397] on li "Download" at bounding box center [1023, 397] width 39 height 14
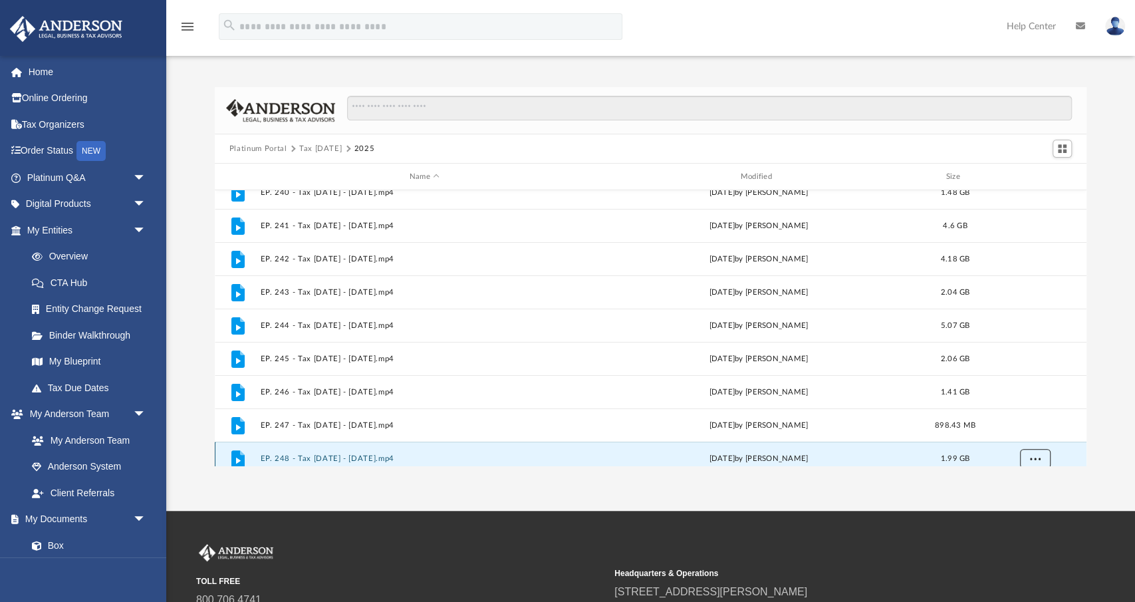
scroll to position [189, 0]
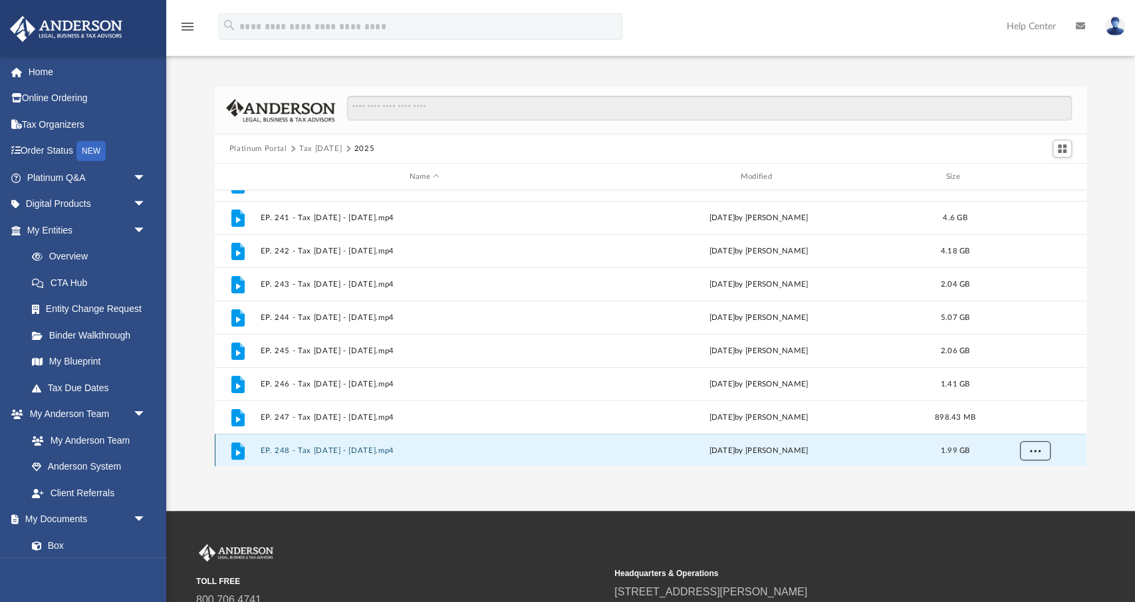
click at [1033, 455] on div "File EP. 235 - Tax [DATE] - [DATE].mp4 [DATE] by [PERSON_NAME] 1.33 GB File EP.…" at bounding box center [651, 328] width 872 height 276
click at [1033, 444] on button "More options" at bounding box center [1035, 451] width 31 height 20
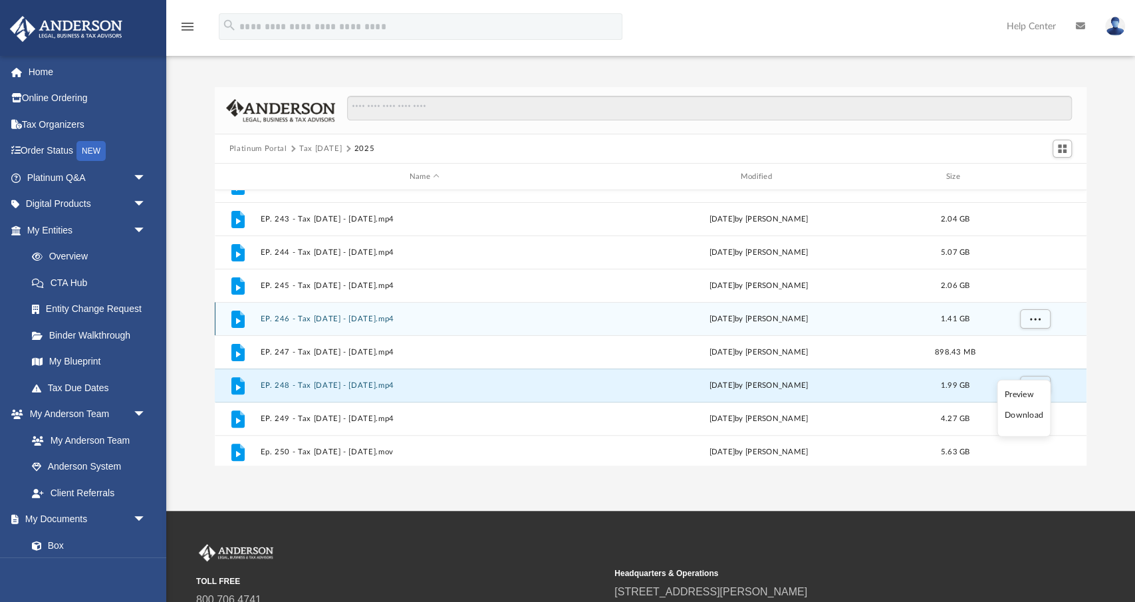
scroll to position [279, 0]
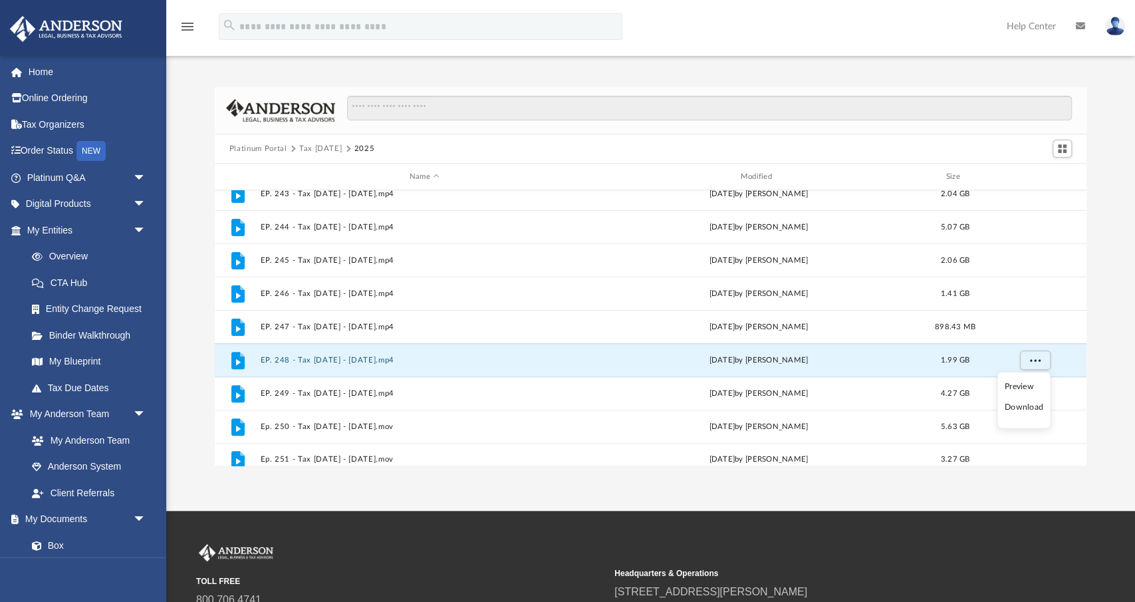
click at [1020, 405] on li "Download" at bounding box center [1024, 407] width 39 height 14
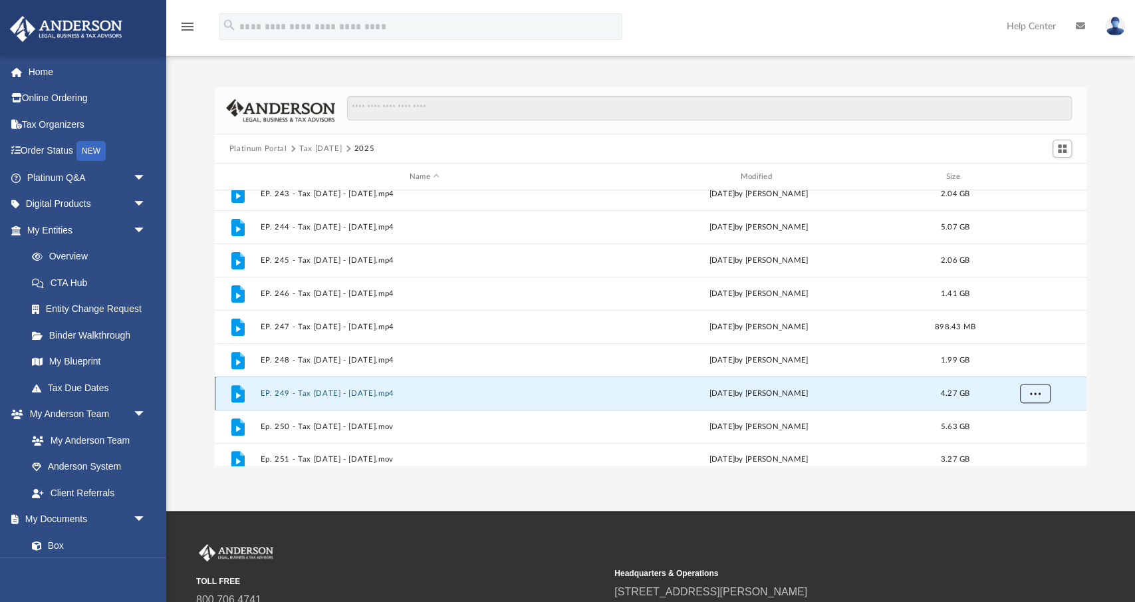
click at [1029, 399] on button "More options" at bounding box center [1035, 394] width 31 height 20
click at [1017, 442] on li "Download" at bounding box center [1023, 441] width 39 height 14
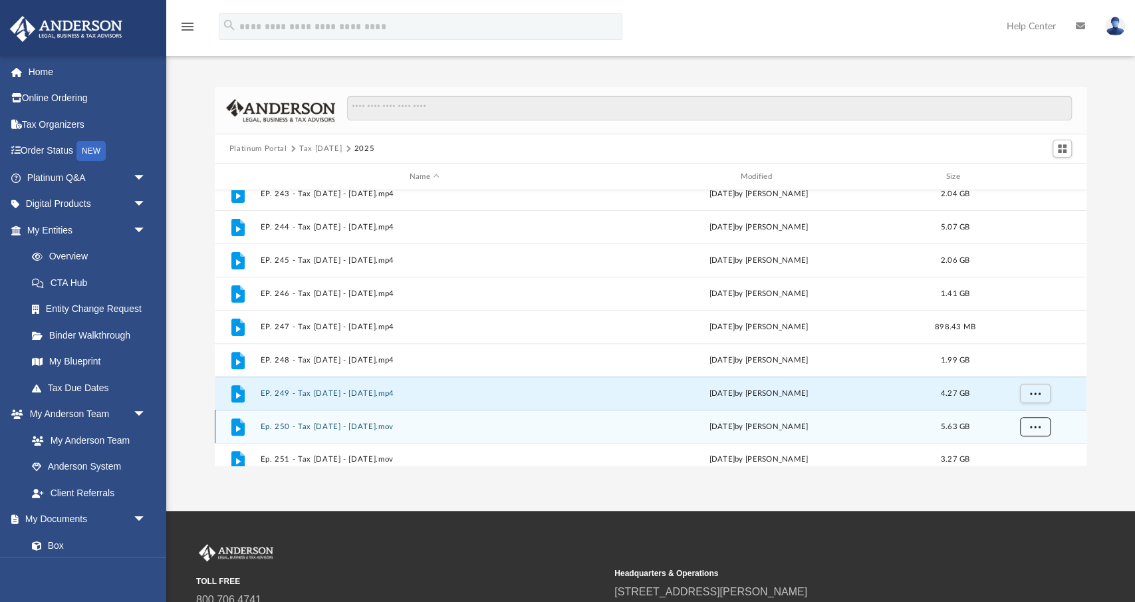
click at [1036, 431] on button "More options" at bounding box center [1035, 427] width 31 height 20
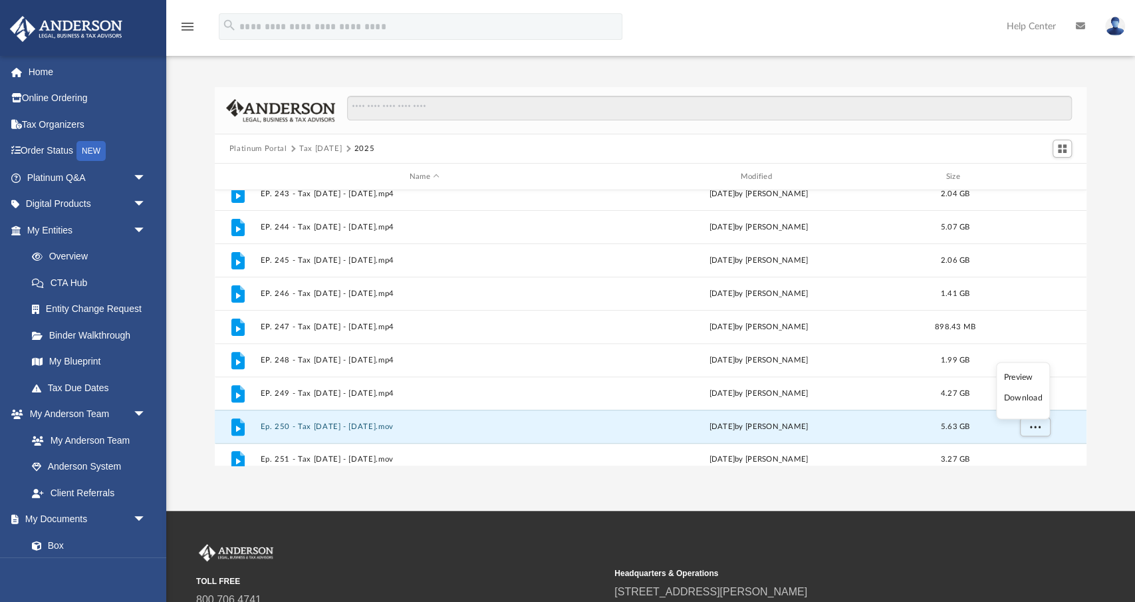
click at [1018, 399] on li "Download" at bounding box center [1023, 398] width 39 height 14
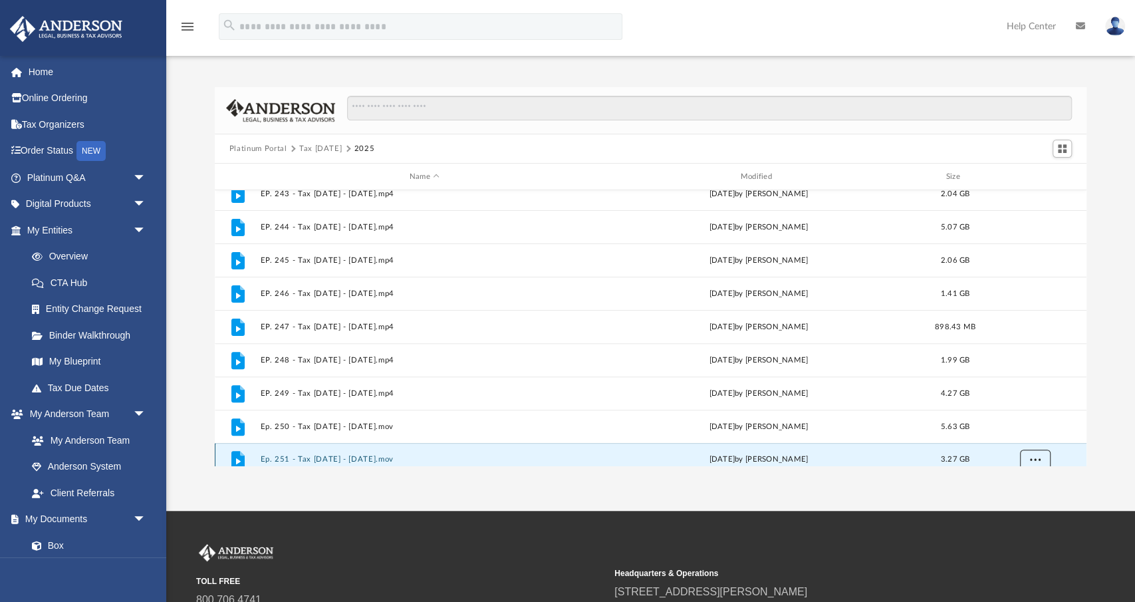
scroll to position [289, 0]
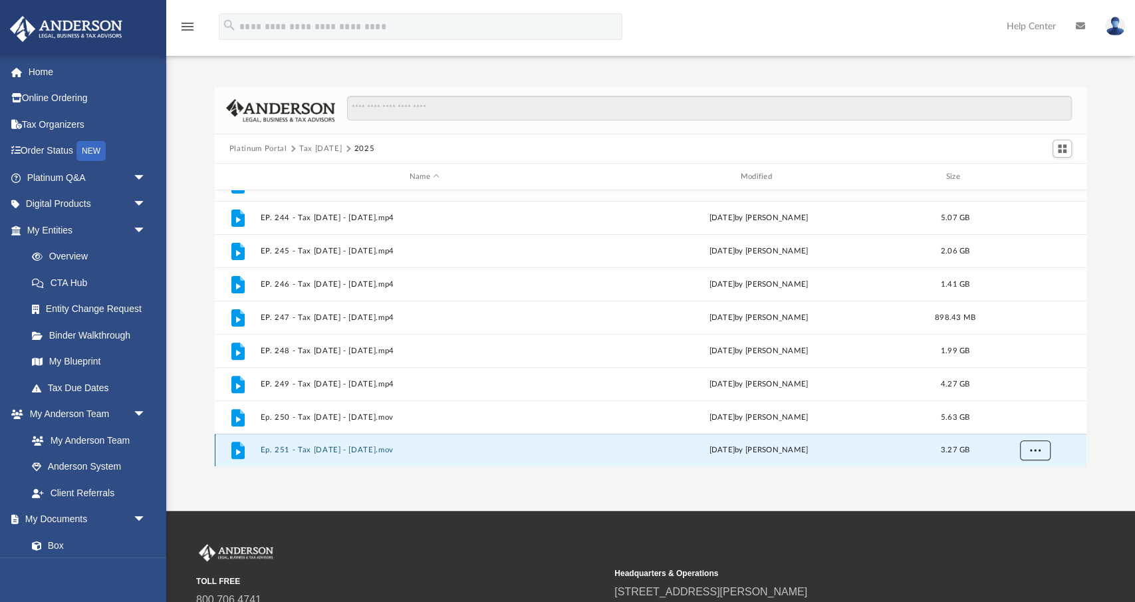
click at [1035, 454] on div "File EP. 235 - Tax [DATE] - [DATE].mp4 [DATE] by [PERSON_NAME] 1.33 GB File EP.…" at bounding box center [651, 328] width 872 height 276
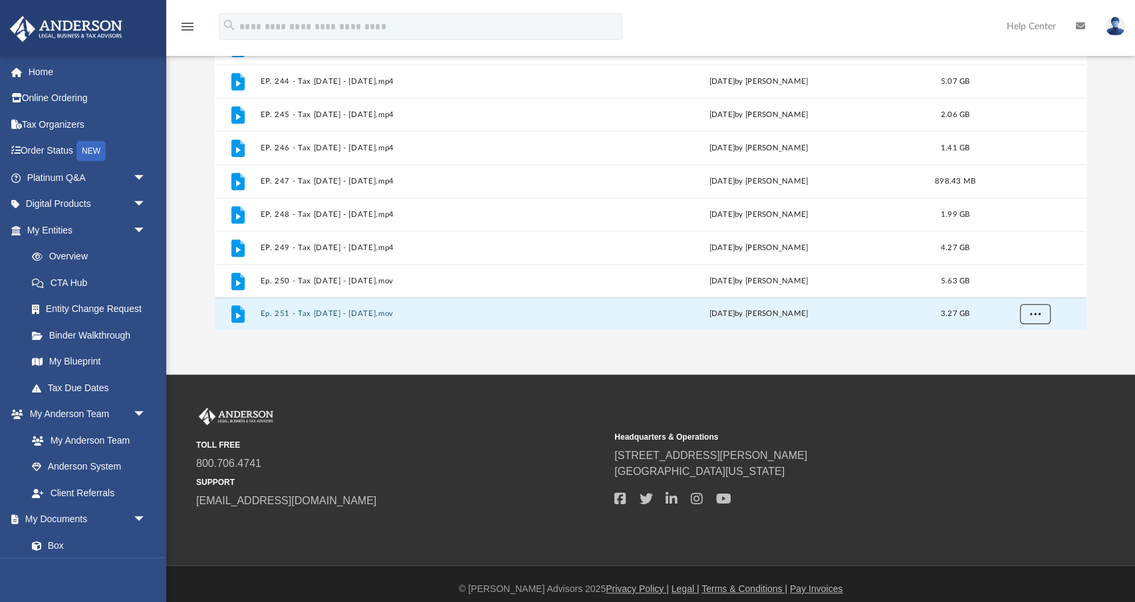
scroll to position [138, 0]
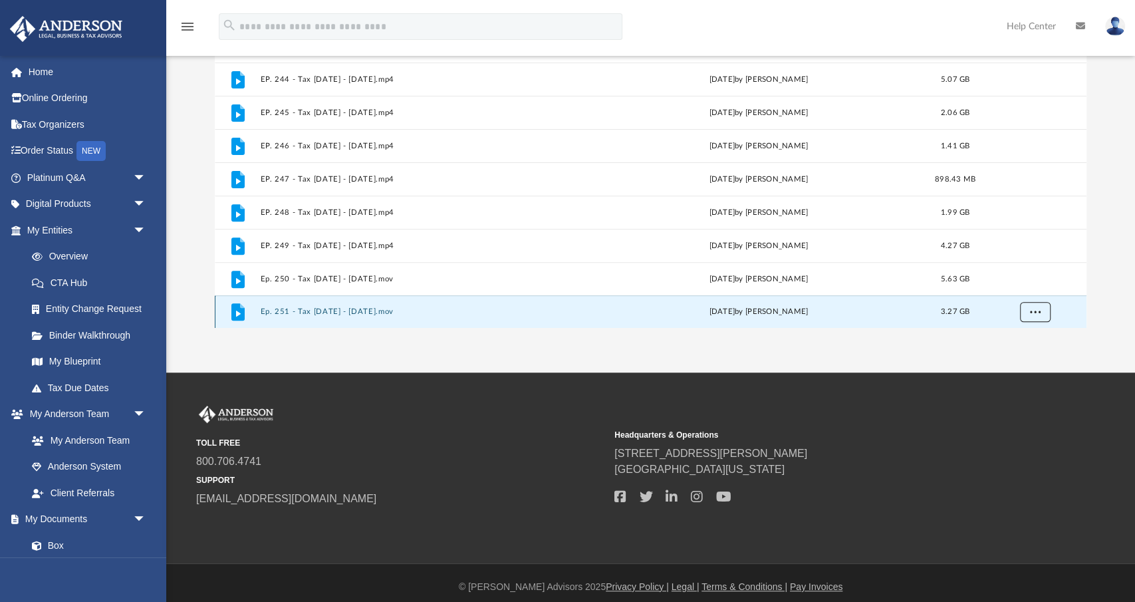
click at [1034, 312] on span "More options" at bounding box center [1035, 311] width 11 height 7
click at [1025, 287] on li "Download" at bounding box center [1023, 283] width 39 height 14
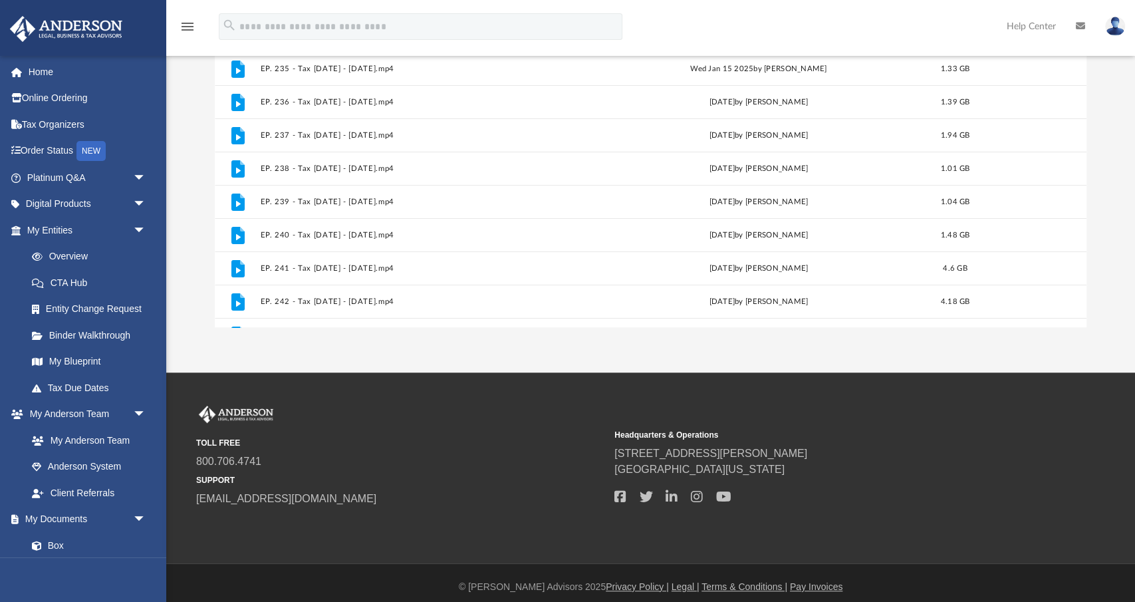
scroll to position [0, 0]
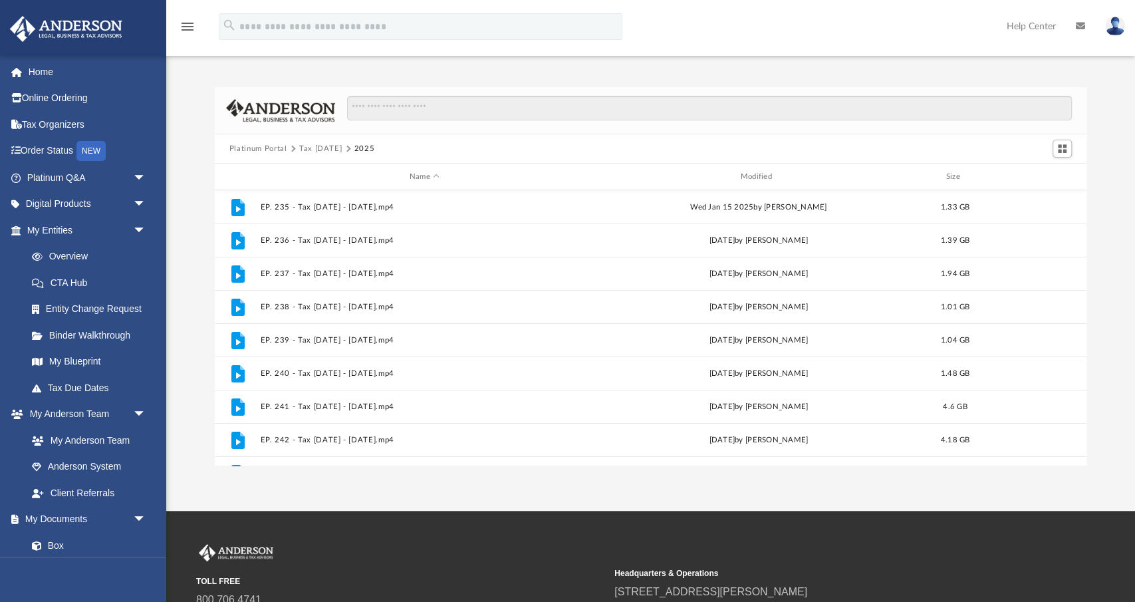
click at [273, 146] on button "Platinum Portal" at bounding box center [258, 149] width 58 height 12
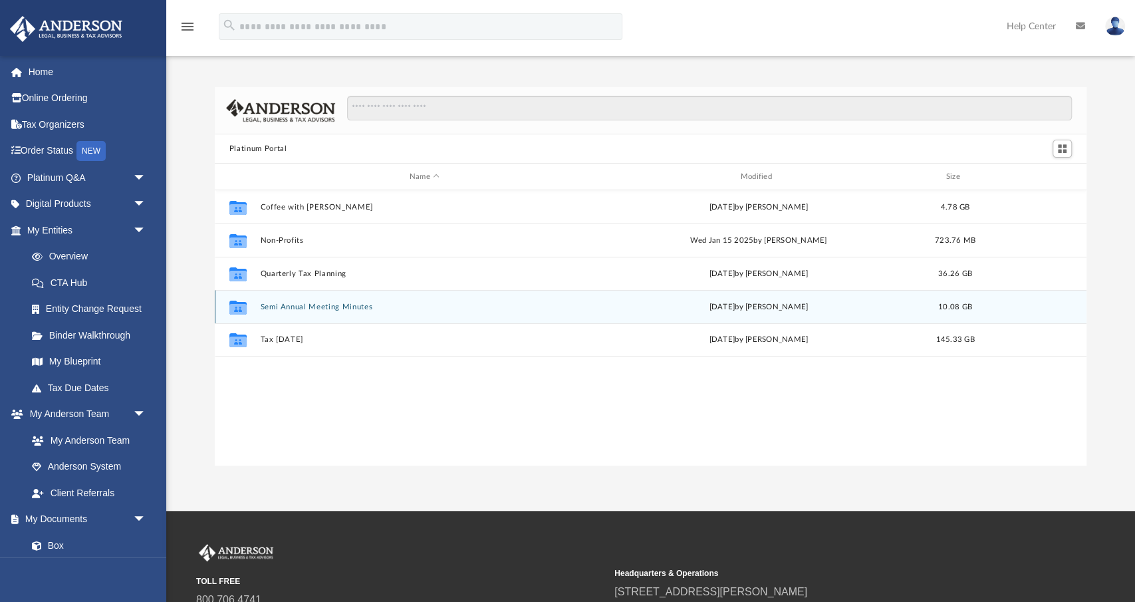
click at [300, 307] on button "Semi Annual Meeting Minutes" at bounding box center [424, 307] width 329 height 9
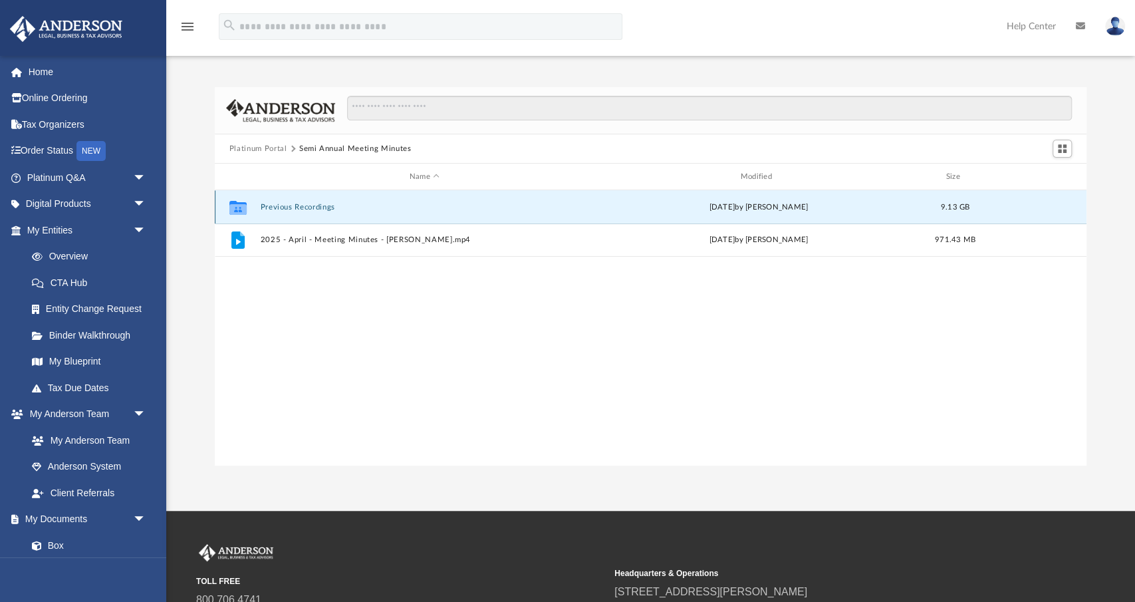
click at [271, 207] on button "Previous Recordings" at bounding box center [424, 207] width 329 height 9
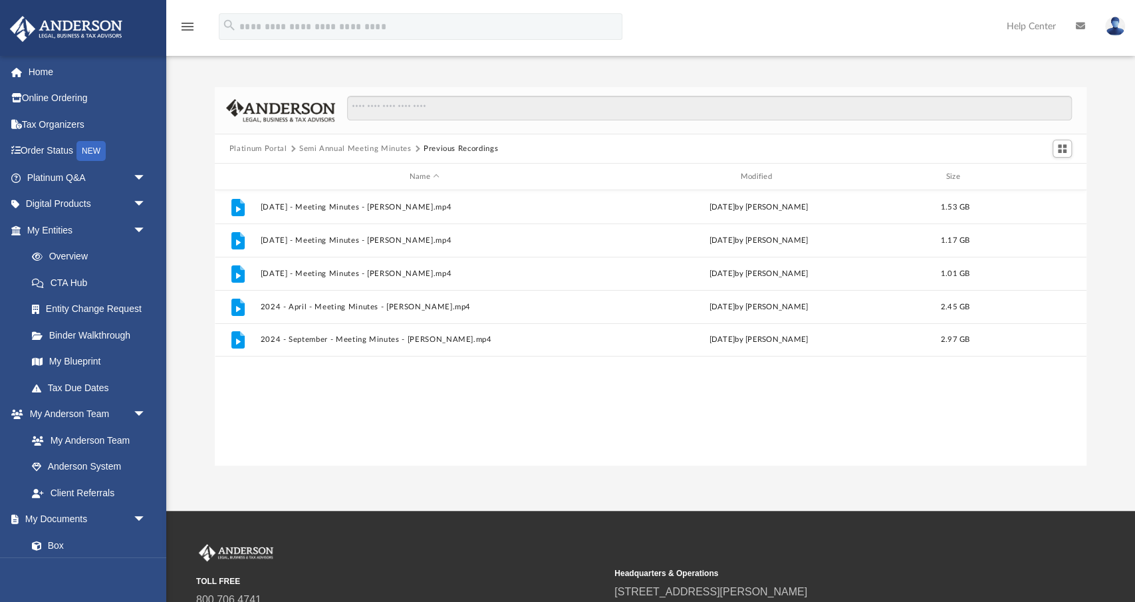
click at [235, 152] on button "Platinum Portal" at bounding box center [258, 149] width 58 height 12
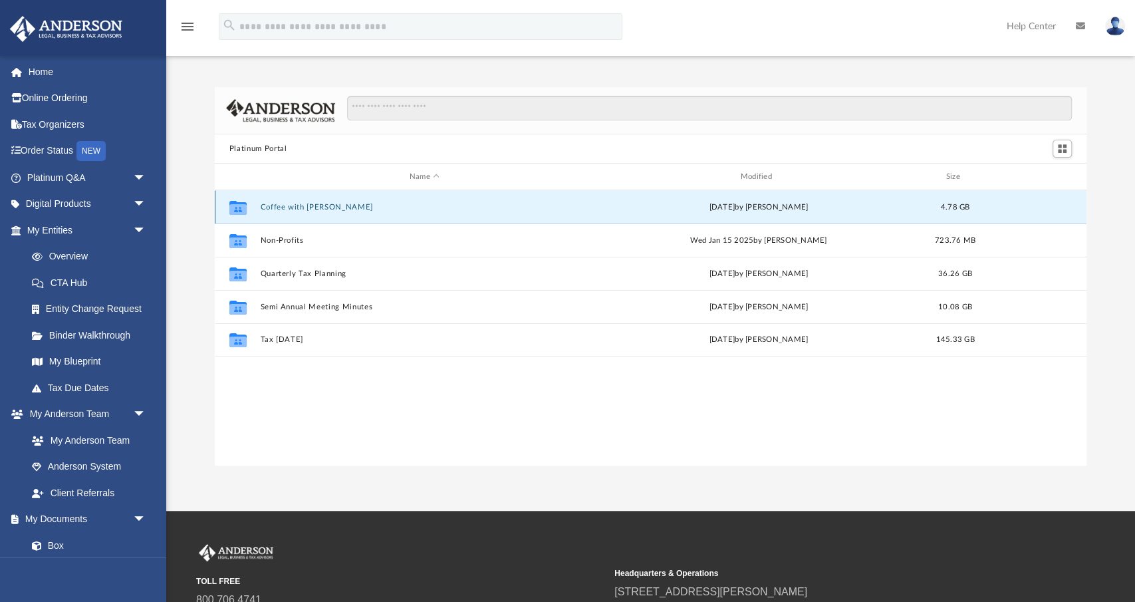
click at [295, 208] on button "Coffee with [PERSON_NAME]" at bounding box center [424, 207] width 329 height 9
